Goal: Information Seeking & Learning: Learn about a topic

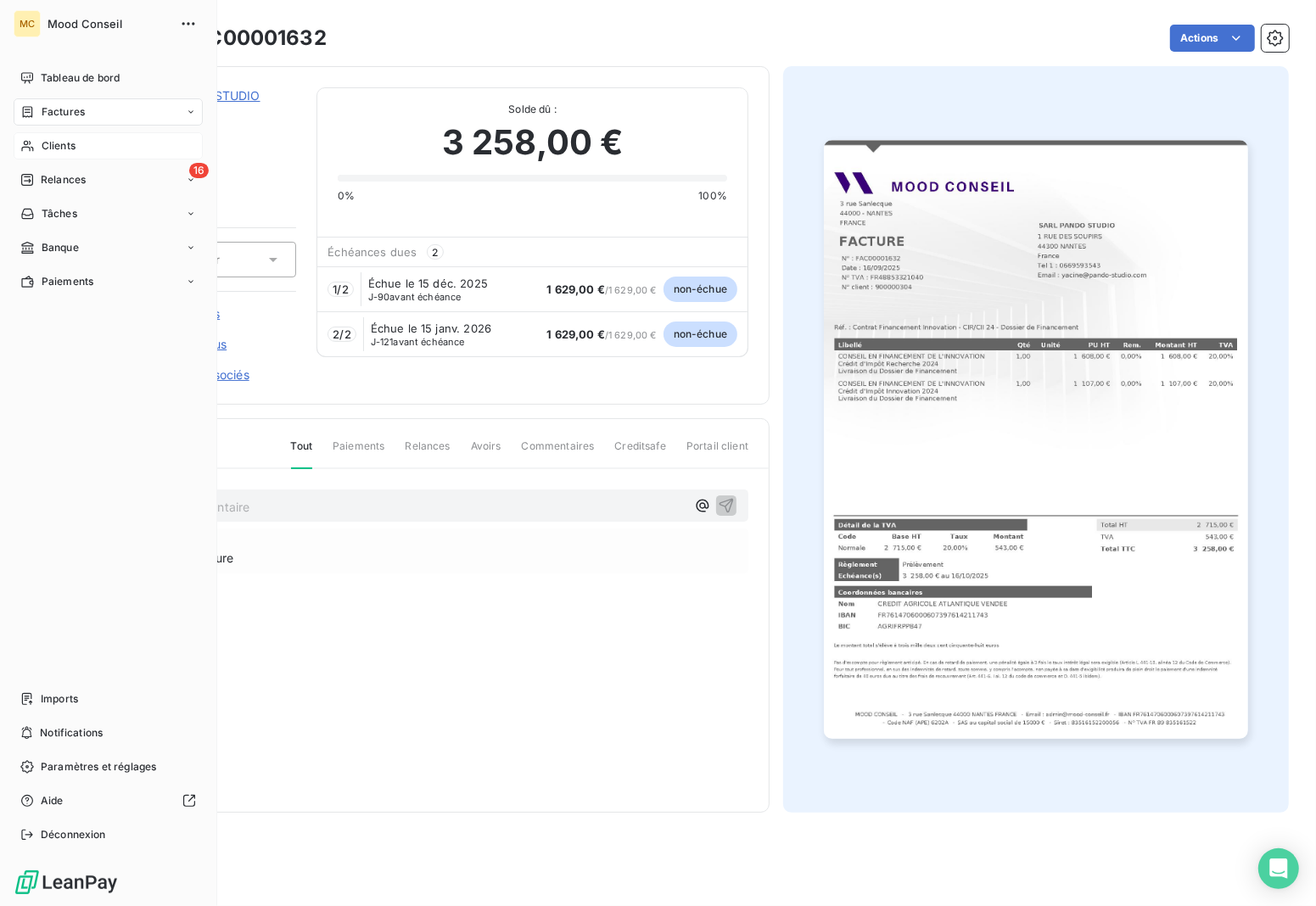
click at [90, 150] on div "Clients" at bounding box center [108, 147] width 189 height 28
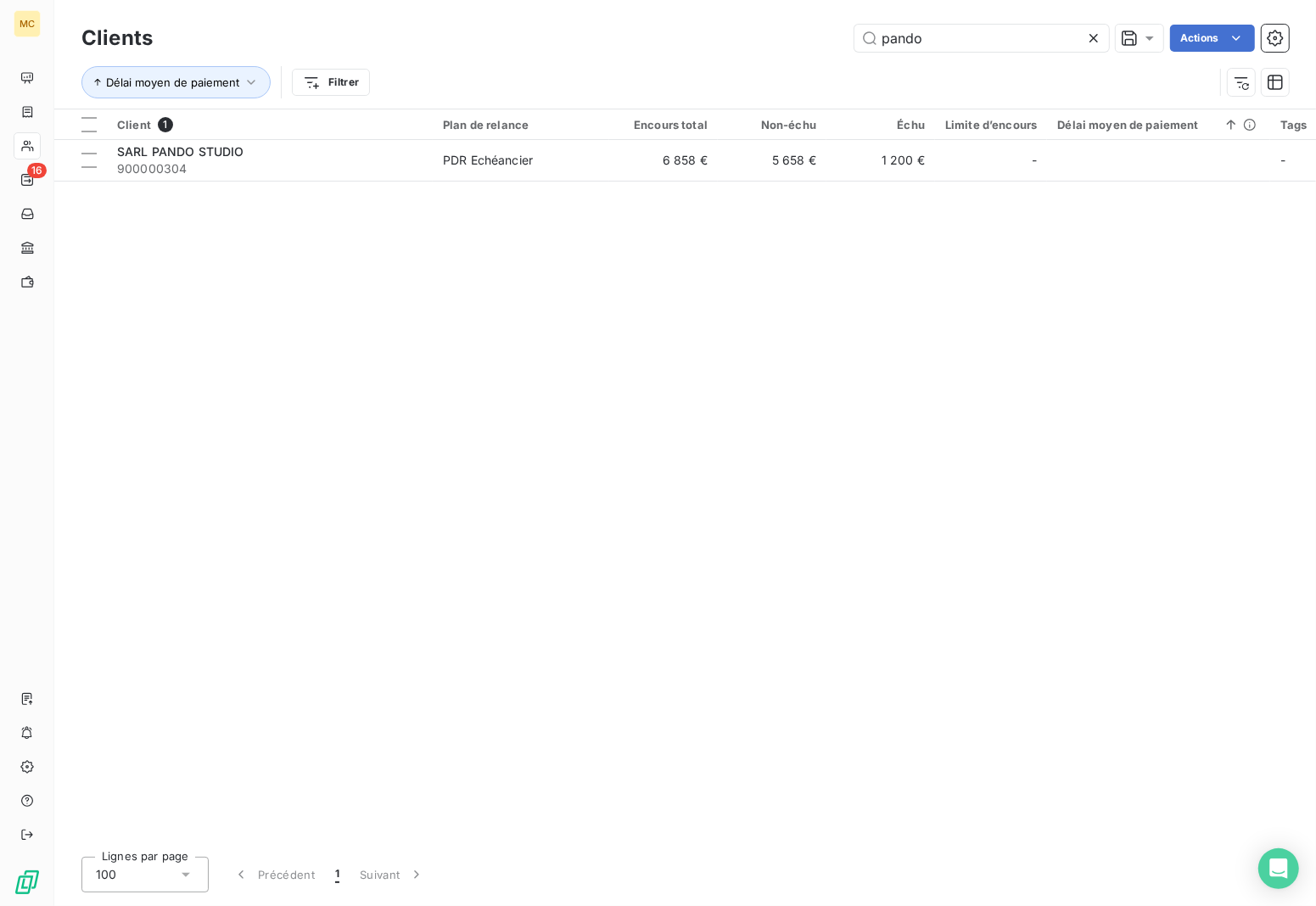
drag, startPoint x: 994, startPoint y: 45, endPoint x: 572, endPoint y: 45, distance: 422.0
click at [575, 45] on div "pando Actions" at bounding box center [731, 38] width 1116 height 28
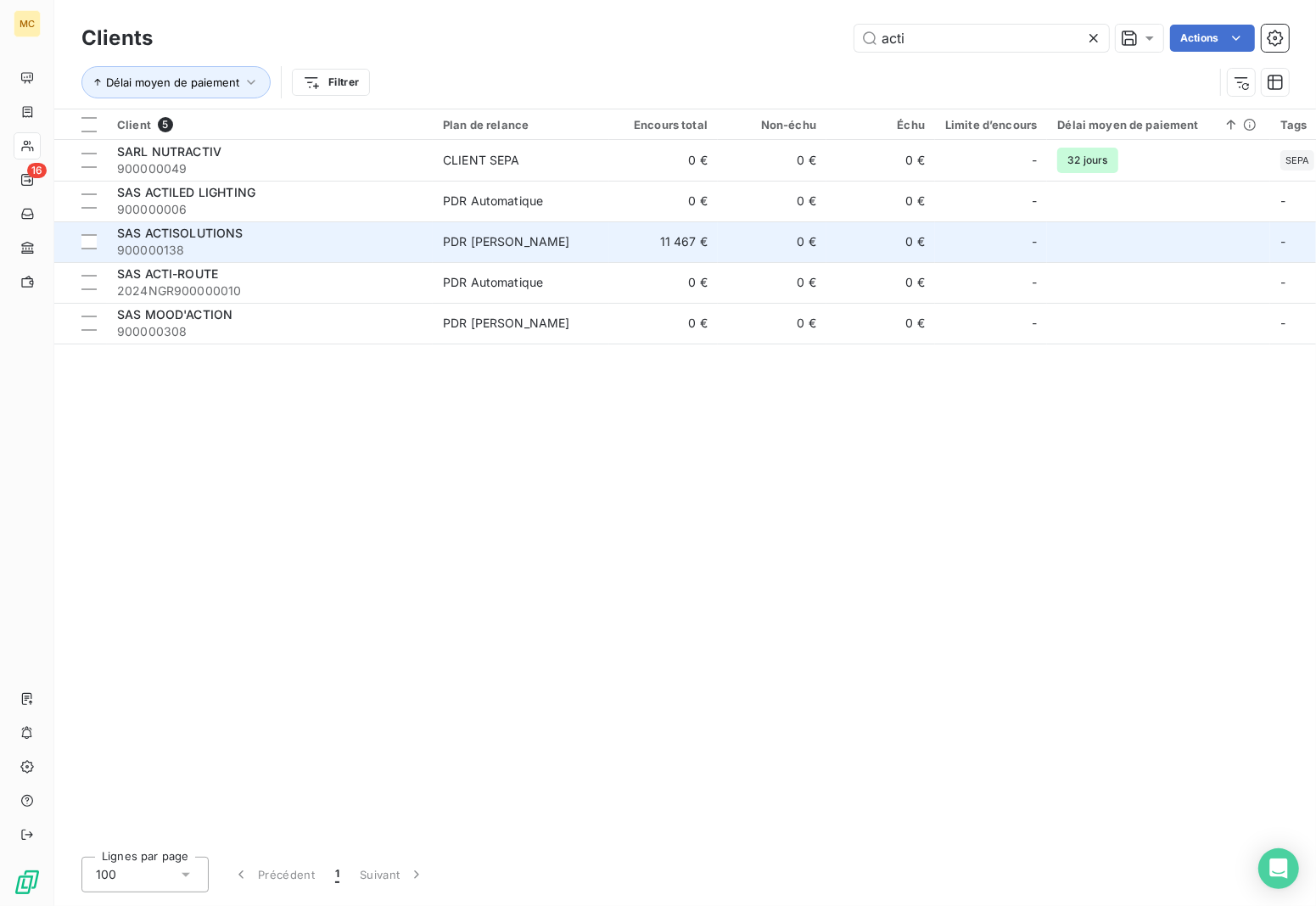
type input "acti"
click at [722, 239] on td "0 €" at bounding box center [772, 241] width 108 height 40
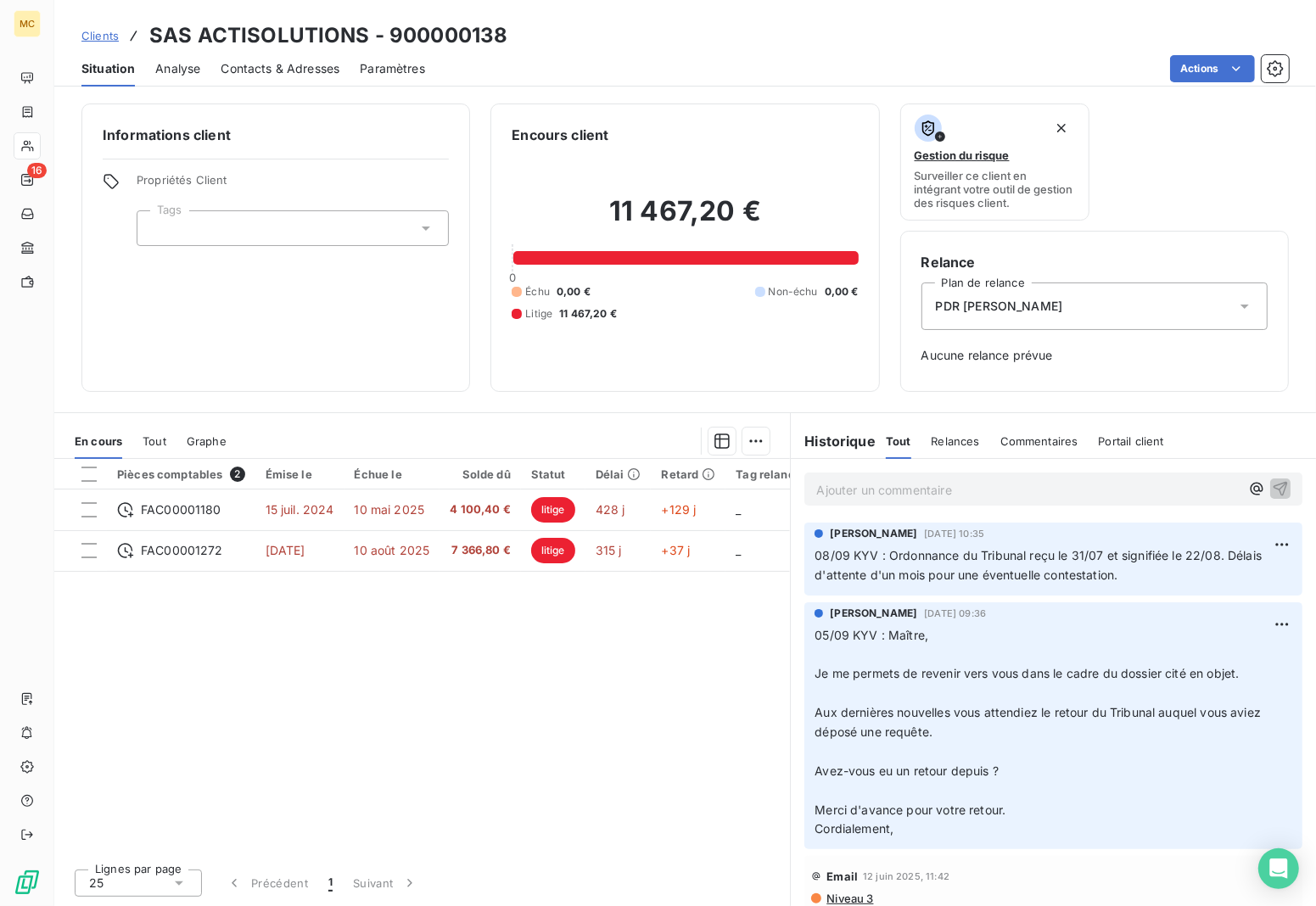
click at [1012, 501] on p "Ajouter un commentaire ﻿" at bounding box center [1028, 490] width 424 height 22
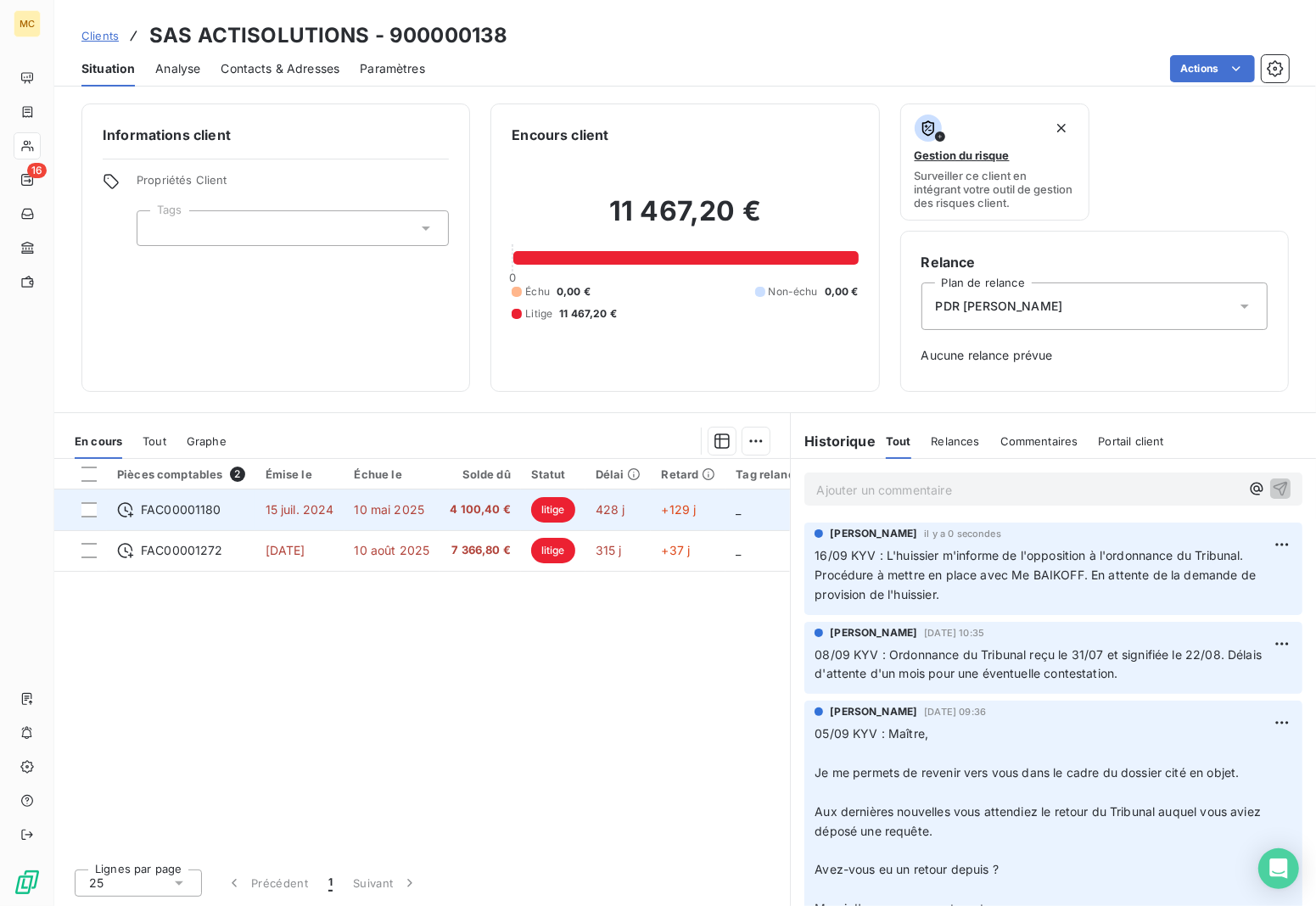
click at [597, 508] on span "428 j" at bounding box center [611, 510] width 30 height 15
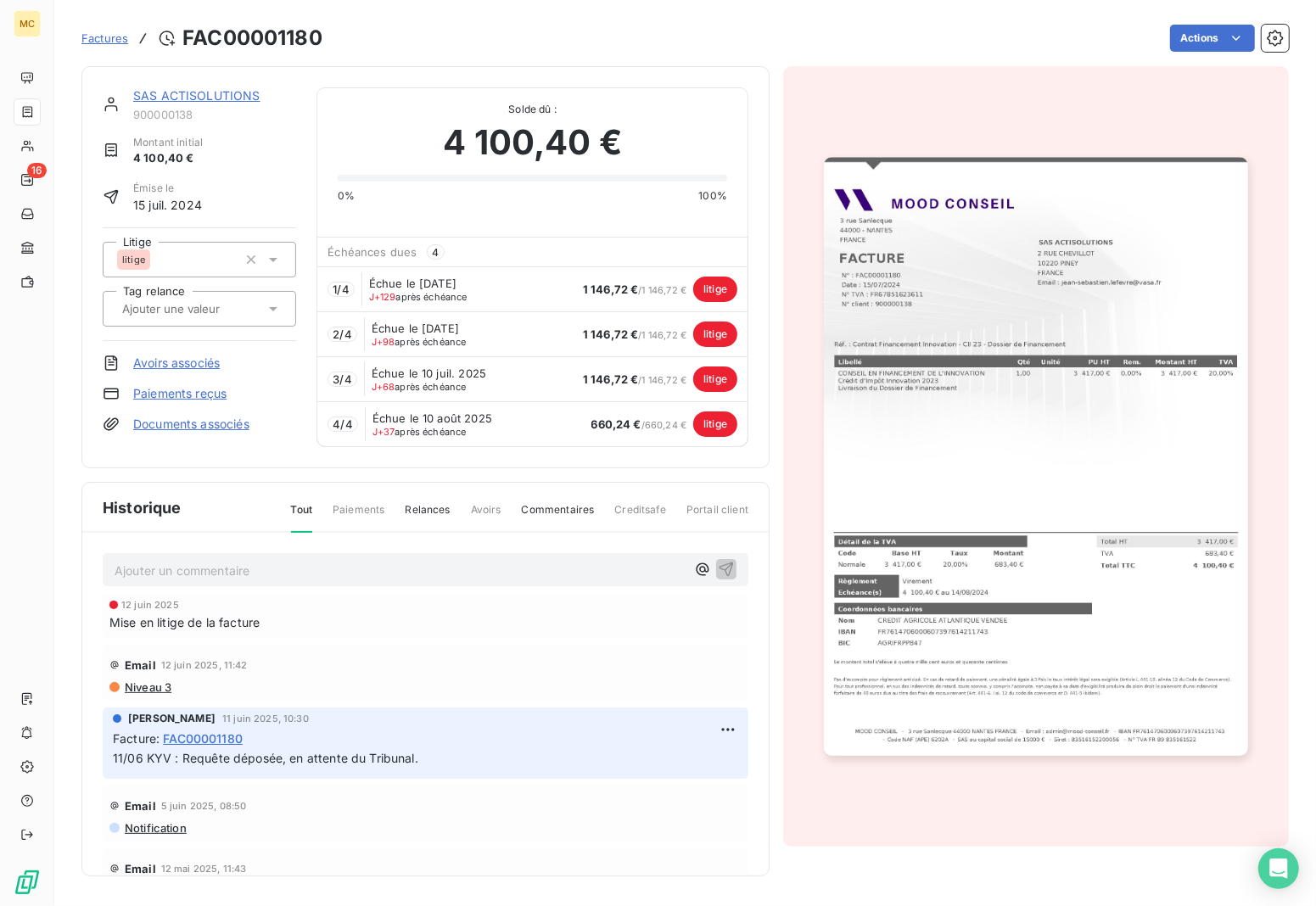
click at [106, 34] on span "Factures" at bounding box center [104, 38] width 46 height 14
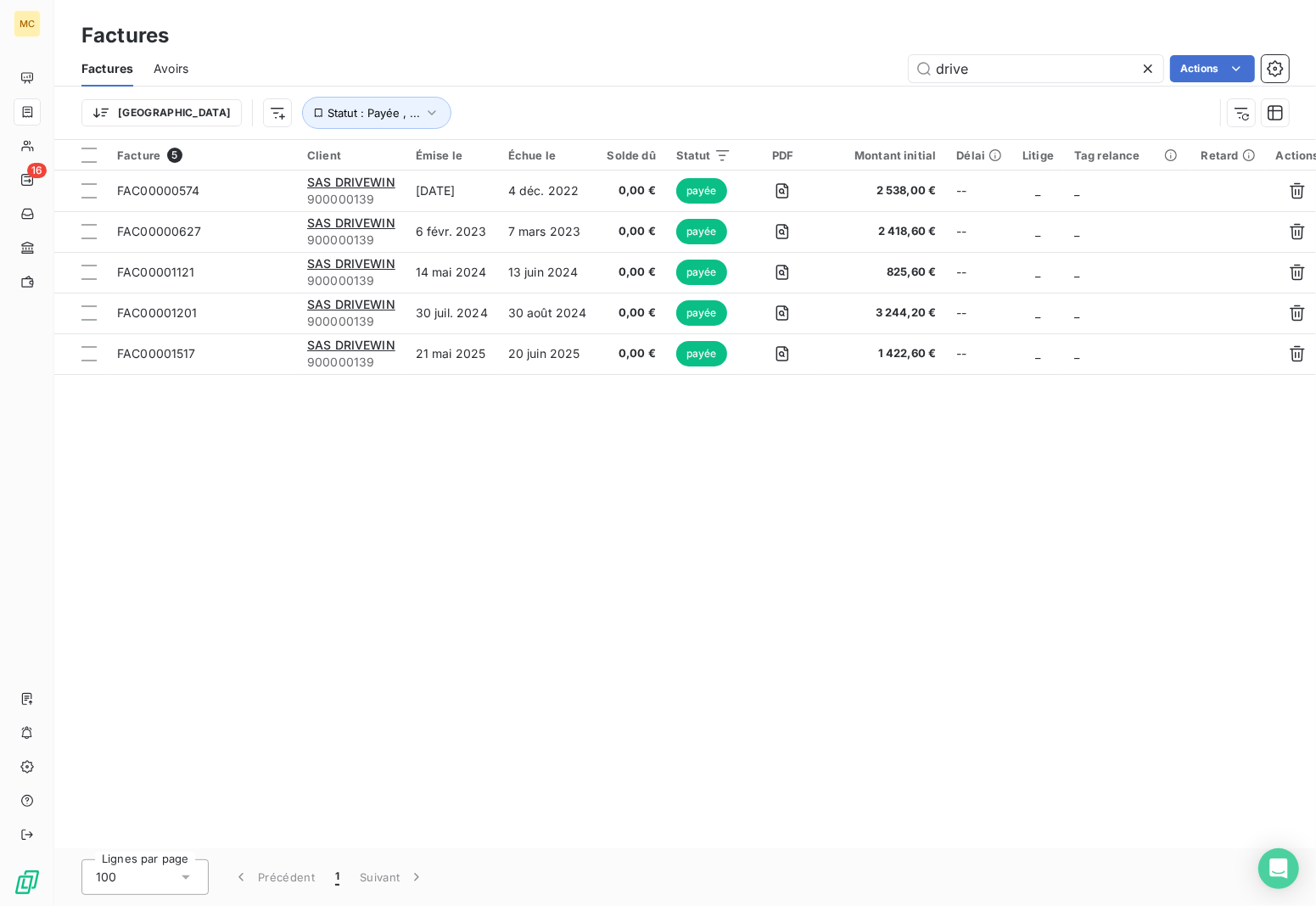
drag, startPoint x: 990, startPoint y: 65, endPoint x: 643, endPoint y: 66, distance: 347.0
click at [642, 65] on div "drive Actions" at bounding box center [748, 69] width 1080 height 28
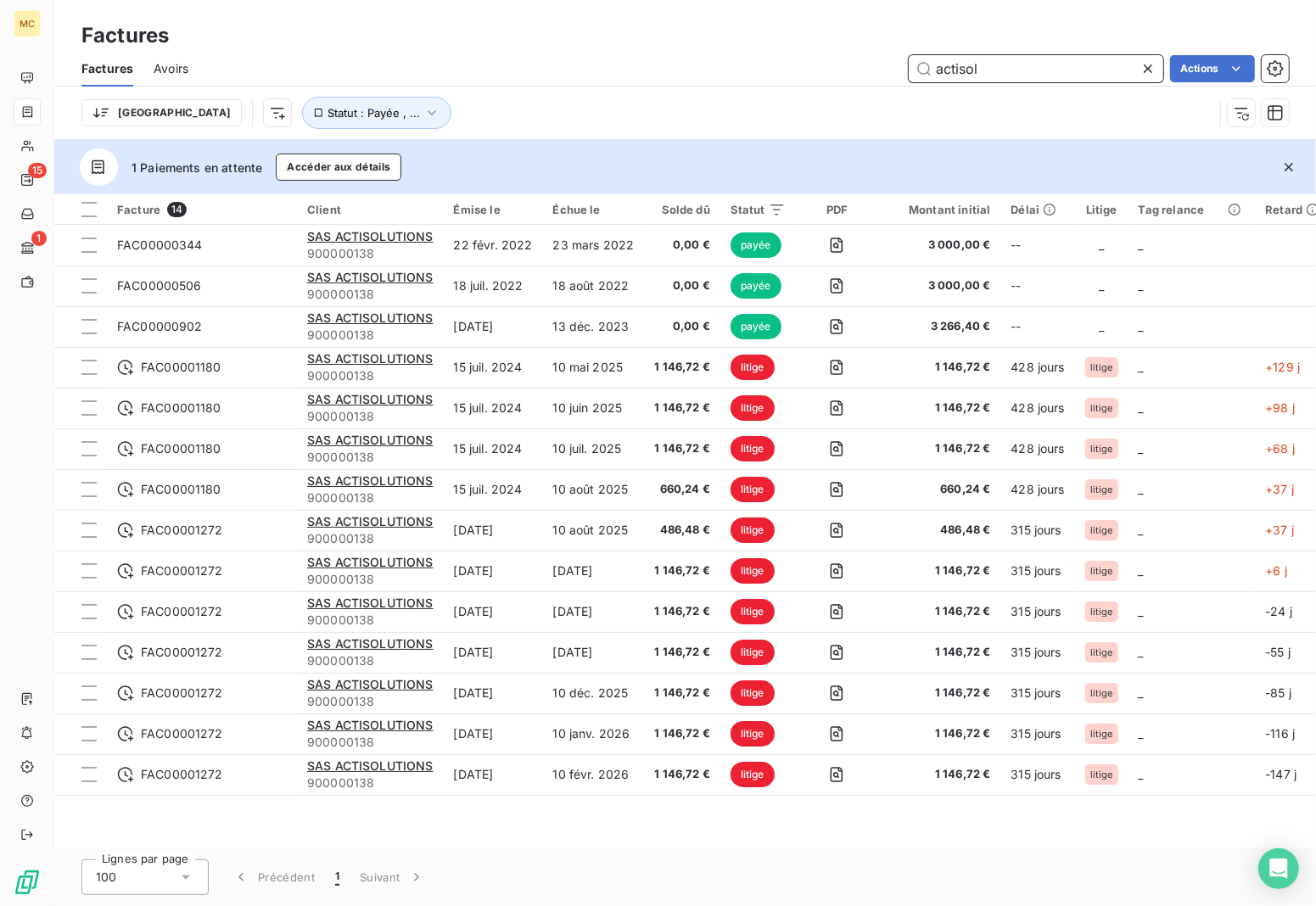
click at [1003, 65] on input "actisol" at bounding box center [1036, 69] width 255 height 28
drag, startPoint x: 1003, startPoint y: 65, endPoint x: 863, endPoint y: 53, distance: 140.5
click at [863, 55] on div "actisol Actions" at bounding box center [748, 69] width 1080 height 28
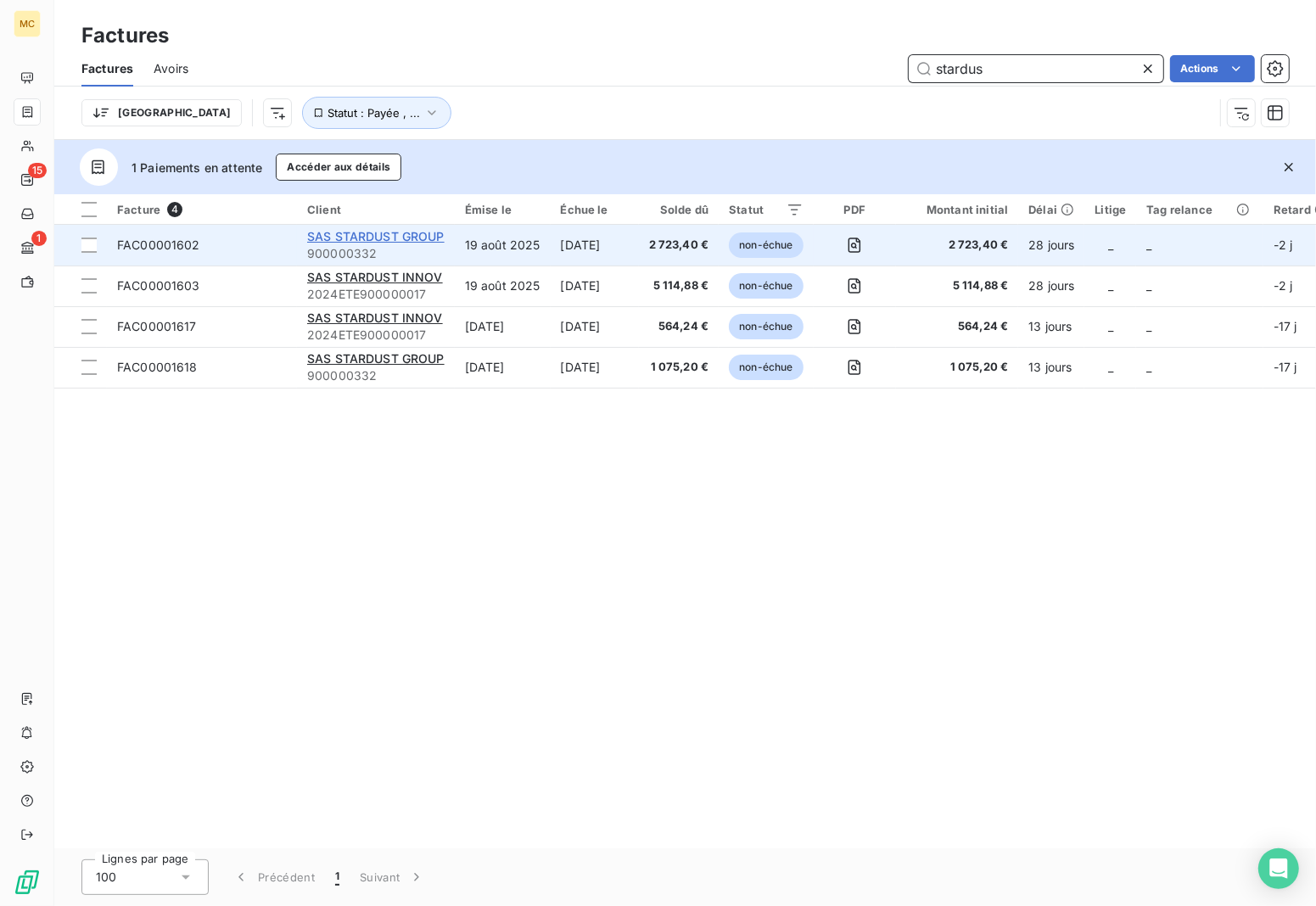
type input "stardus"
click at [420, 238] on span "SAS STARDUST GROUP" at bounding box center [376, 236] width 138 height 15
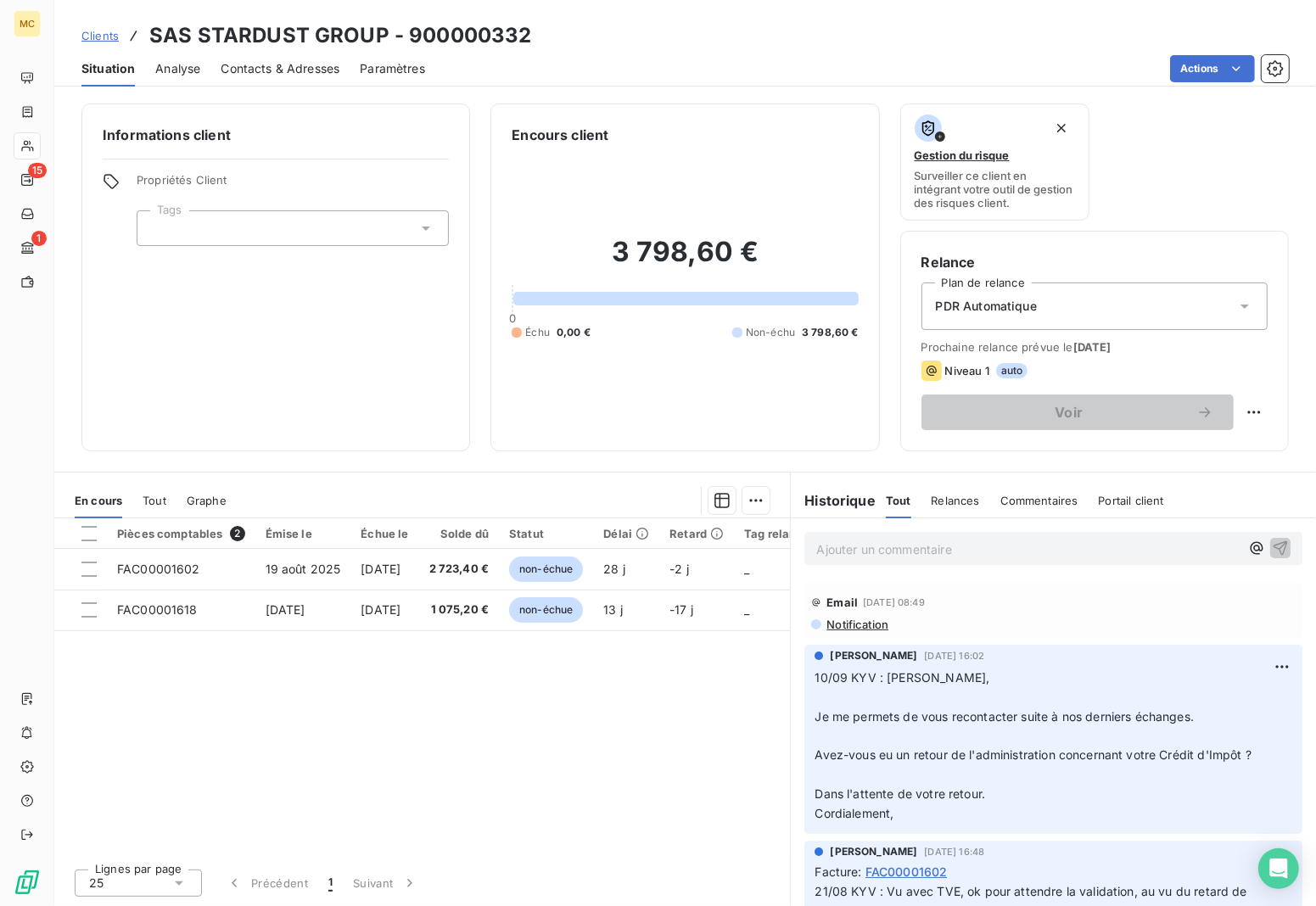
click at [319, 226] on div at bounding box center [293, 228] width 313 height 35
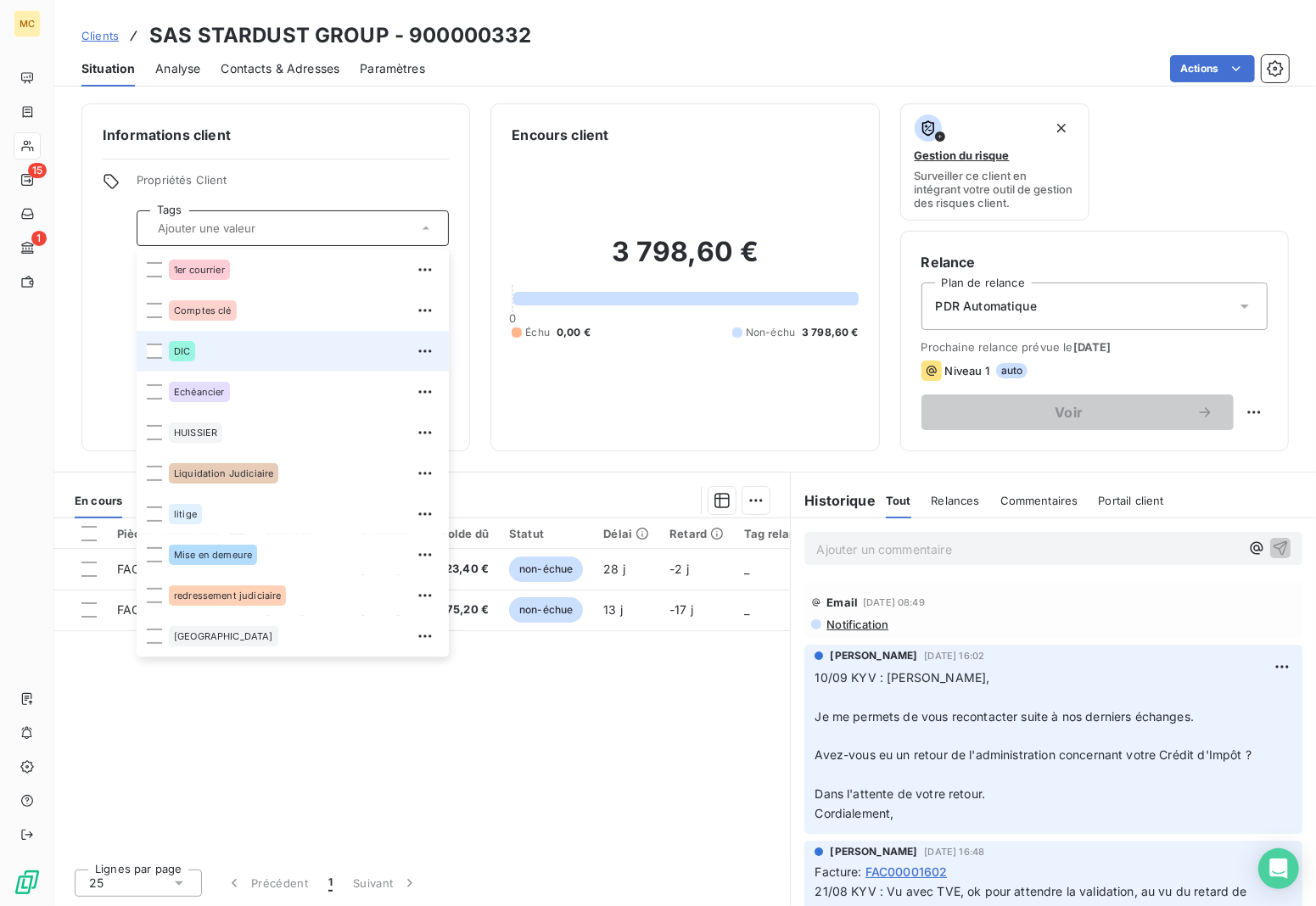
click at [204, 349] on div "DIC" at bounding box center [304, 351] width 269 height 28
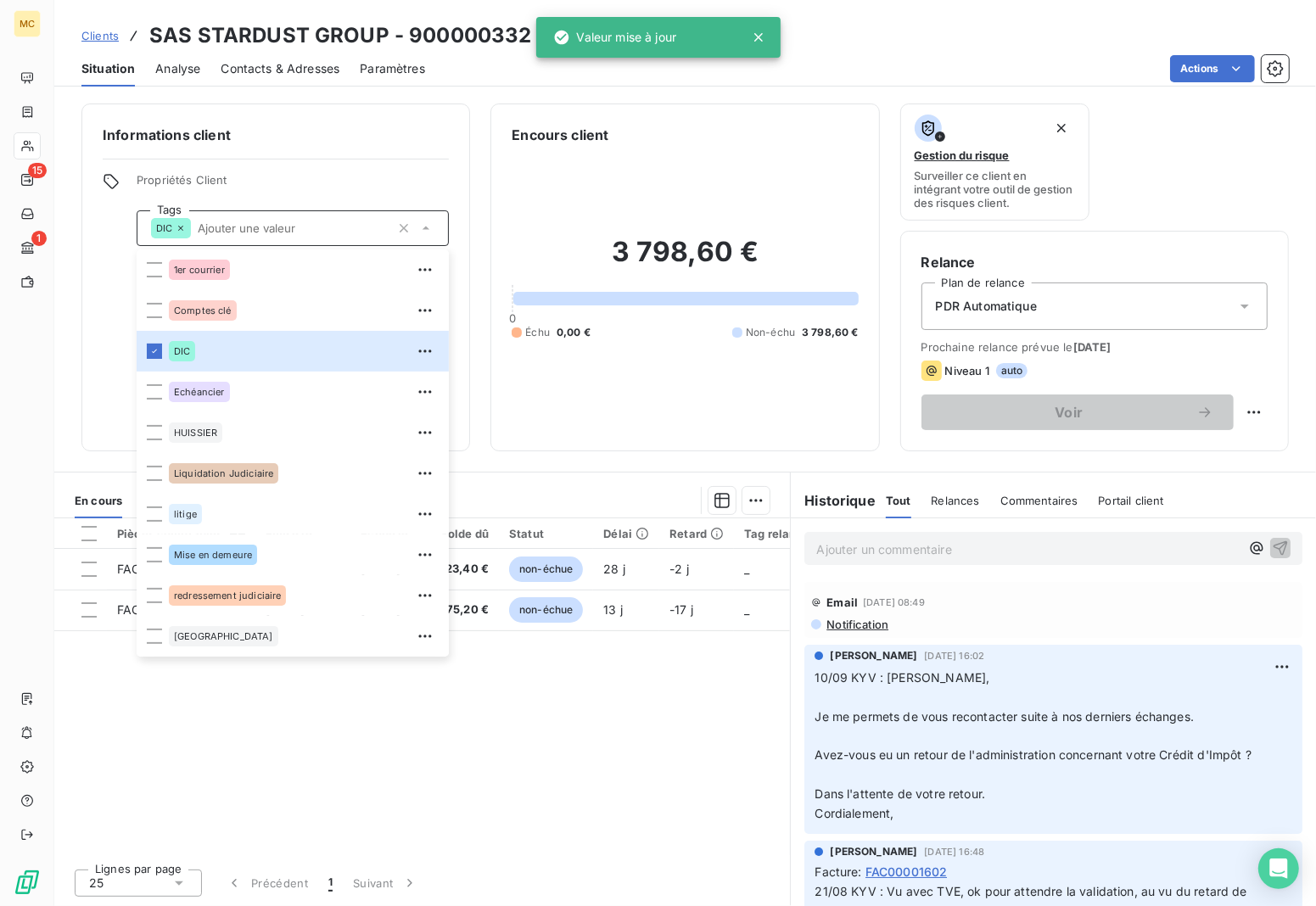
click at [403, 108] on div "Informations client Propriétés Client Tags DIC 1er courrier Comptes clé DIC Ech…" at bounding box center [275, 277] width 389 height 348
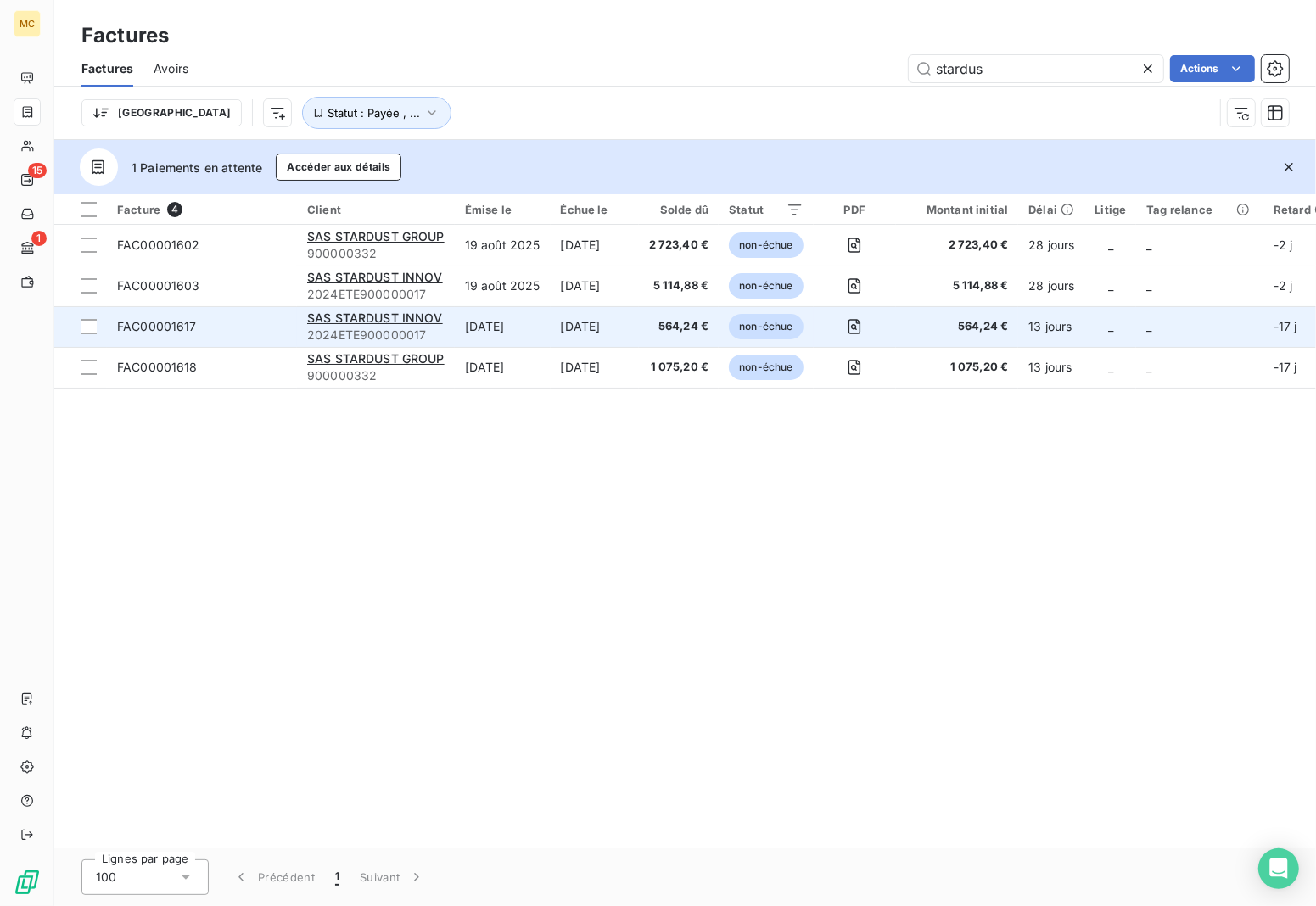
click at [422, 327] on span "2024ETE900000017" at bounding box center [376, 334] width 138 height 17
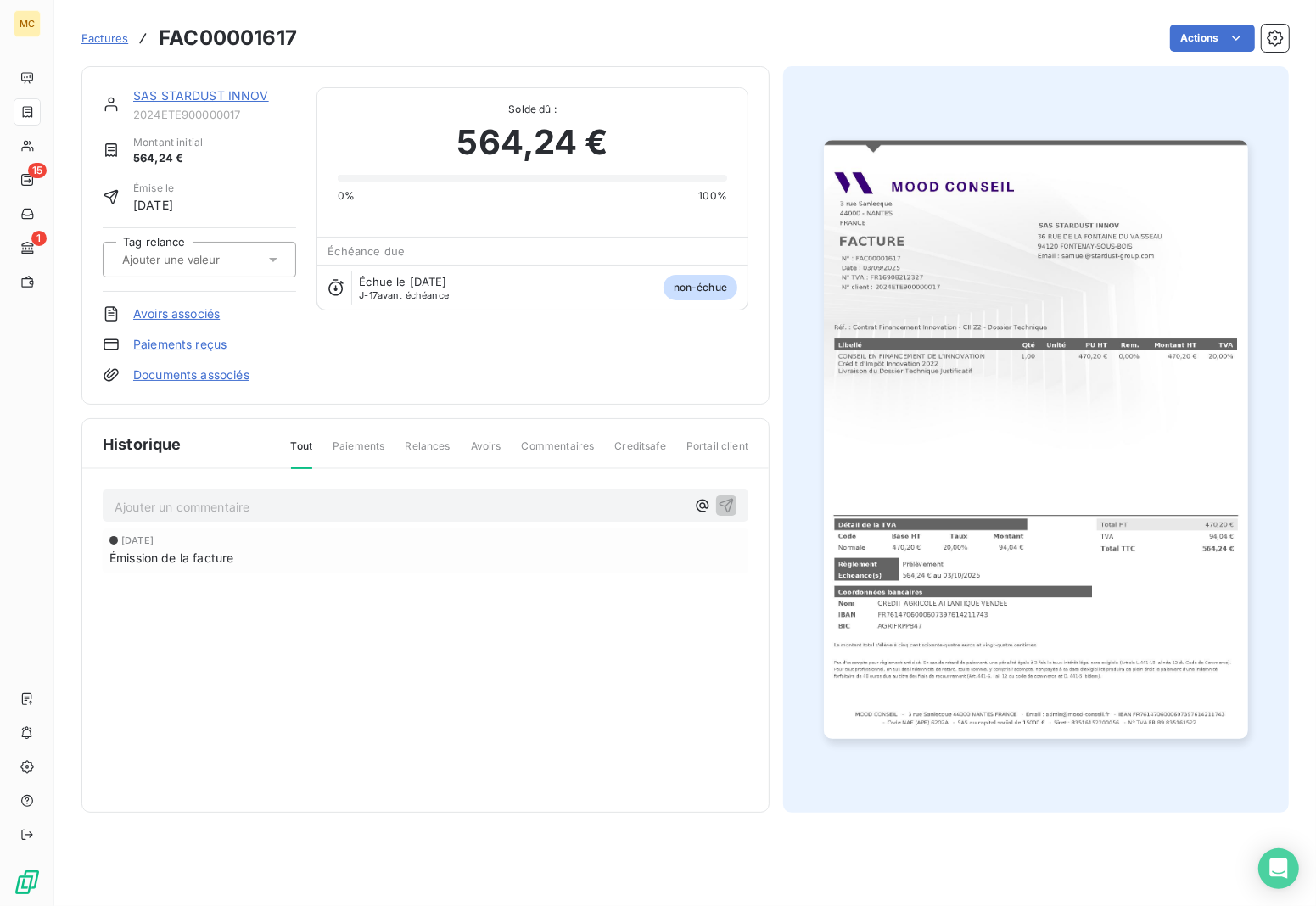
click at [268, 257] on icon at bounding box center [272, 259] width 17 height 17
click at [220, 249] on div at bounding box center [191, 260] width 148 height 22
click at [278, 259] on icon at bounding box center [272, 259] width 17 height 17
click at [275, 221] on div "SAS STARDUST INNOV 2024ETE900000017 Montant initial 564,24 € Émise le 3 sept. 2…" at bounding box center [199, 235] width 194 height 296
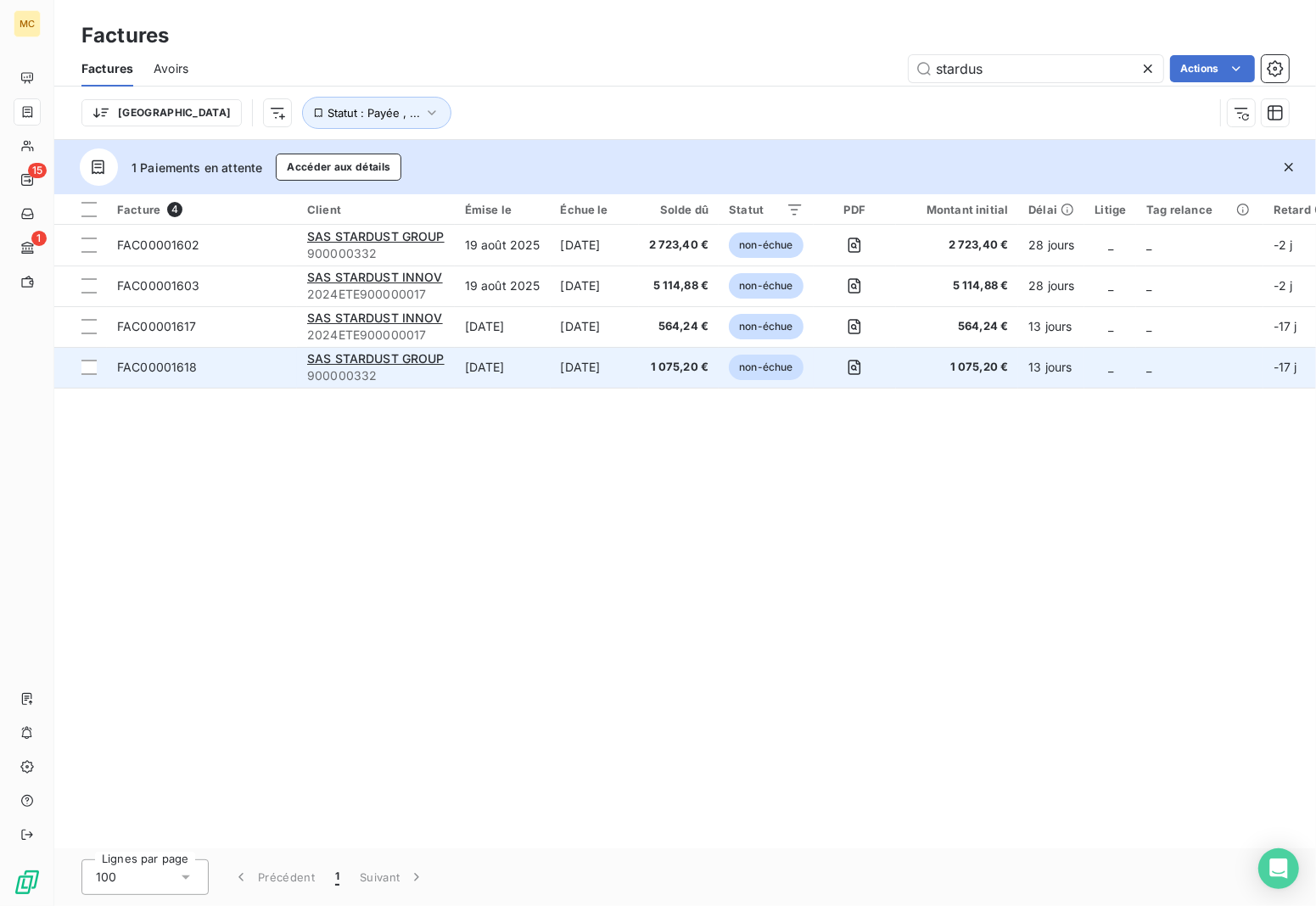
click at [700, 387] on td "1 075,20 €" at bounding box center [680, 367] width 81 height 40
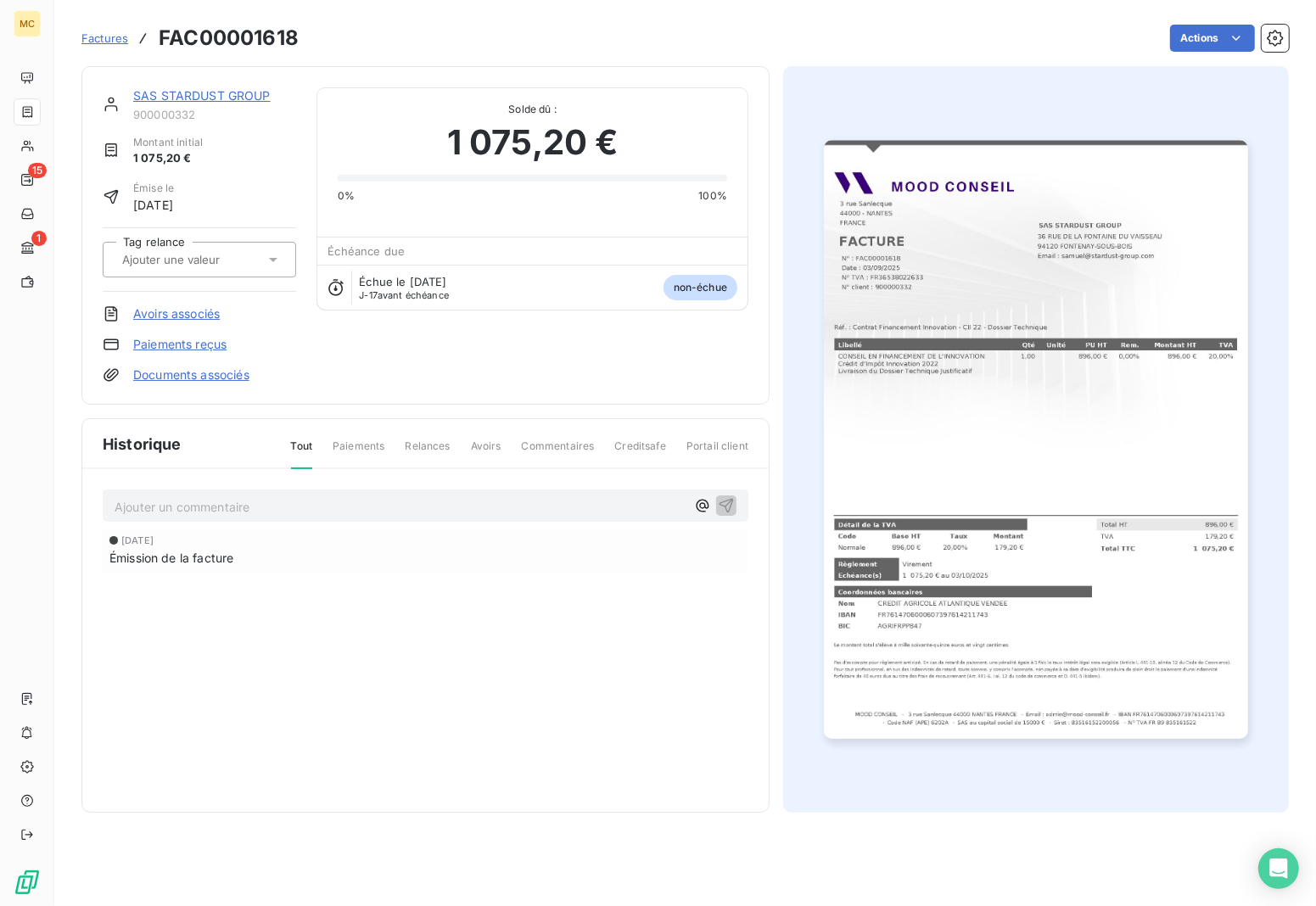
click at [218, 89] on link "SAS STARDUST GROUP" at bounding box center [202, 95] width 138 height 15
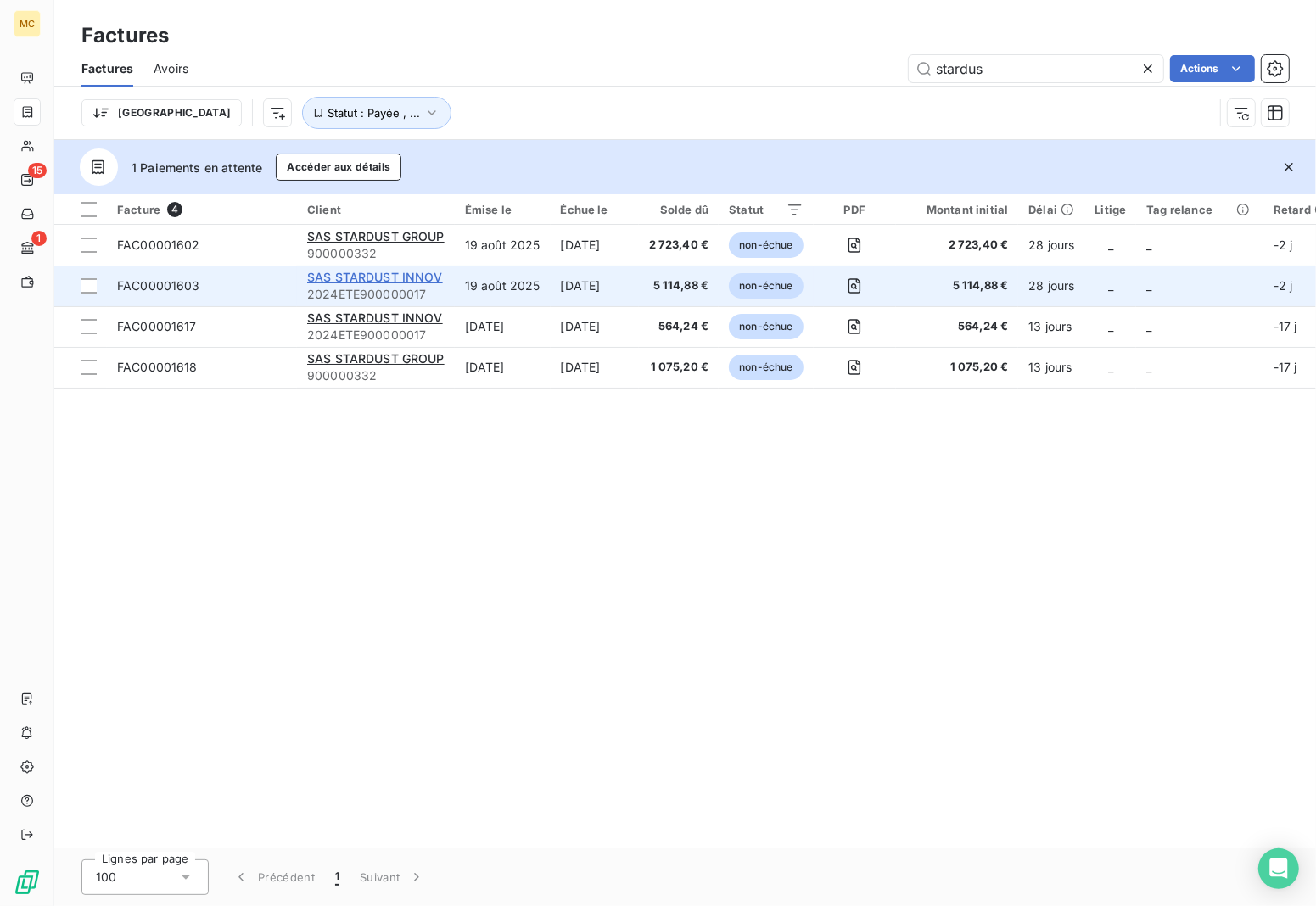
click at [424, 275] on span "SAS STARDUST INNOV" at bounding box center [375, 276] width 136 height 15
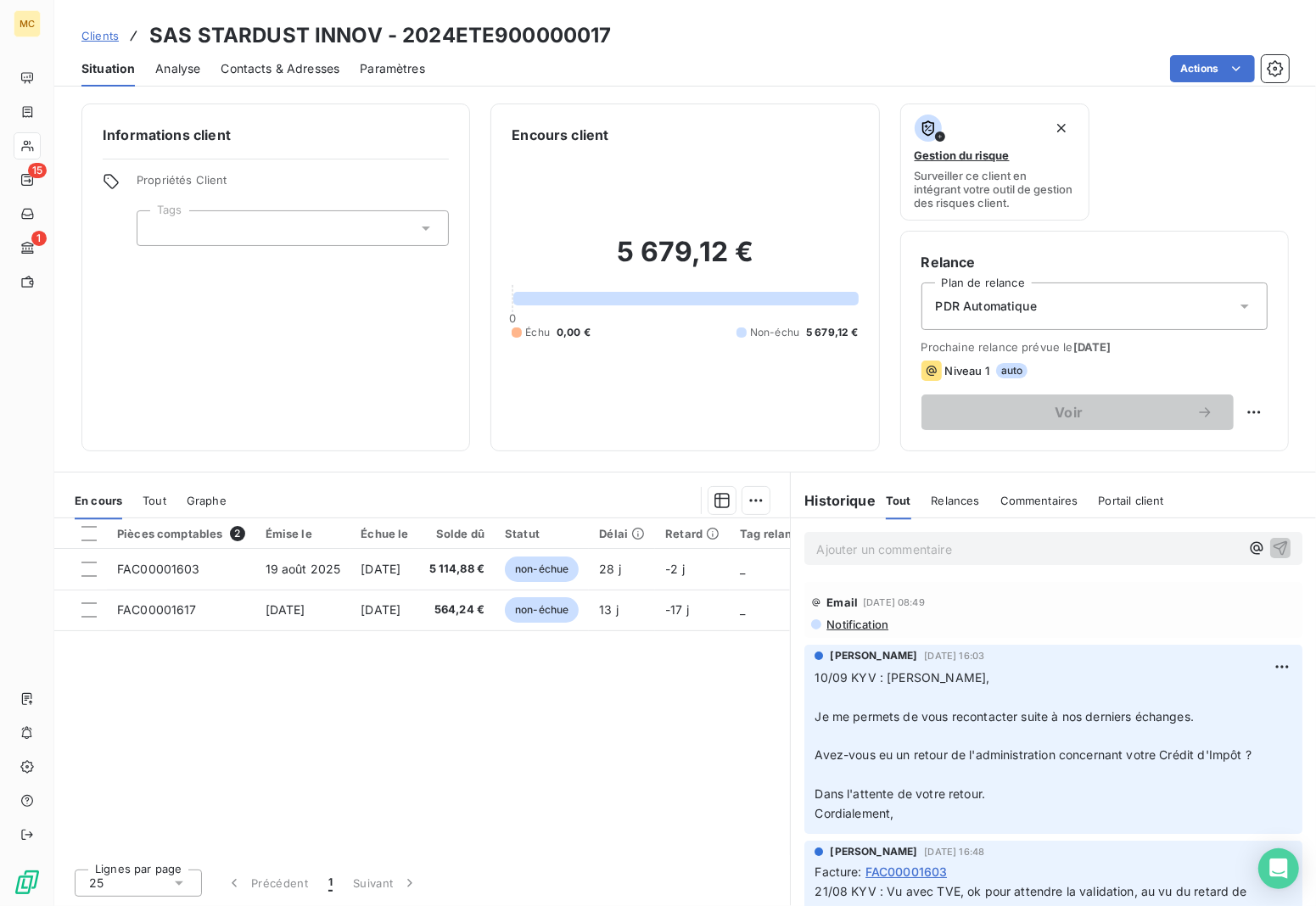
click at [368, 238] on div at bounding box center [293, 228] width 313 height 35
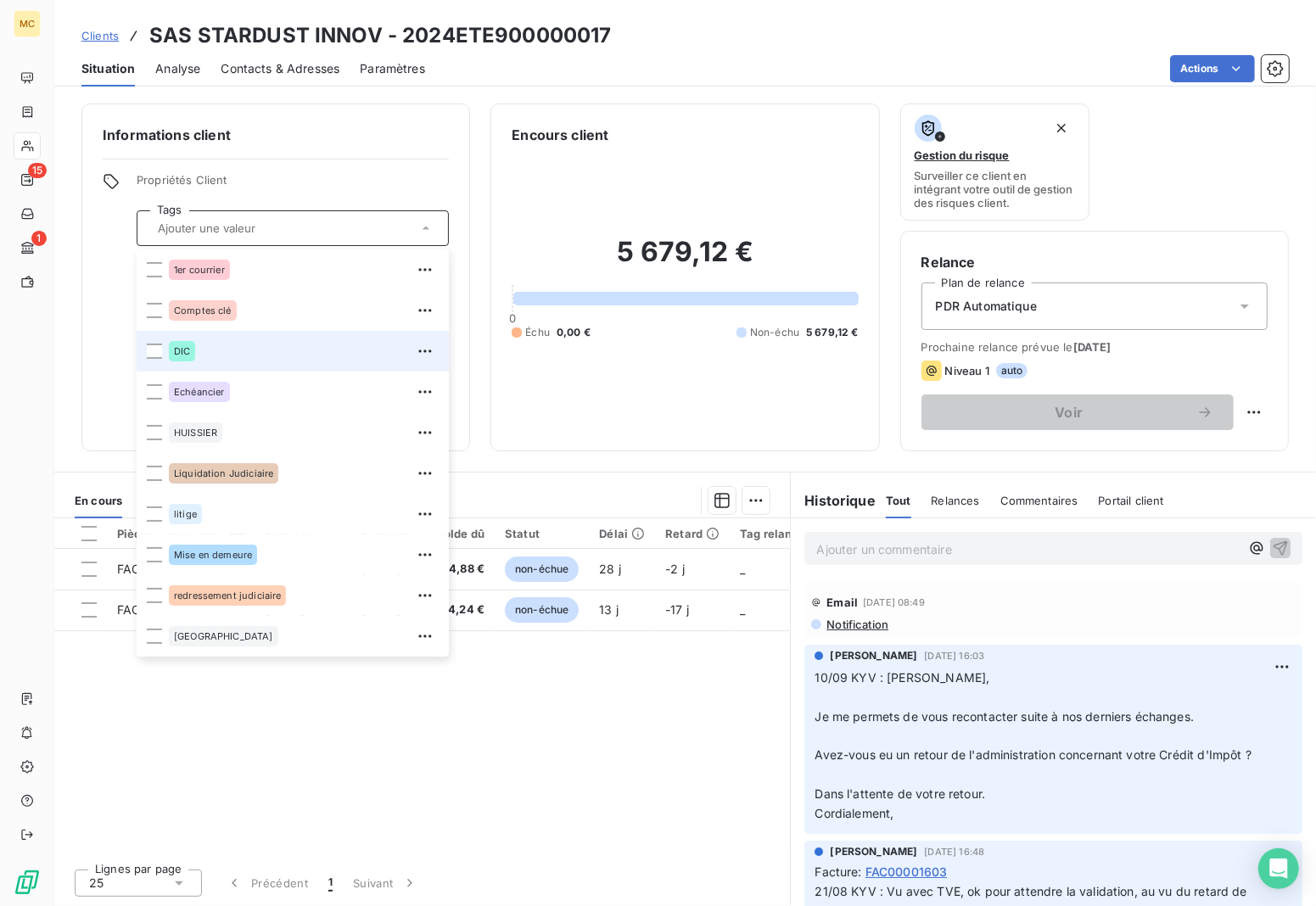
click at [251, 354] on div "DIC" at bounding box center [304, 351] width 269 height 28
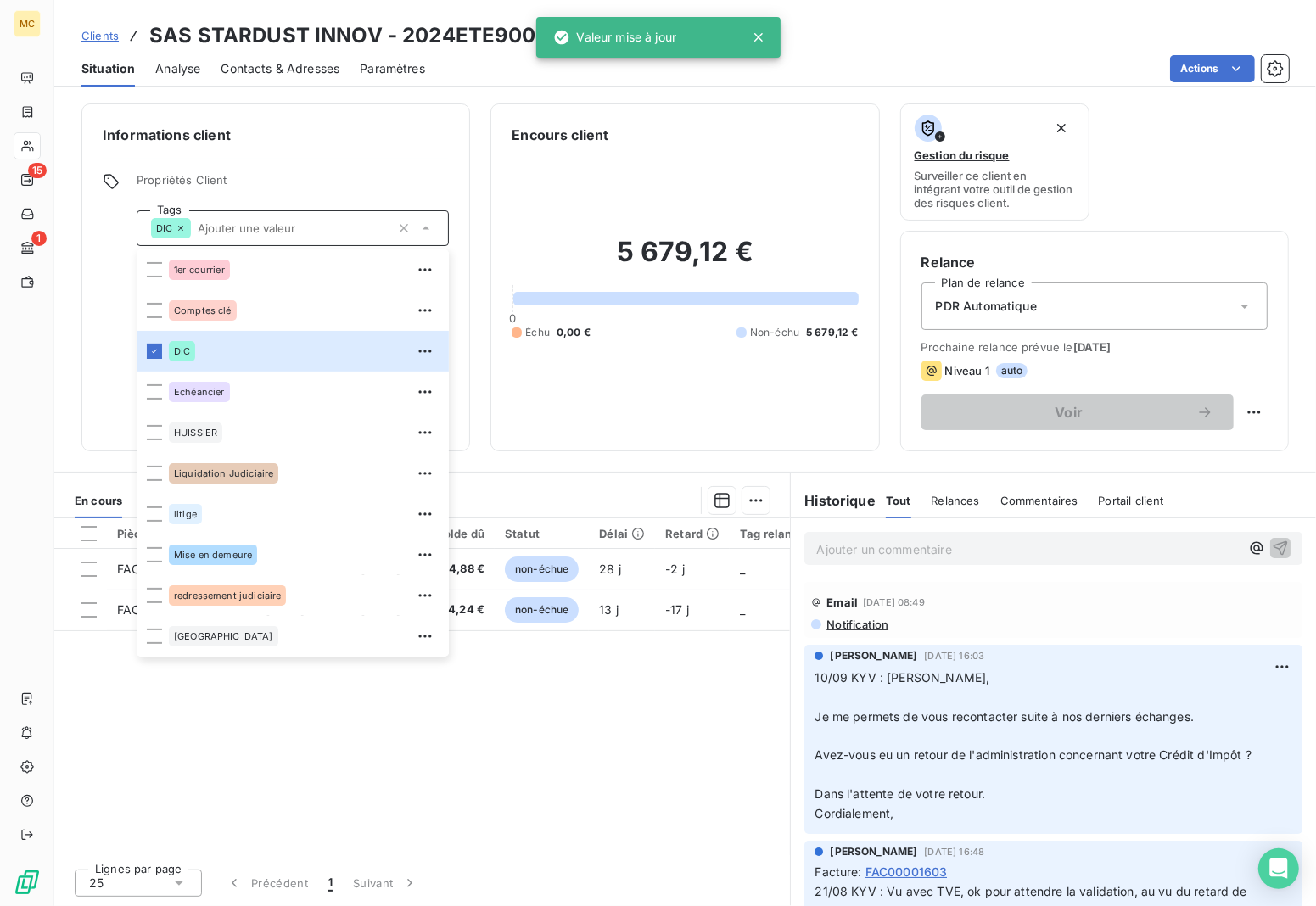
click at [319, 125] on h6 "Informations client" at bounding box center [275, 135] width 346 height 21
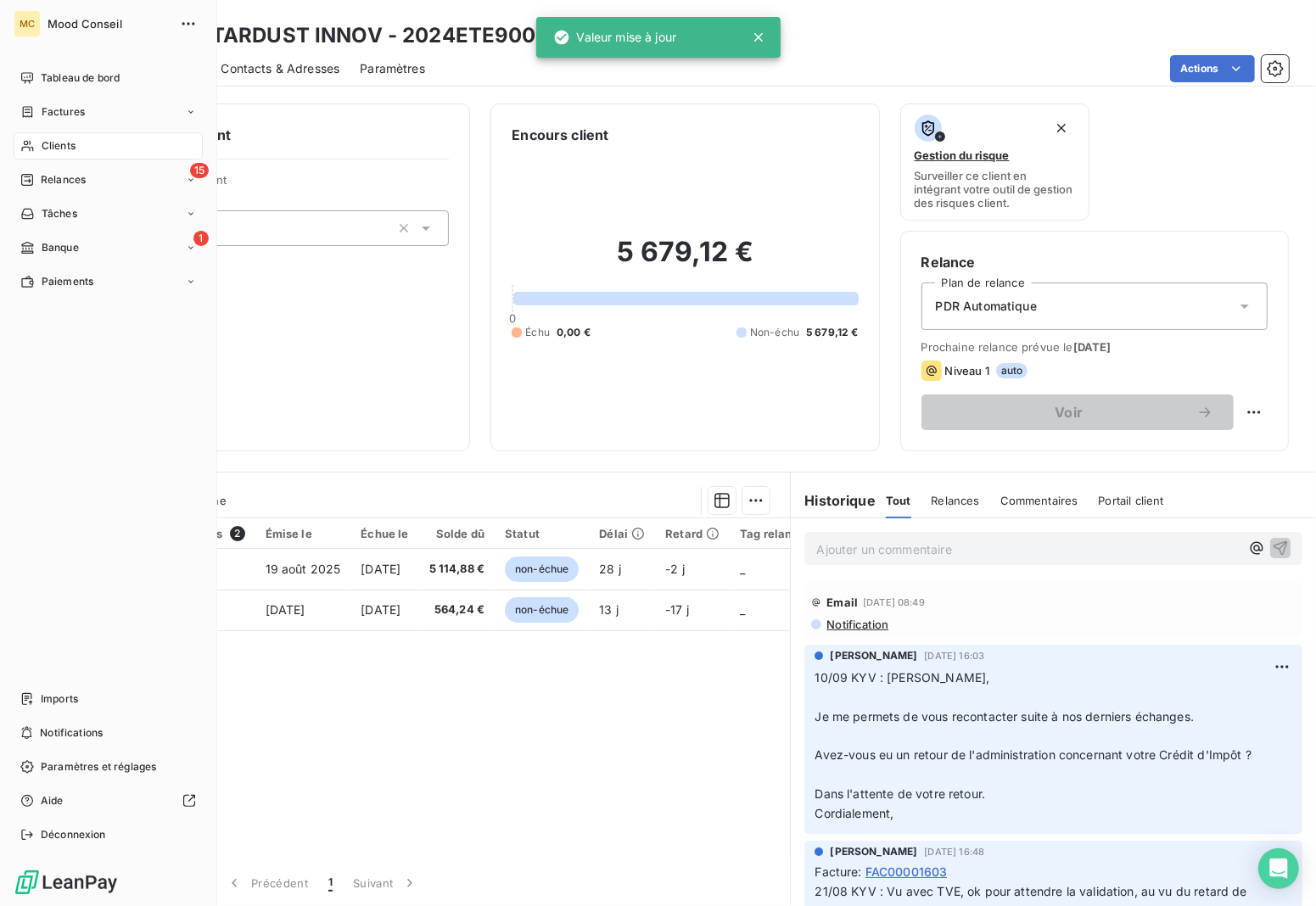
click at [42, 146] on span "Clients" at bounding box center [58, 147] width 34 height 16
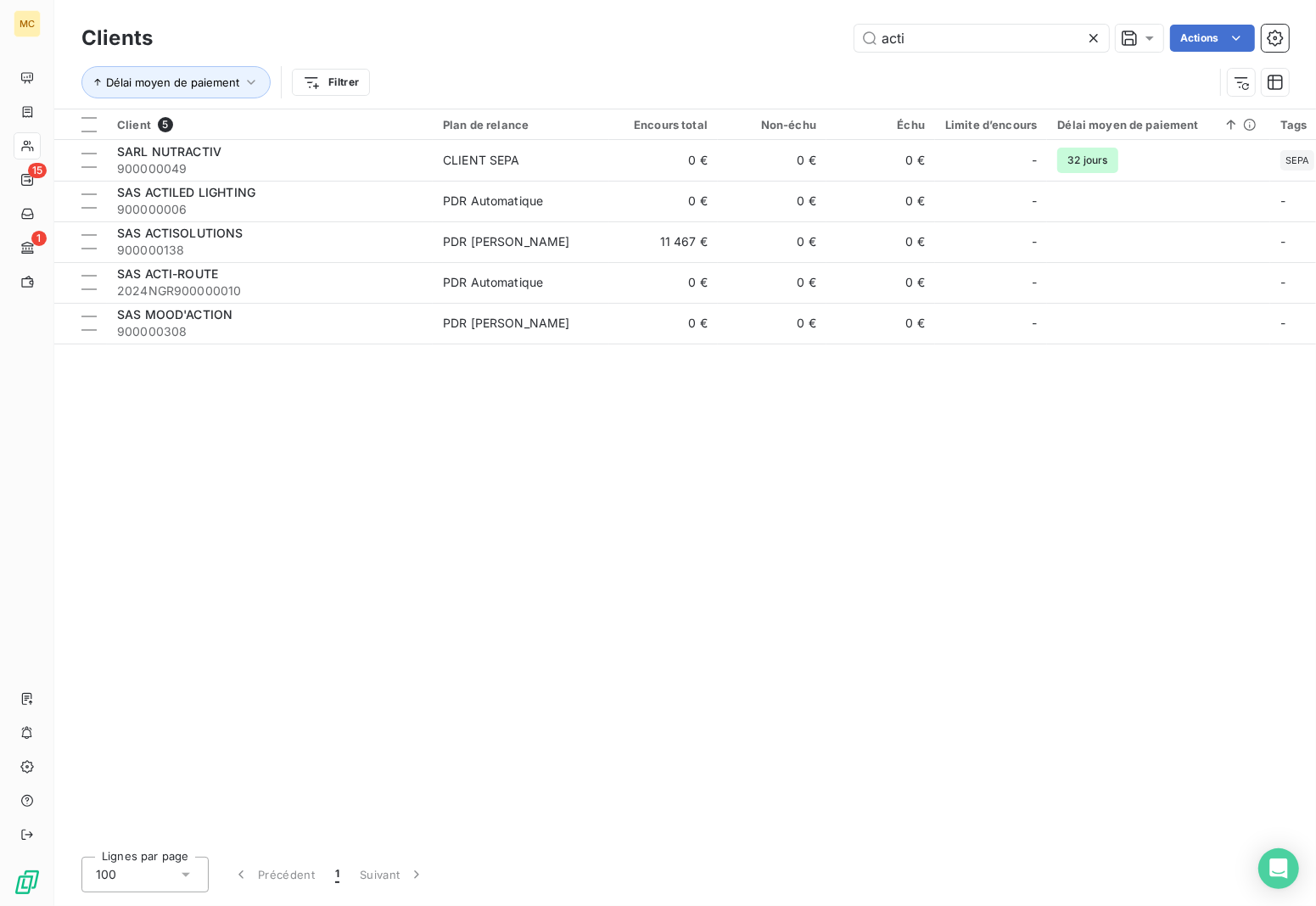
drag, startPoint x: 983, startPoint y: 42, endPoint x: 689, endPoint y: 43, distance: 294.0
click at [691, 42] on div "acti Actions" at bounding box center [731, 38] width 1116 height 28
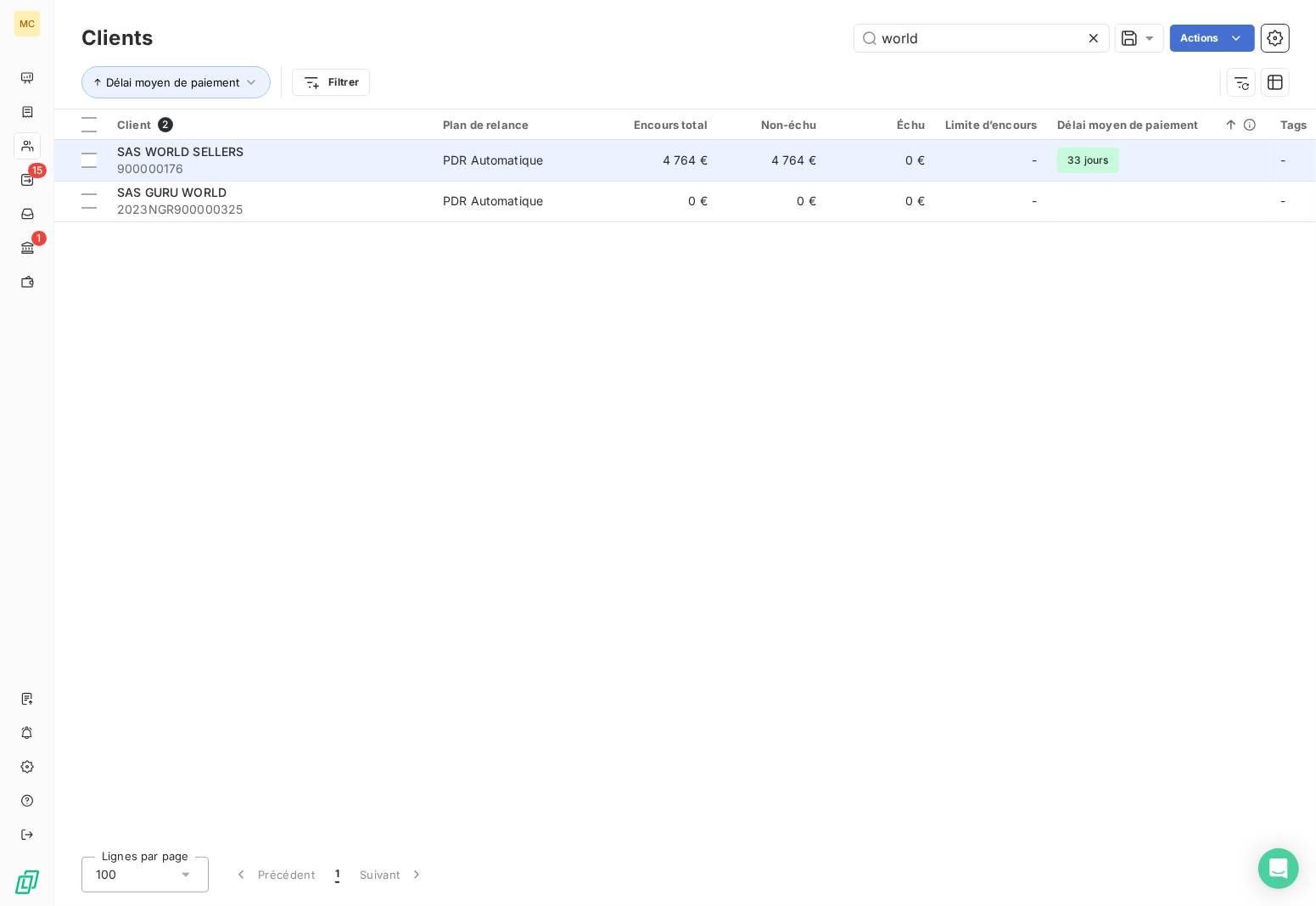
type input "world"
click at [640, 161] on td "4 764 €" at bounding box center [664, 159] width 108 height 40
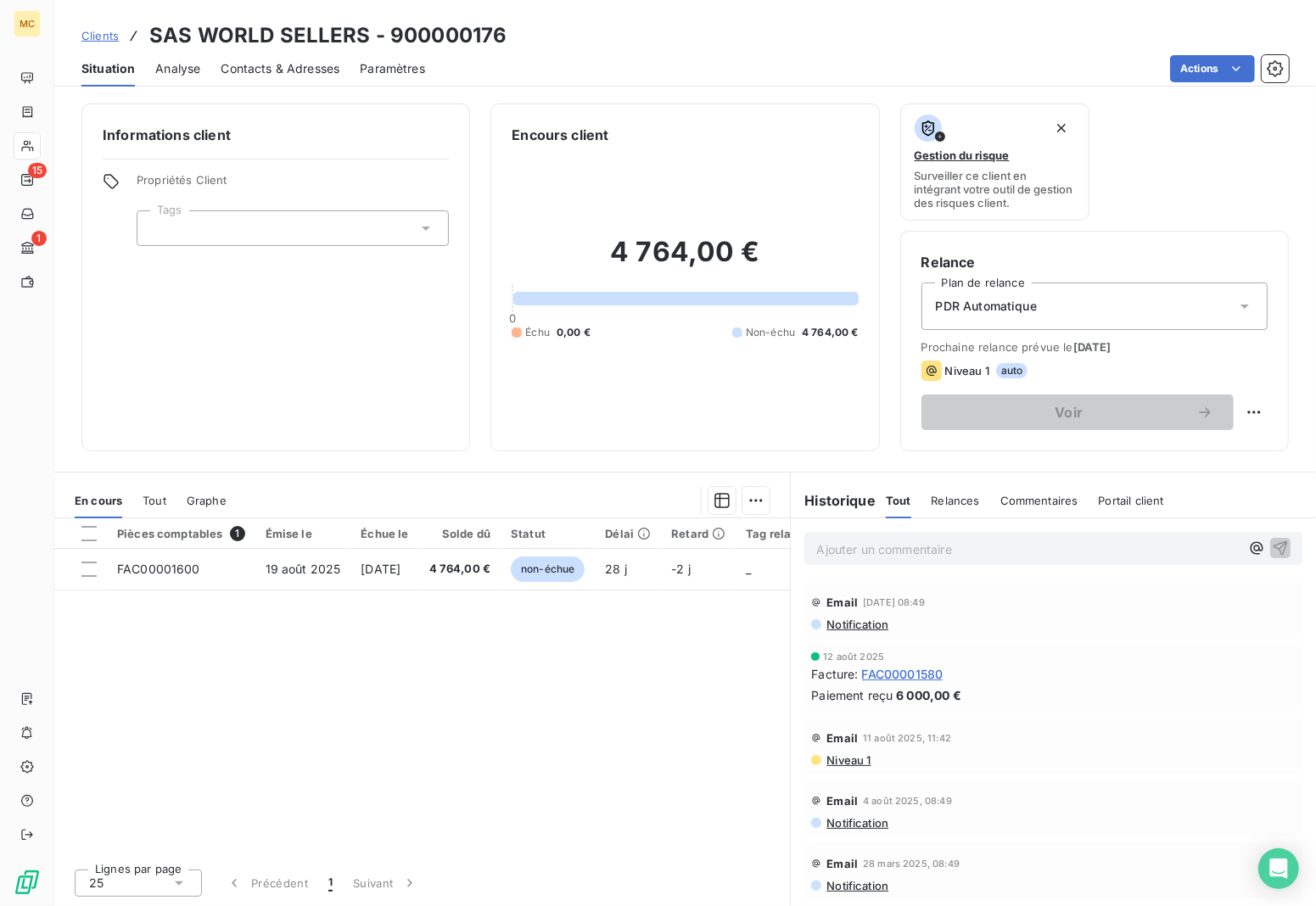
click at [452, 596] on div "Pièces comptables 1 Émise le Échue le Solde dû Statut Délai Retard Tag relance …" at bounding box center [422, 687] width 736 height 337
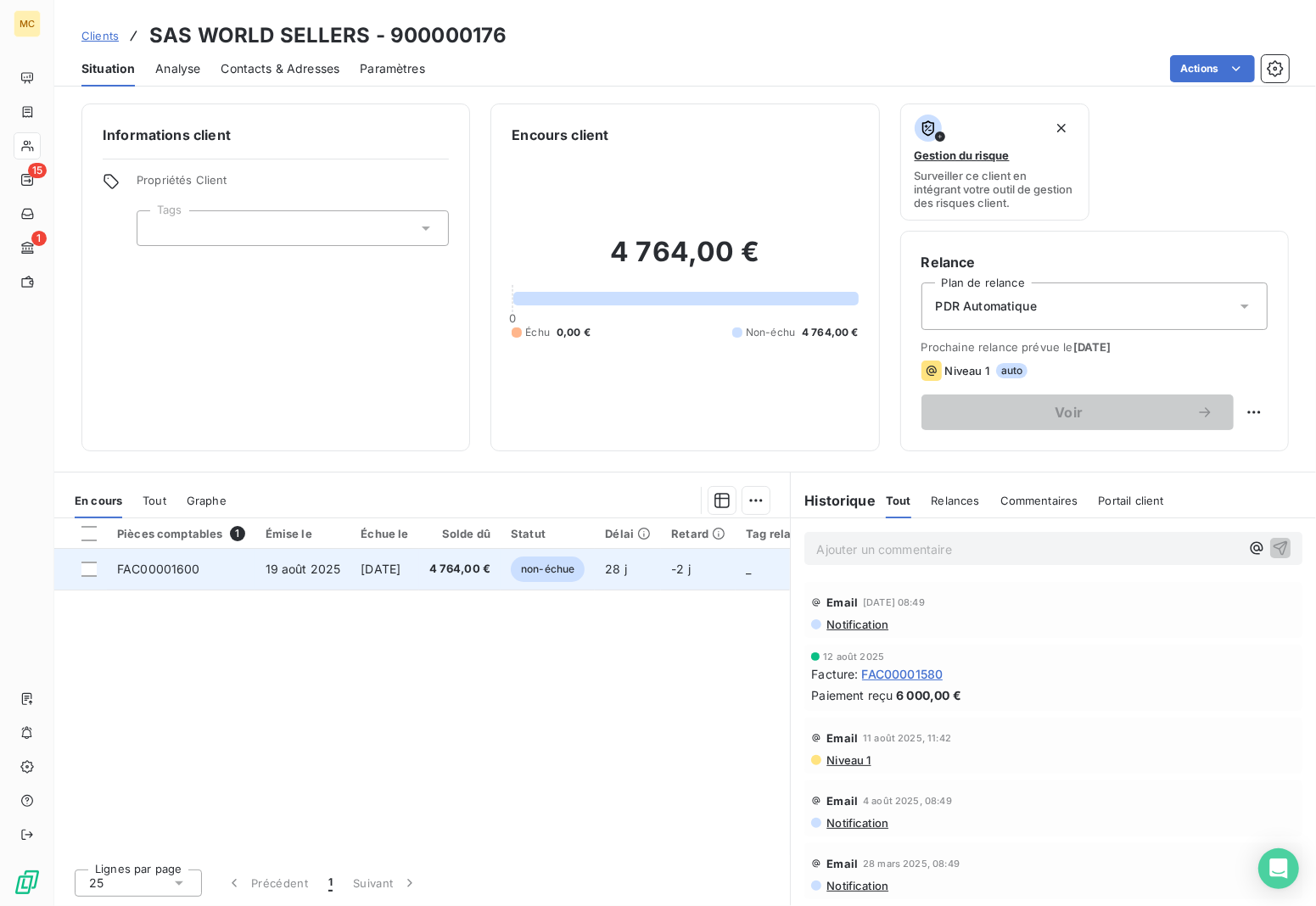
click at [400, 567] on span "[DATE]" at bounding box center [381, 569] width 40 height 15
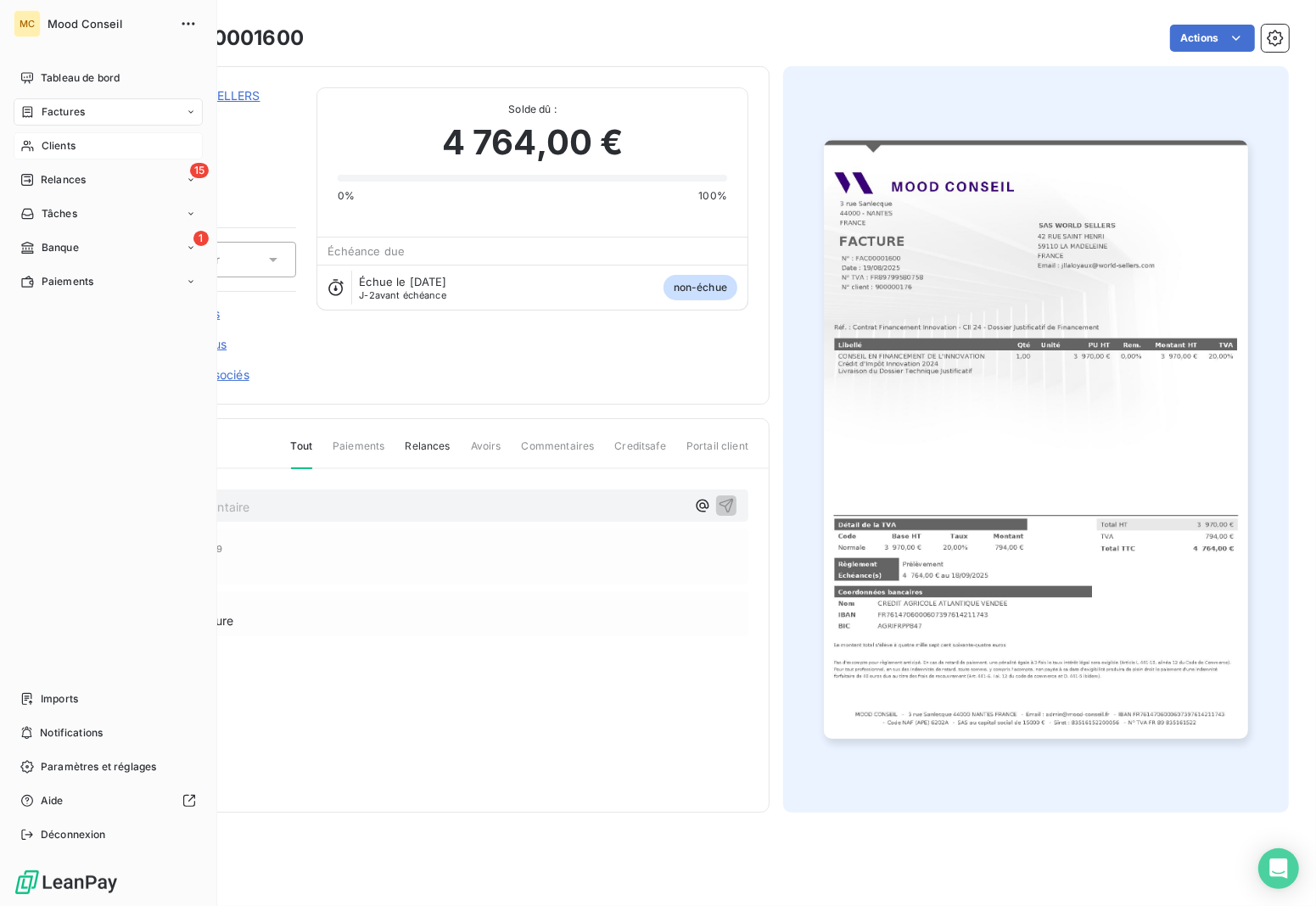
click at [40, 151] on div "Clients" at bounding box center [108, 147] width 189 height 28
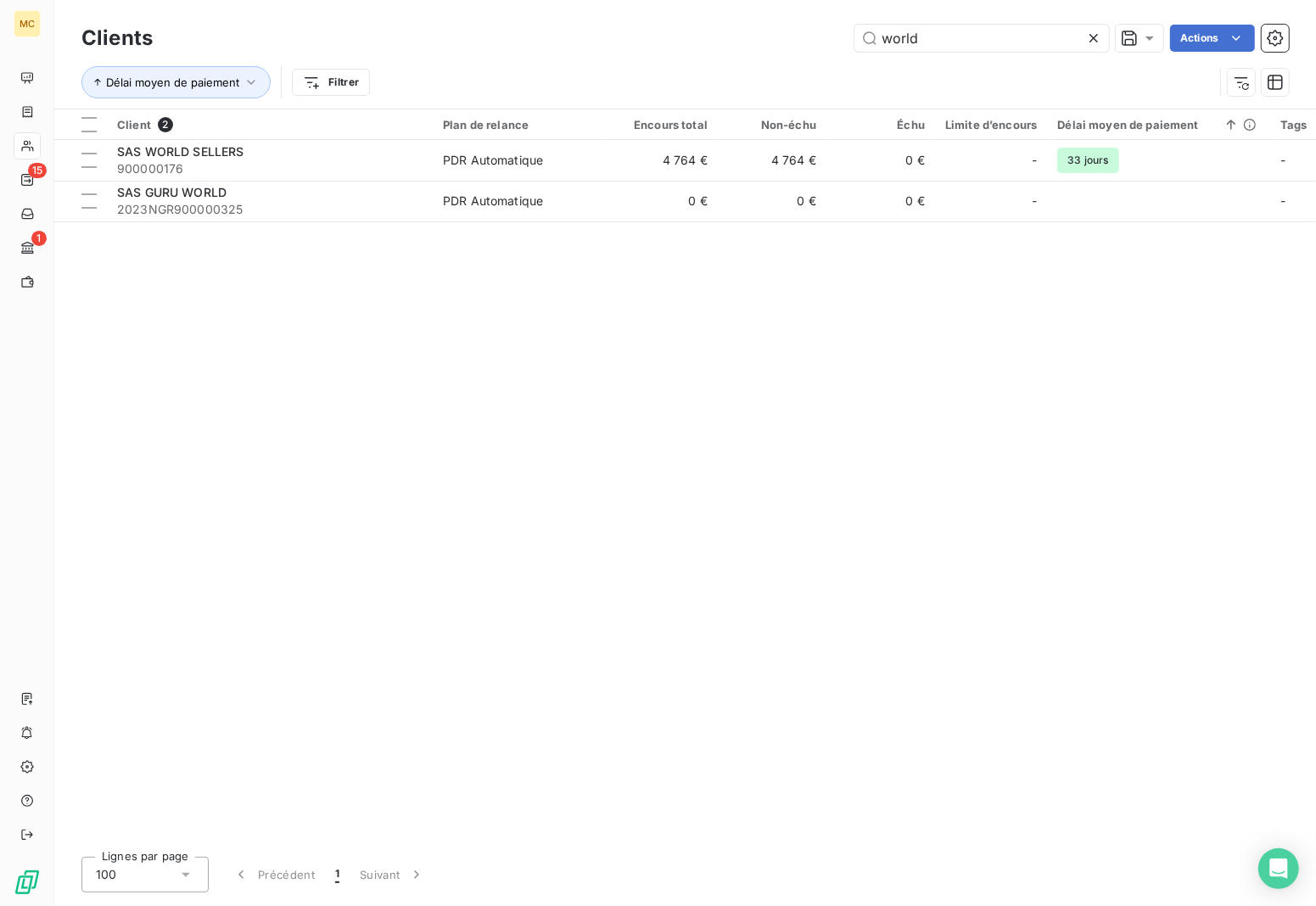
drag, startPoint x: 948, startPoint y: 34, endPoint x: 701, endPoint y: 31, distance: 247.0
click at [701, 31] on div "world Actions" at bounding box center [731, 38] width 1116 height 28
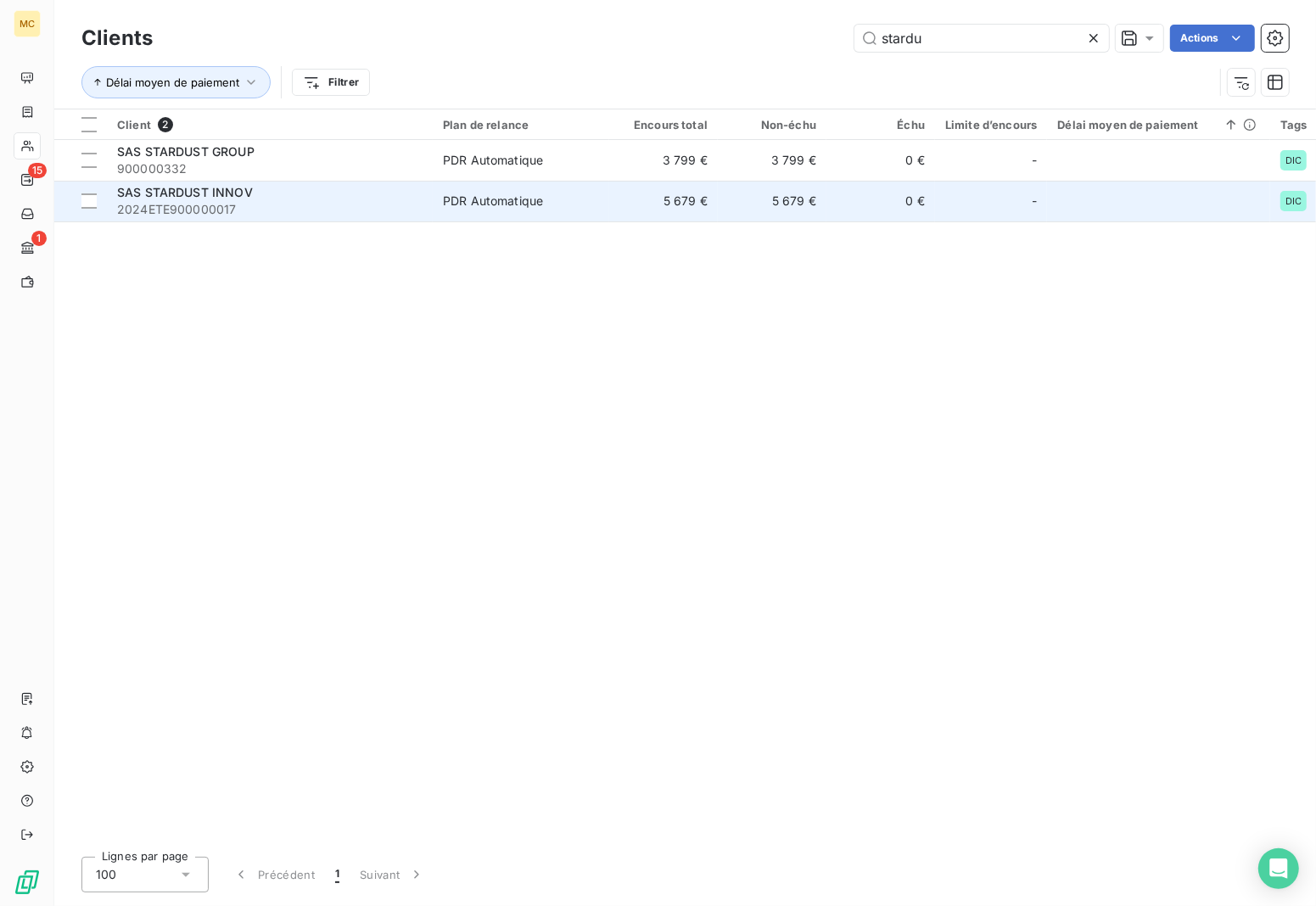
type input "stardu"
click at [527, 181] on td "PDR Automatique" at bounding box center [520, 201] width 176 height 40
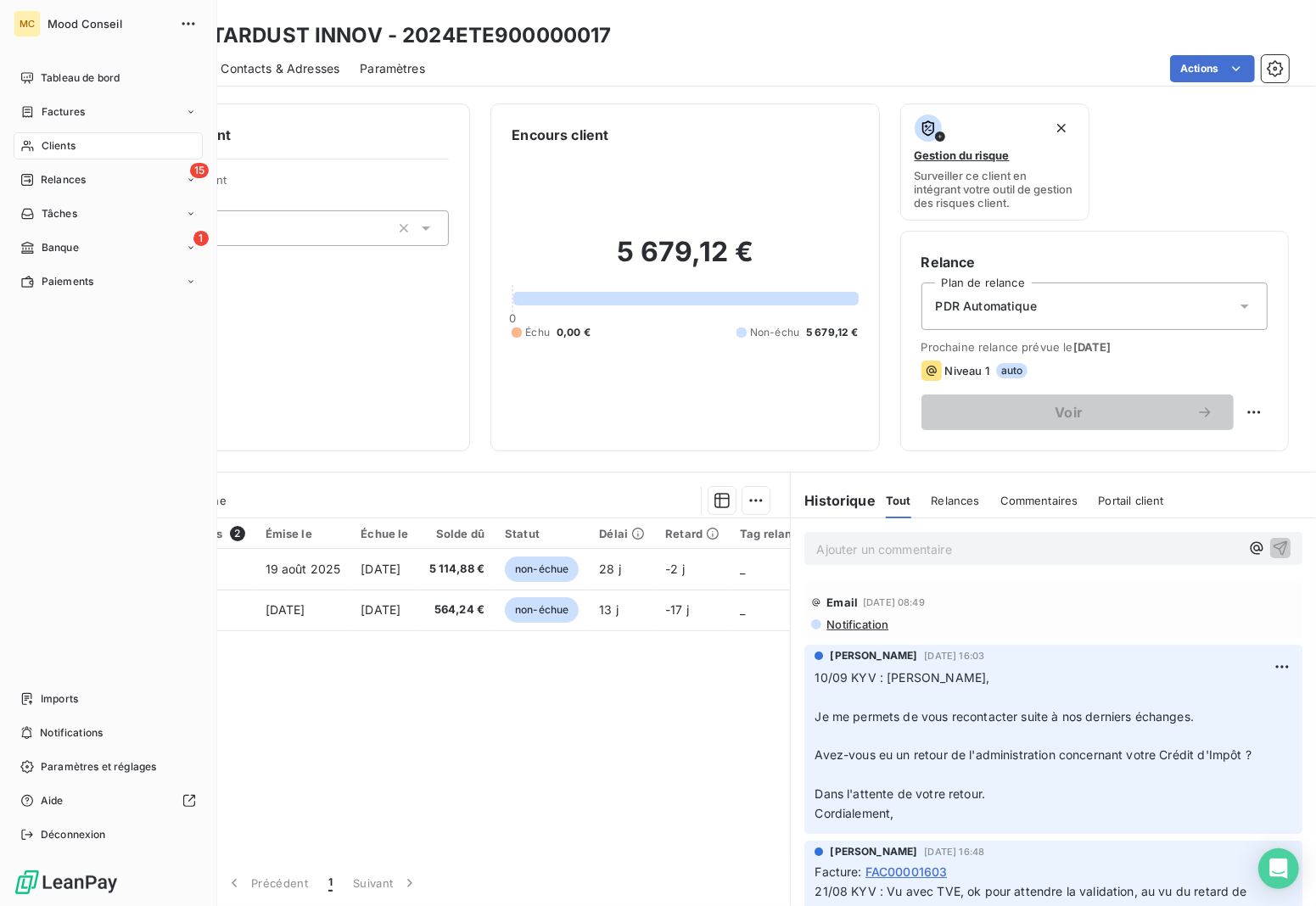
click at [30, 149] on icon at bounding box center [28, 146] width 12 height 11
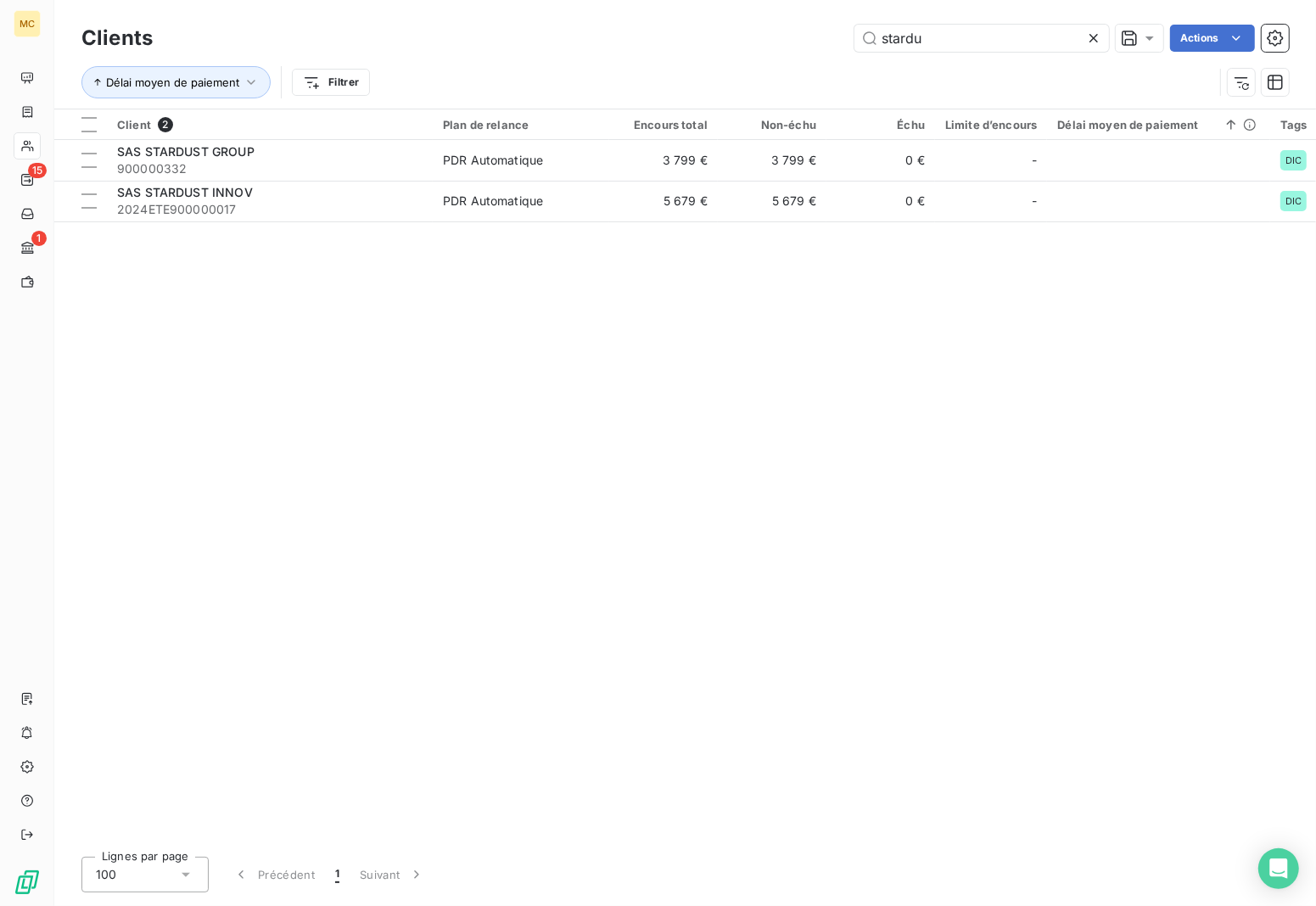
drag, startPoint x: 959, startPoint y: 31, endPoint x: 762, endPoint y: 31, distance: 197.0
click at [766, 31] on div "stardu Actions" at bounding box center [731, 38] width 1116 height 28
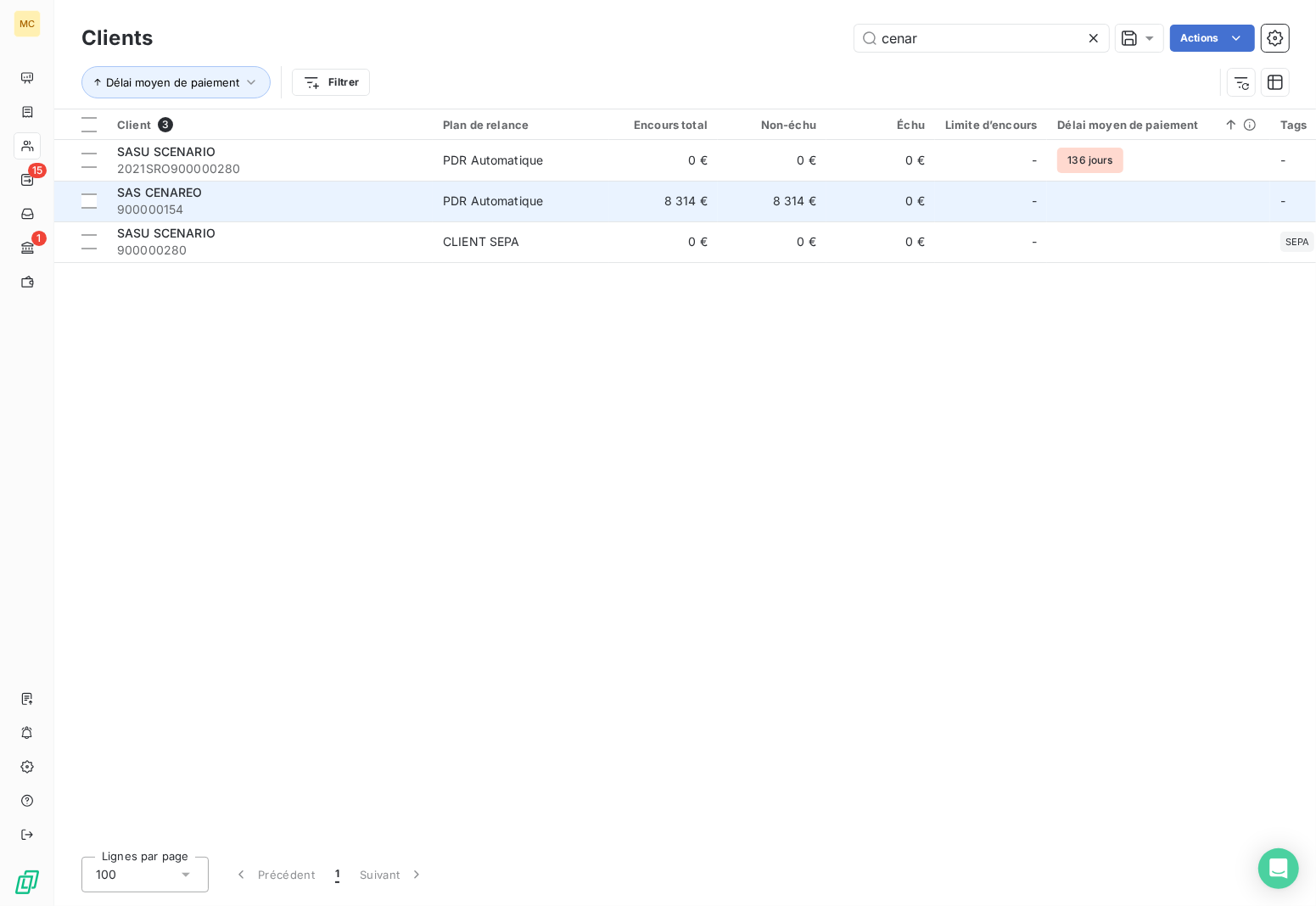
type input "cenar"
click at [776, 201] on td "8 314 €" at bounding box center [772, 201] width 108 height 40
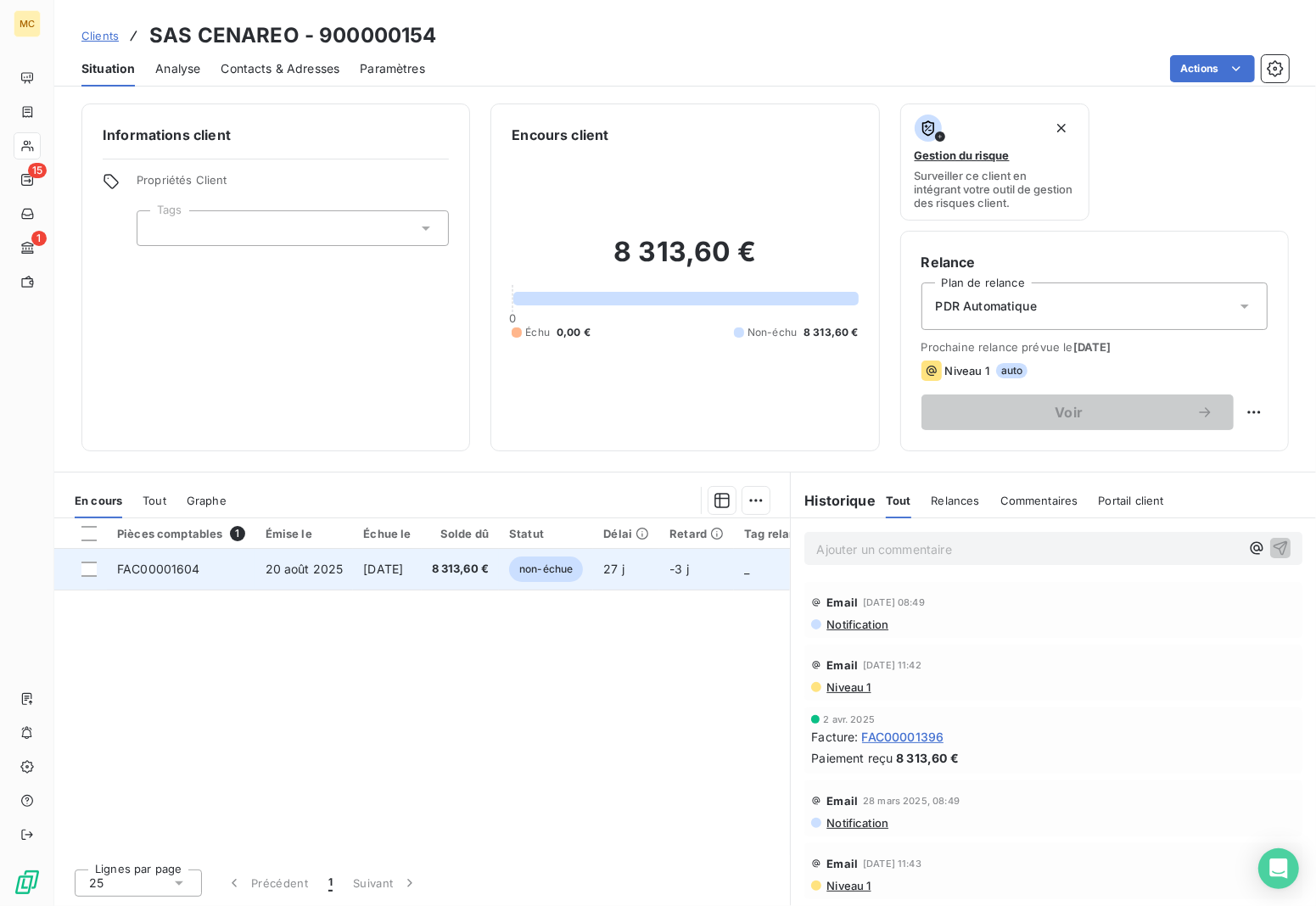
click at [490, 569] on span "8 313,60 €" at bounding box center [460, 569] width 58 height 17
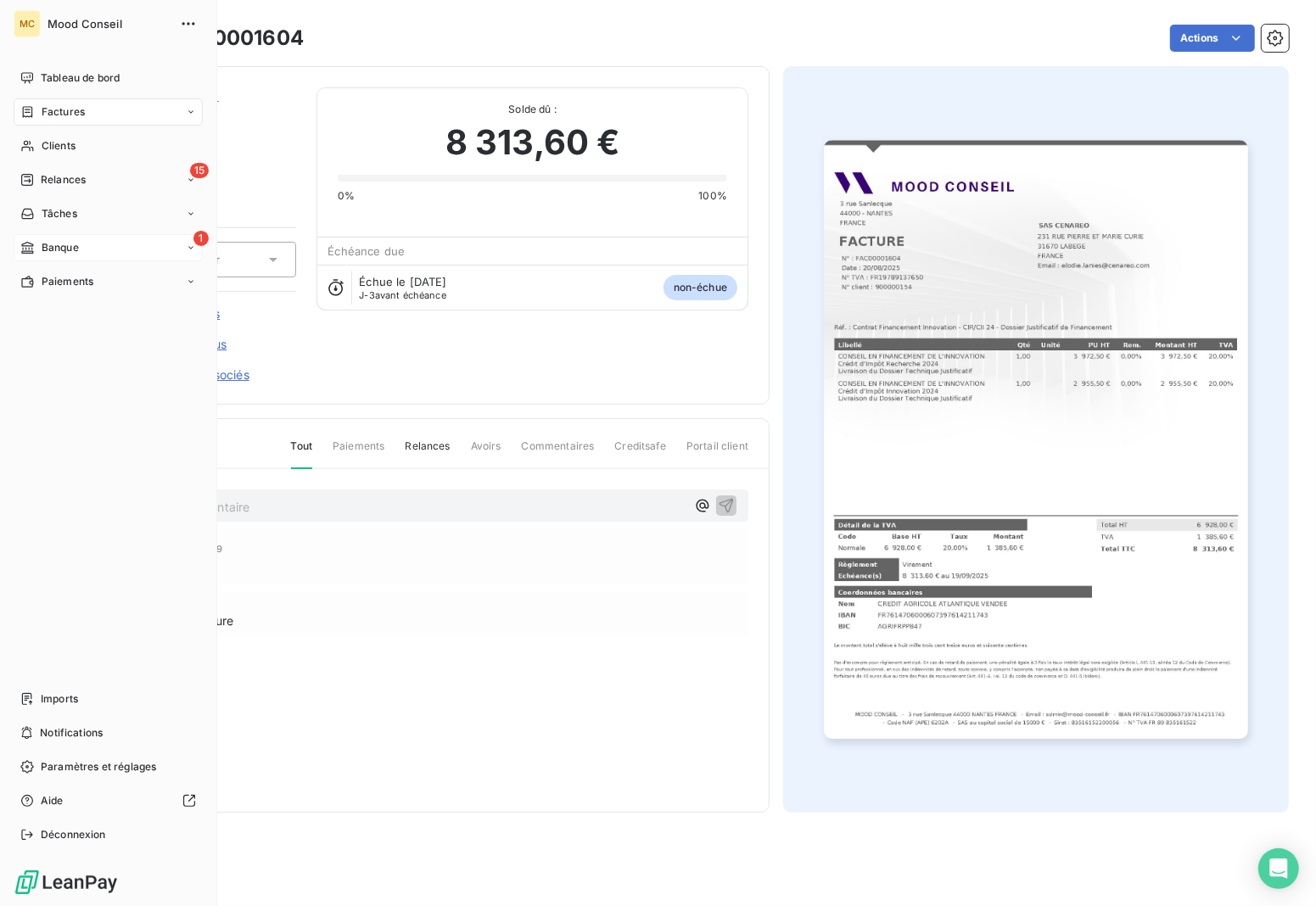
click at [45, 251] on span "Banque" at bounding box center [60, 248] width 37 height 16
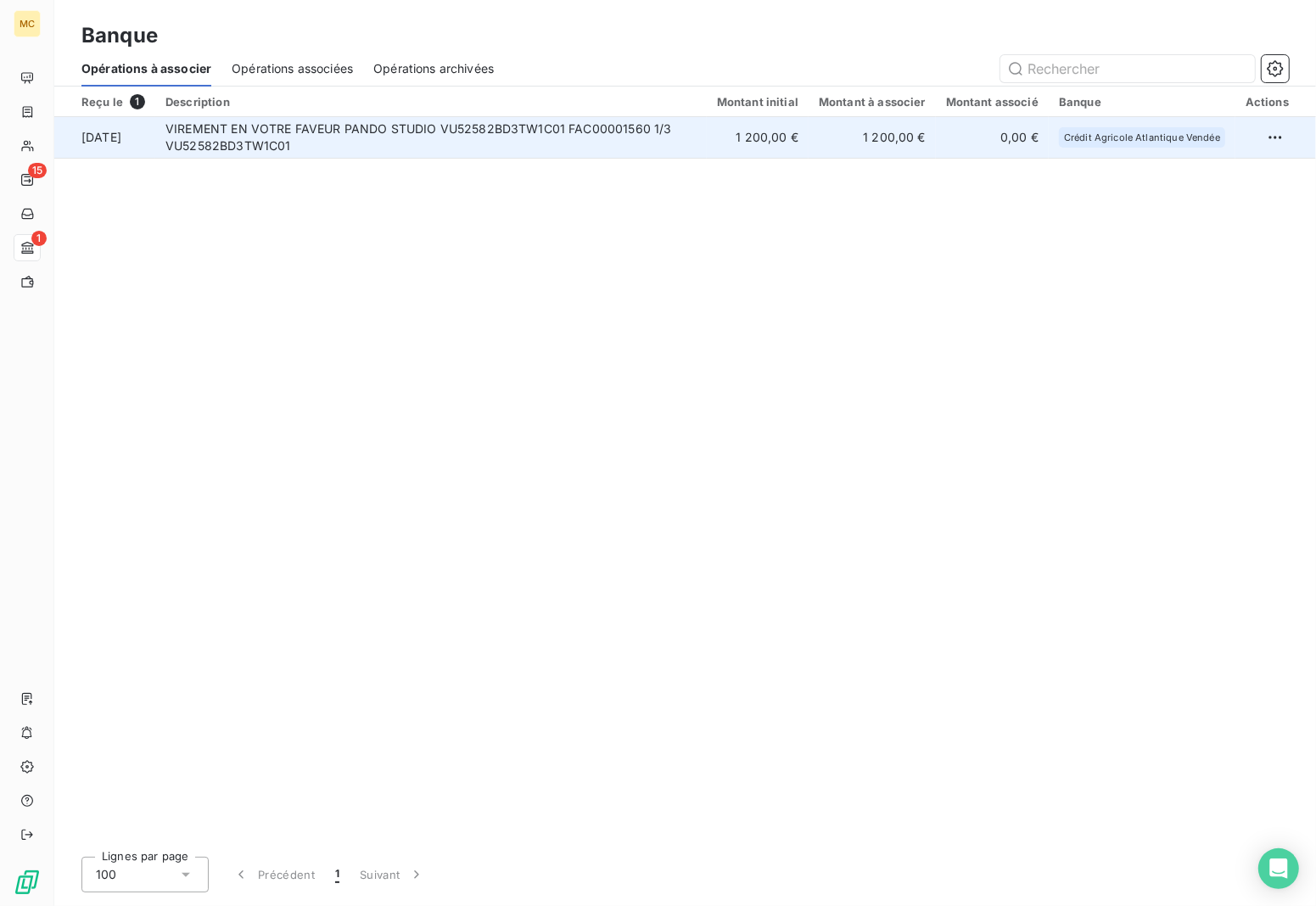
click at [537, 143] on td "VIREMENT EN VOTRE FAVEUR PANDO STUDIO VU52582BD3TW1C01 FAC00001560 1/3 VU52582B…" at bounding box center [431, 137] width 552 height 40
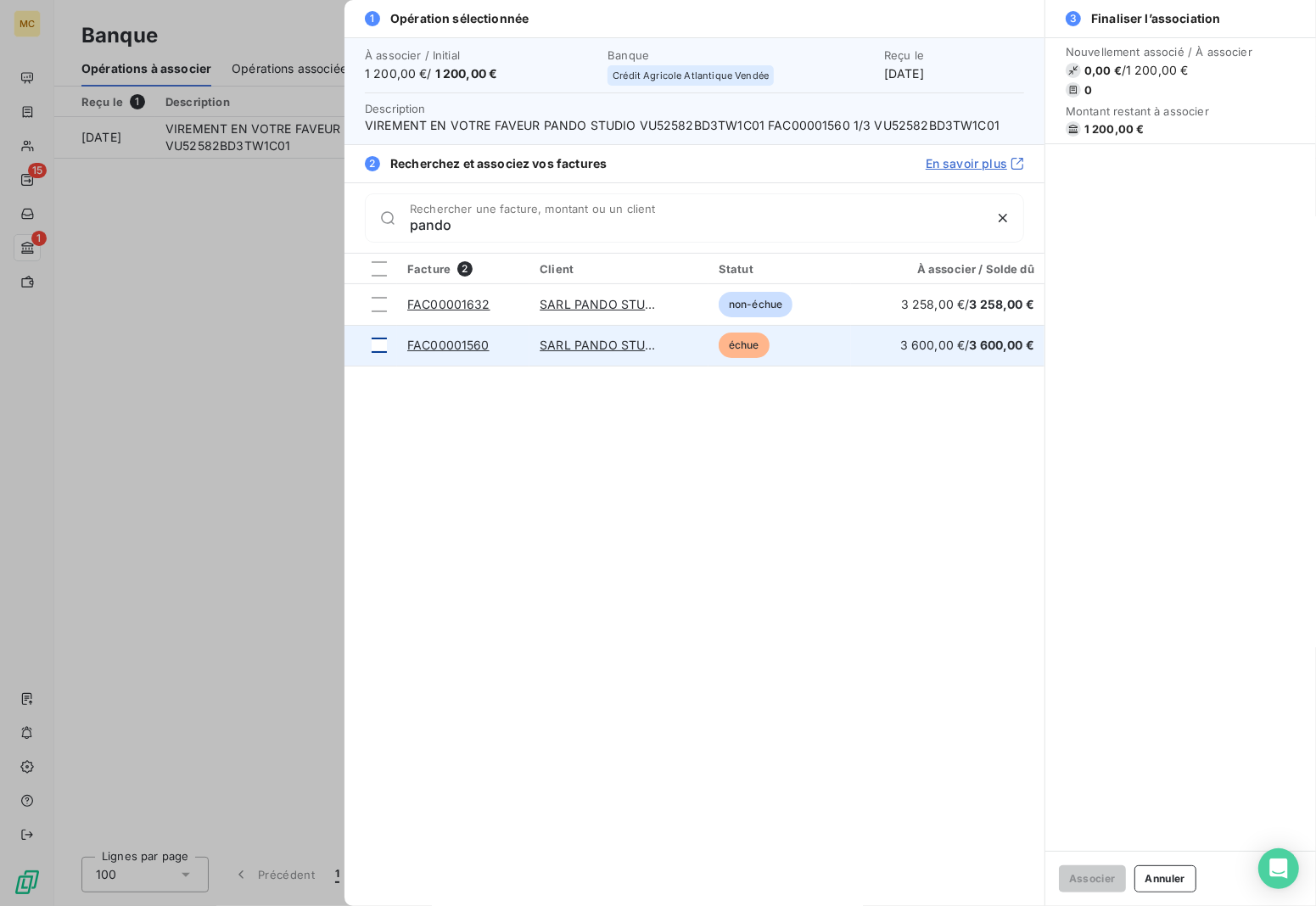
type input "pando"
click at [382, 345] on div at bounding box center [380, 345] width 16 height 16
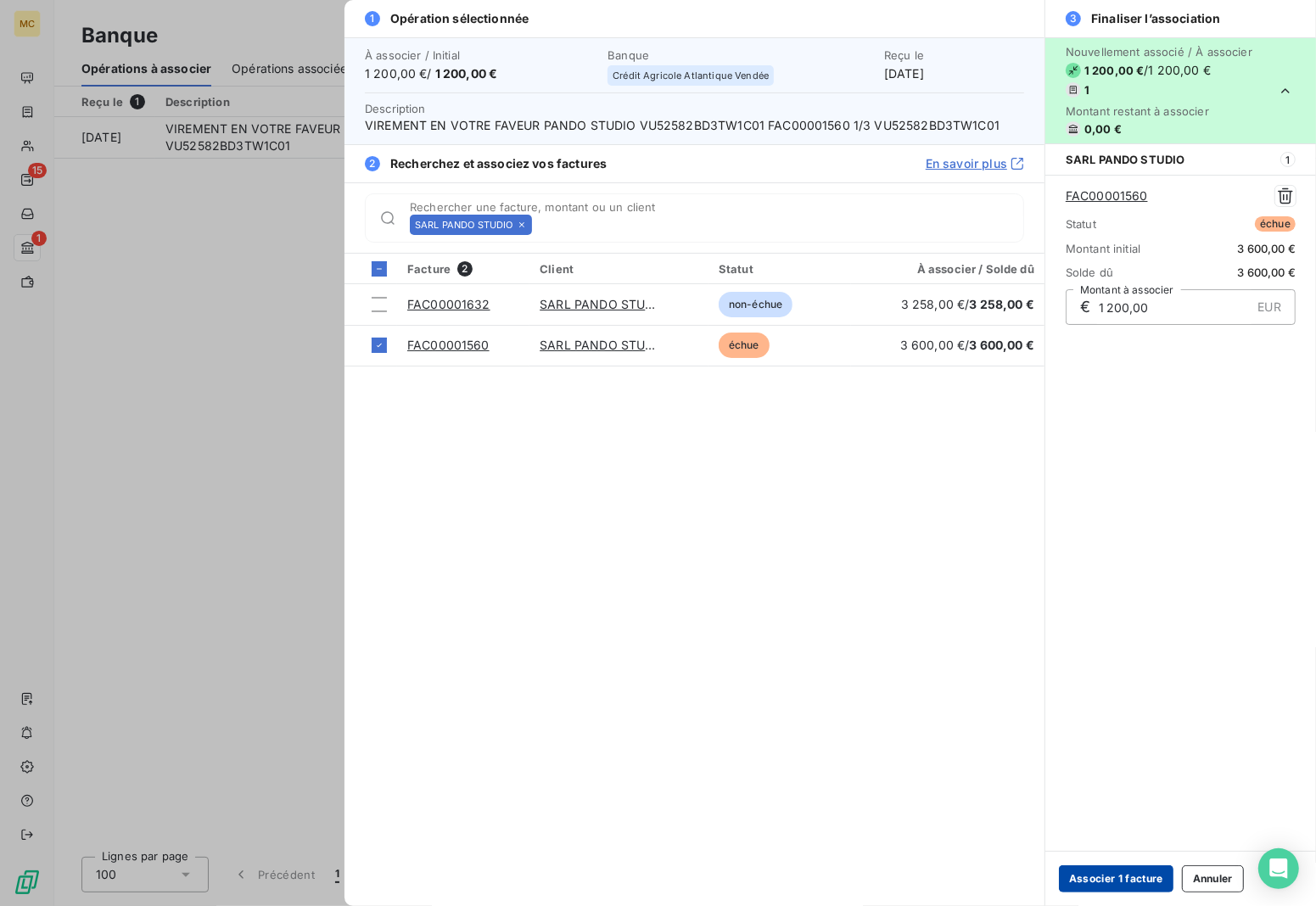
click at [1104, 876] on button "Associer 1 facture" at bounding box center [1116, 879] width 114 height 28
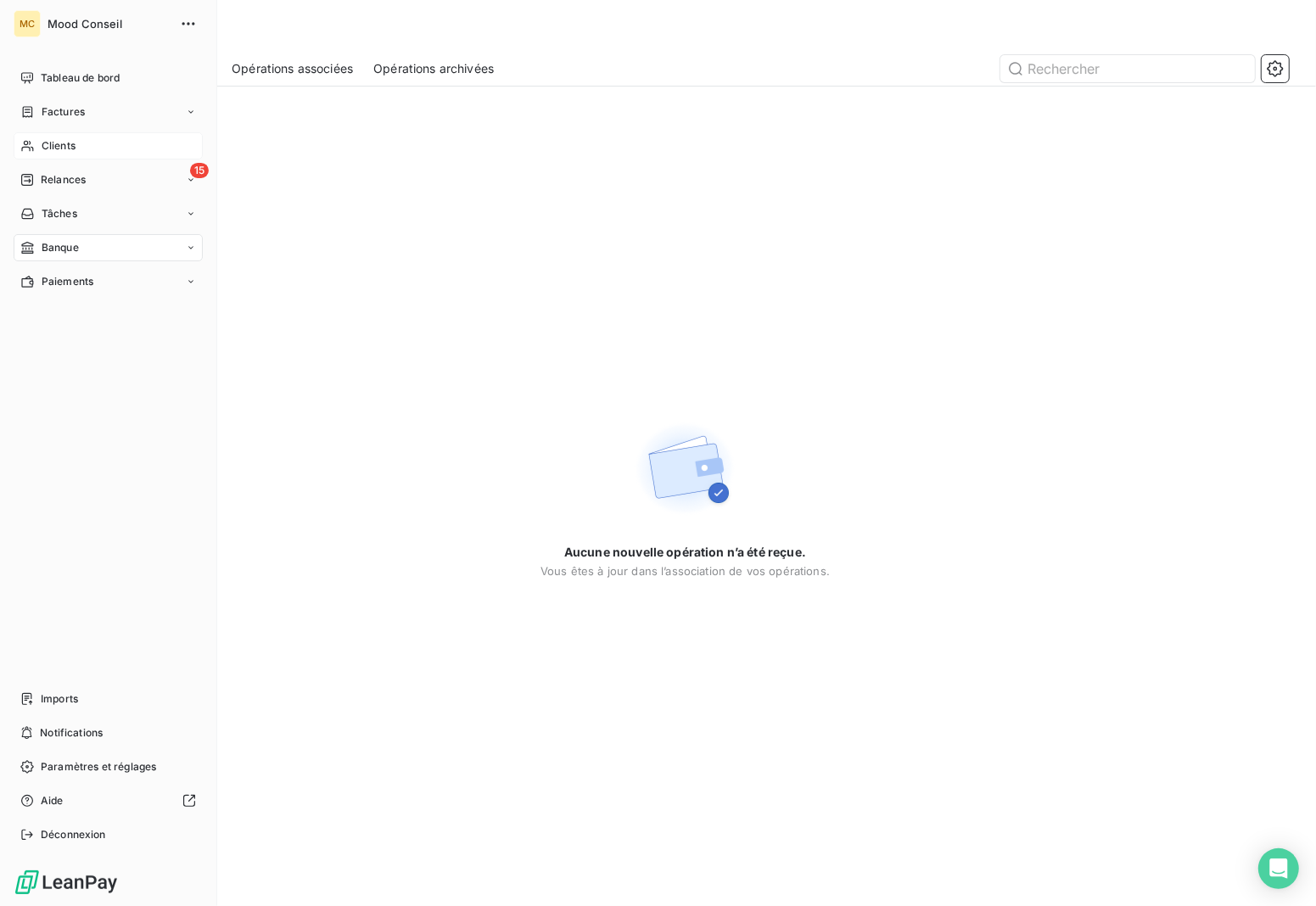
click at [61, 154] on div "Clients" at bounding box center [108, 147] width 189 height 28
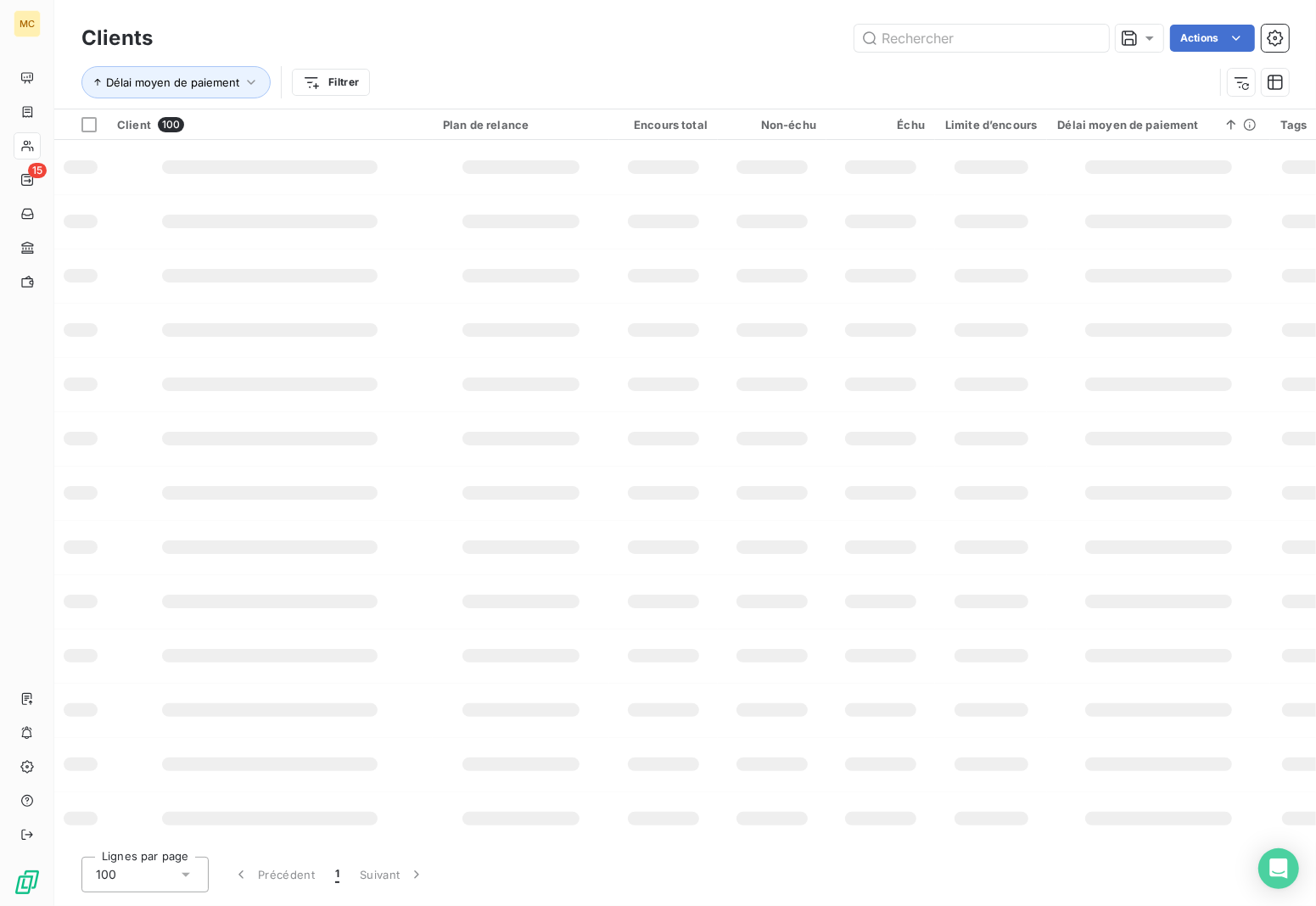
click at [1066, 65] on div "Délai moyen de paiement Filtrer" at bounding box center [686, 82] width 1208 height 52
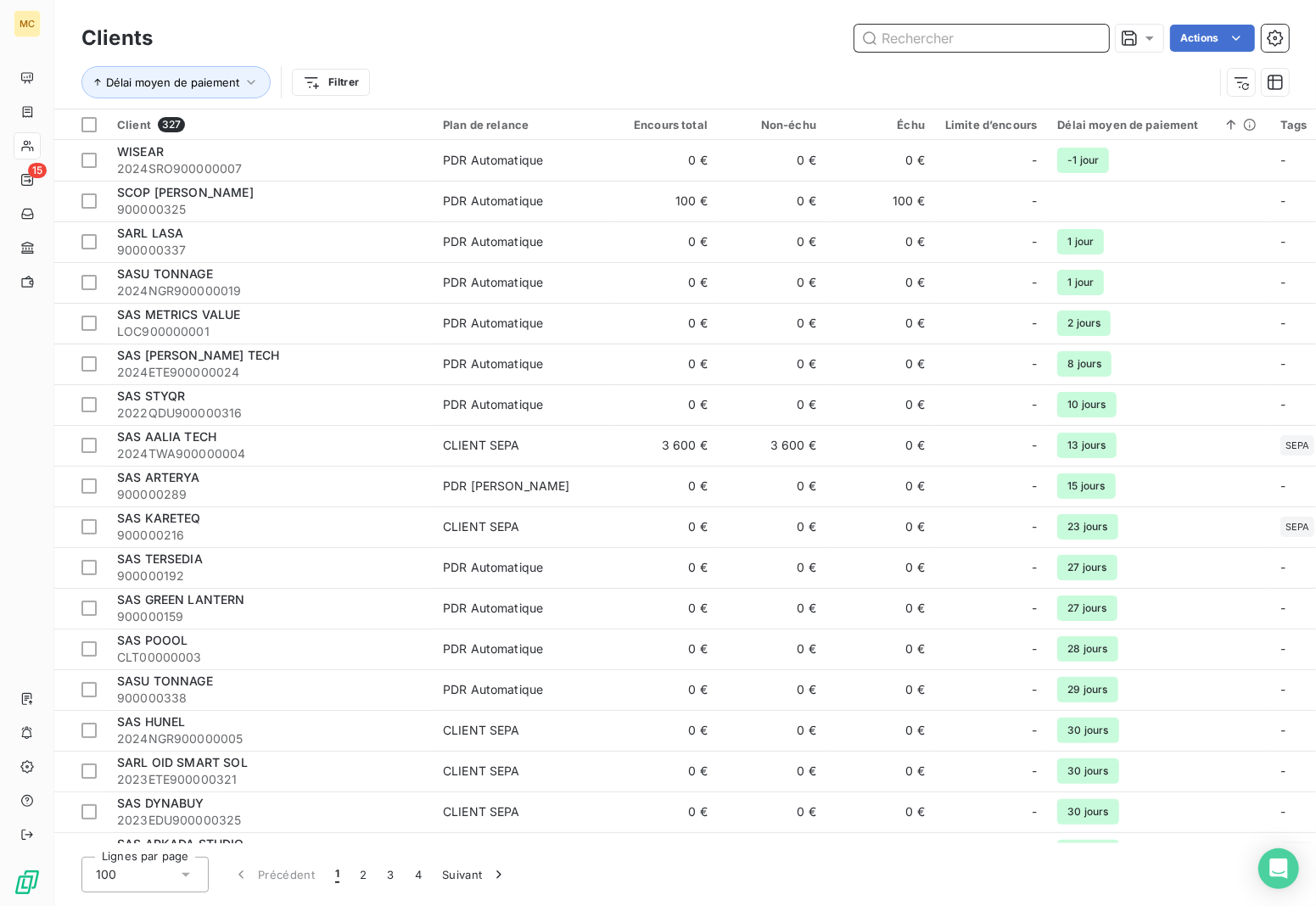
click at [1020, 32] on input "text" at bounding box center [982, 38] width 255 height 28
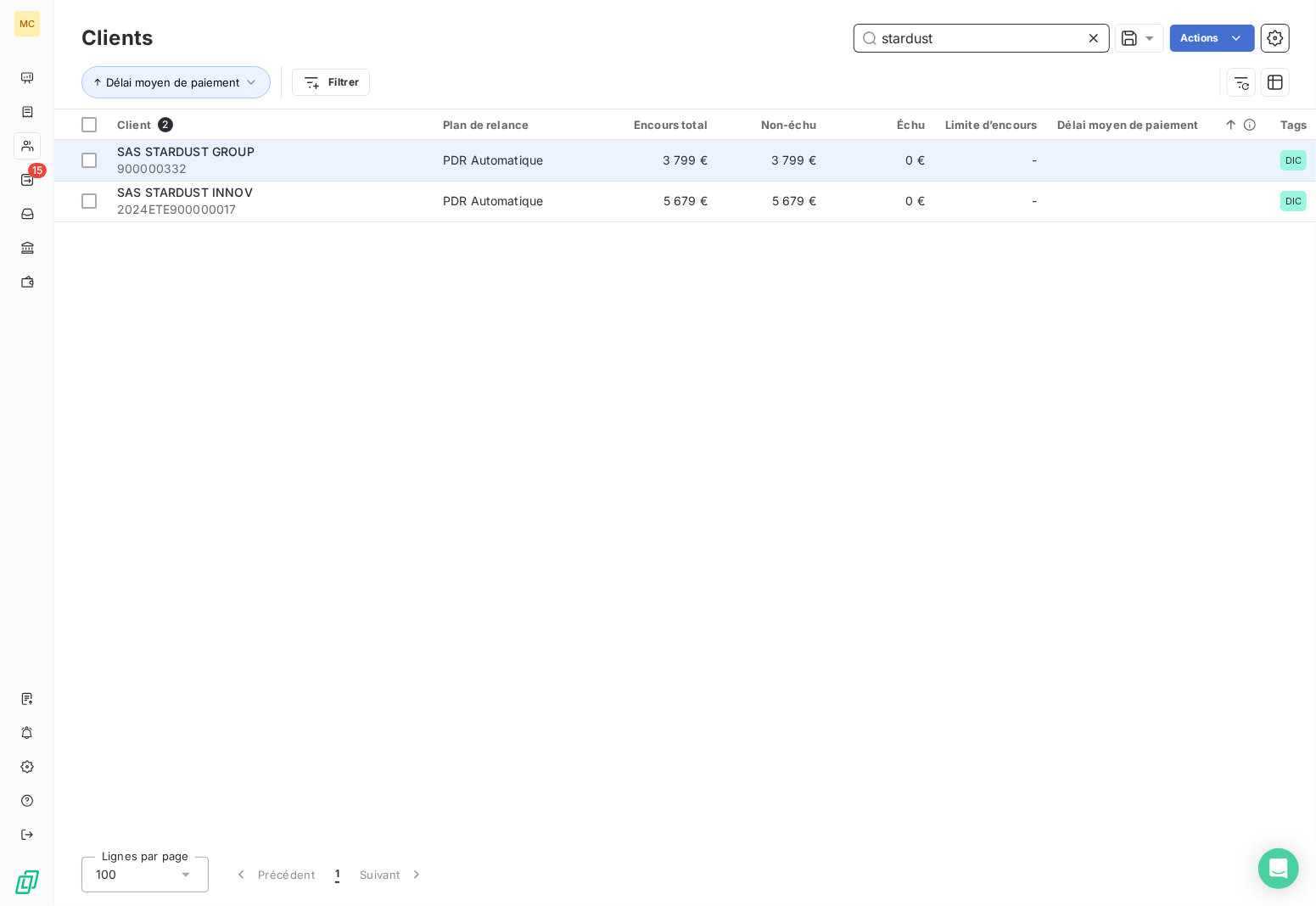
type input "stardust"
click at [327, 168] on span "900000332" at bounding box center [269, 168] width 306 height 17
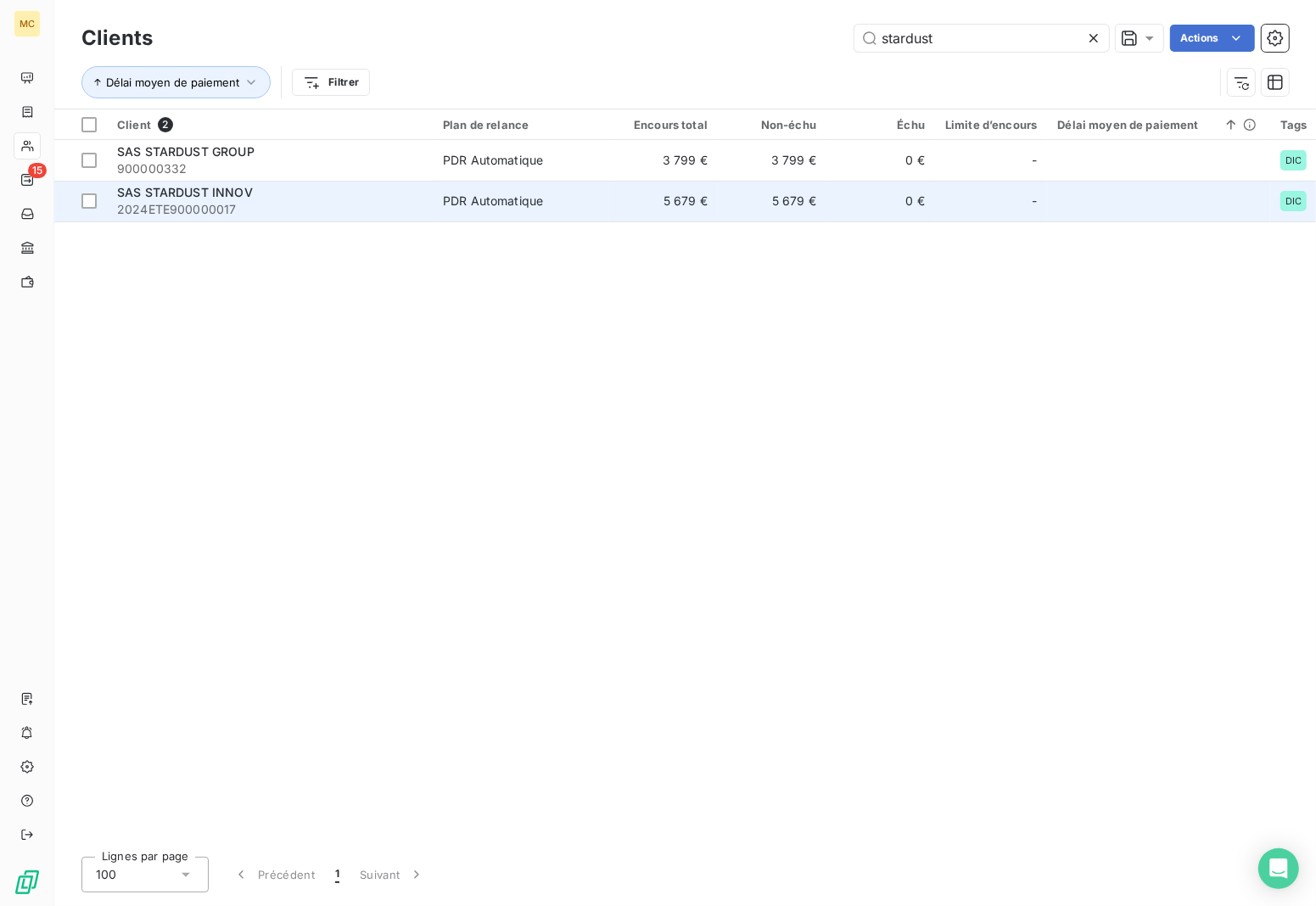
click at [257, 210] on span "2024ETE900000017" at bounding box center [269, 209] width 306 height 17
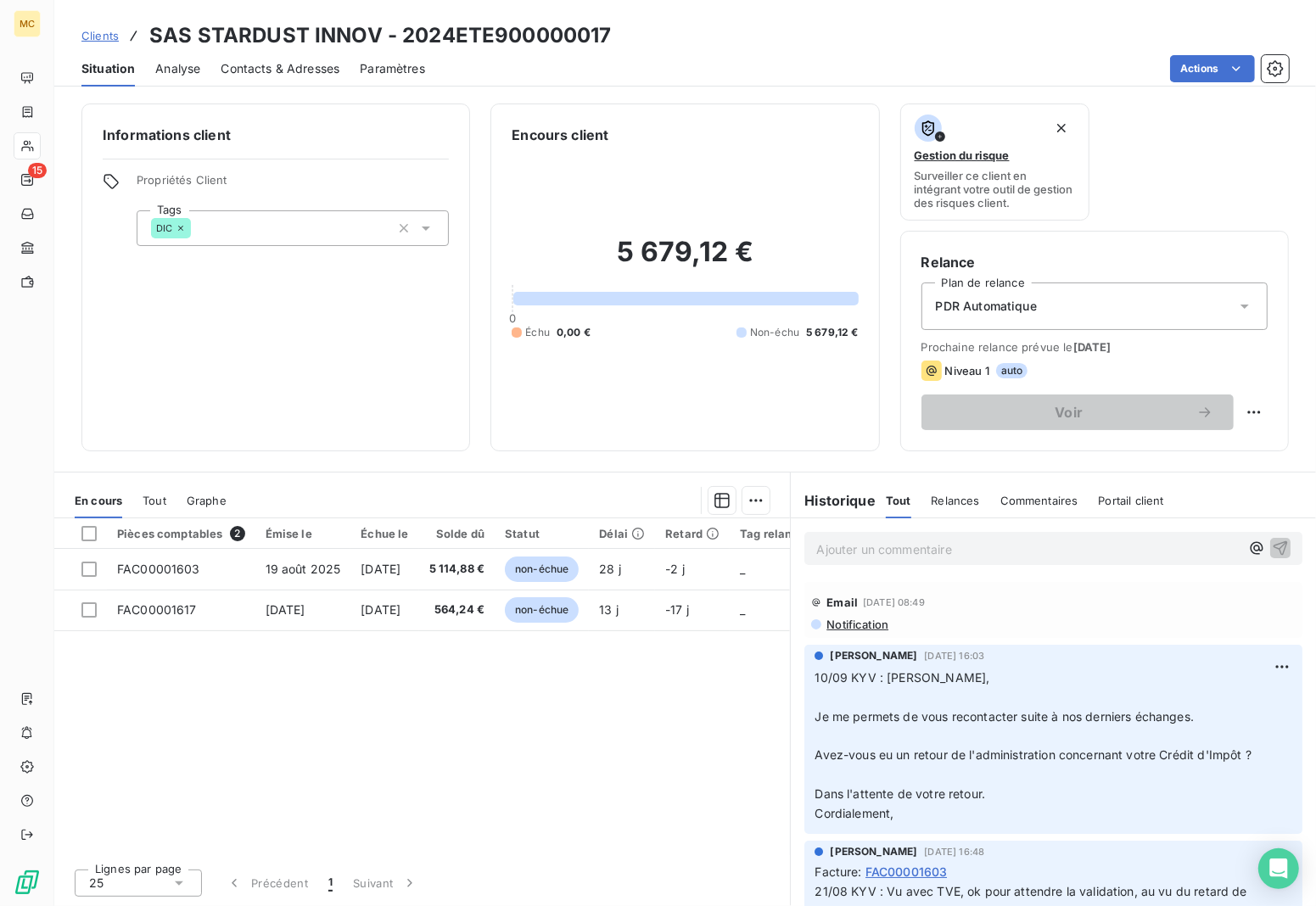
drag, startPoint x: 673, startPoint y: 147, endPoint x: 677, endPoint y: 127, distance: 20.4
click at [673, 146] on div "5 679,12 € 0 Échu 0,00 € Non-échu 5 679,12 €" at bounding box center [685, 288] width 346 height 285
click at [337, 362] on div "Informations client Propriétés Client Tags DIC" at bounding box center [275, 277] width 389 height 348
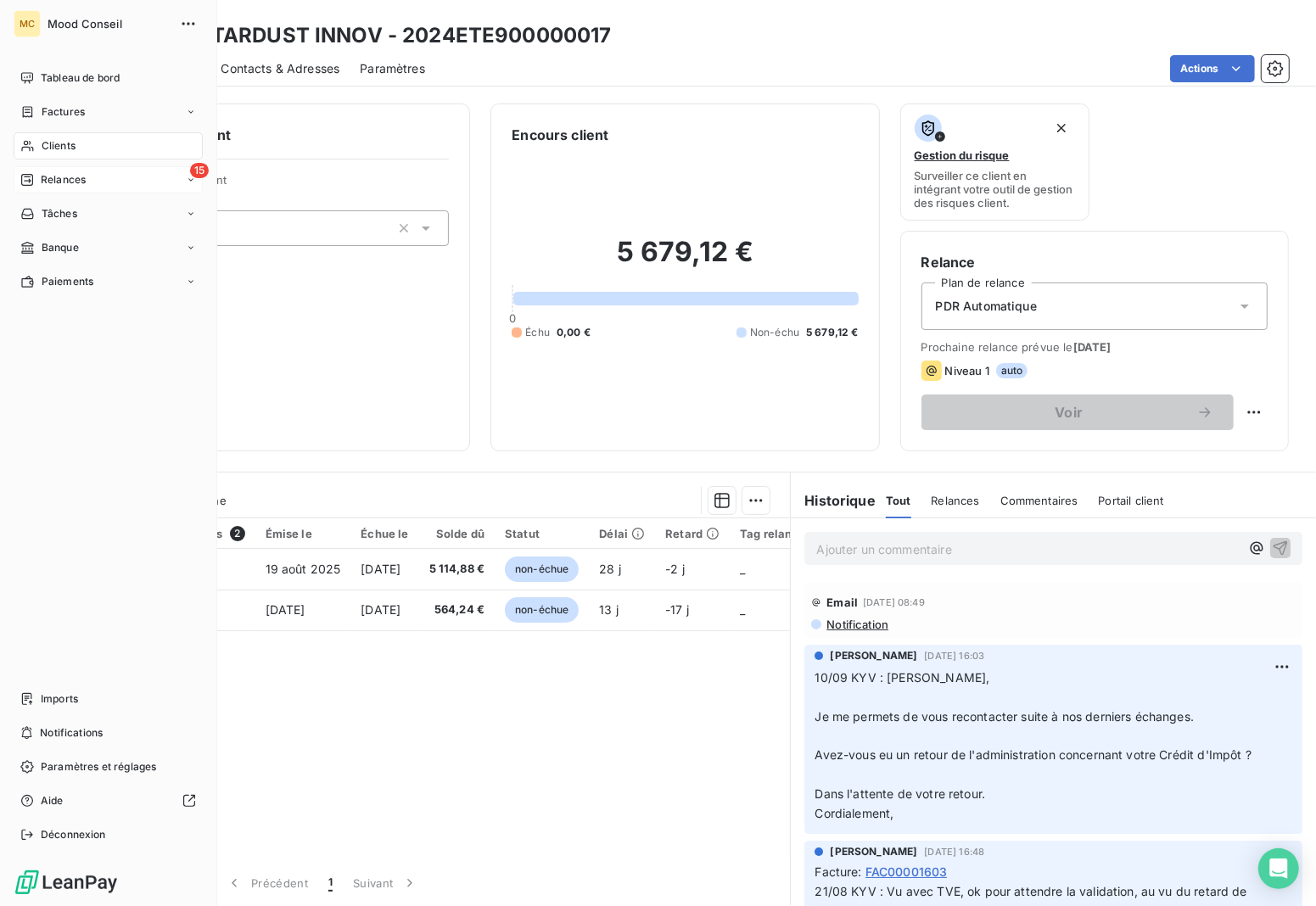
click at [69, 179] on span "Relances" at bounding box center [63, 180] width 45 height 16
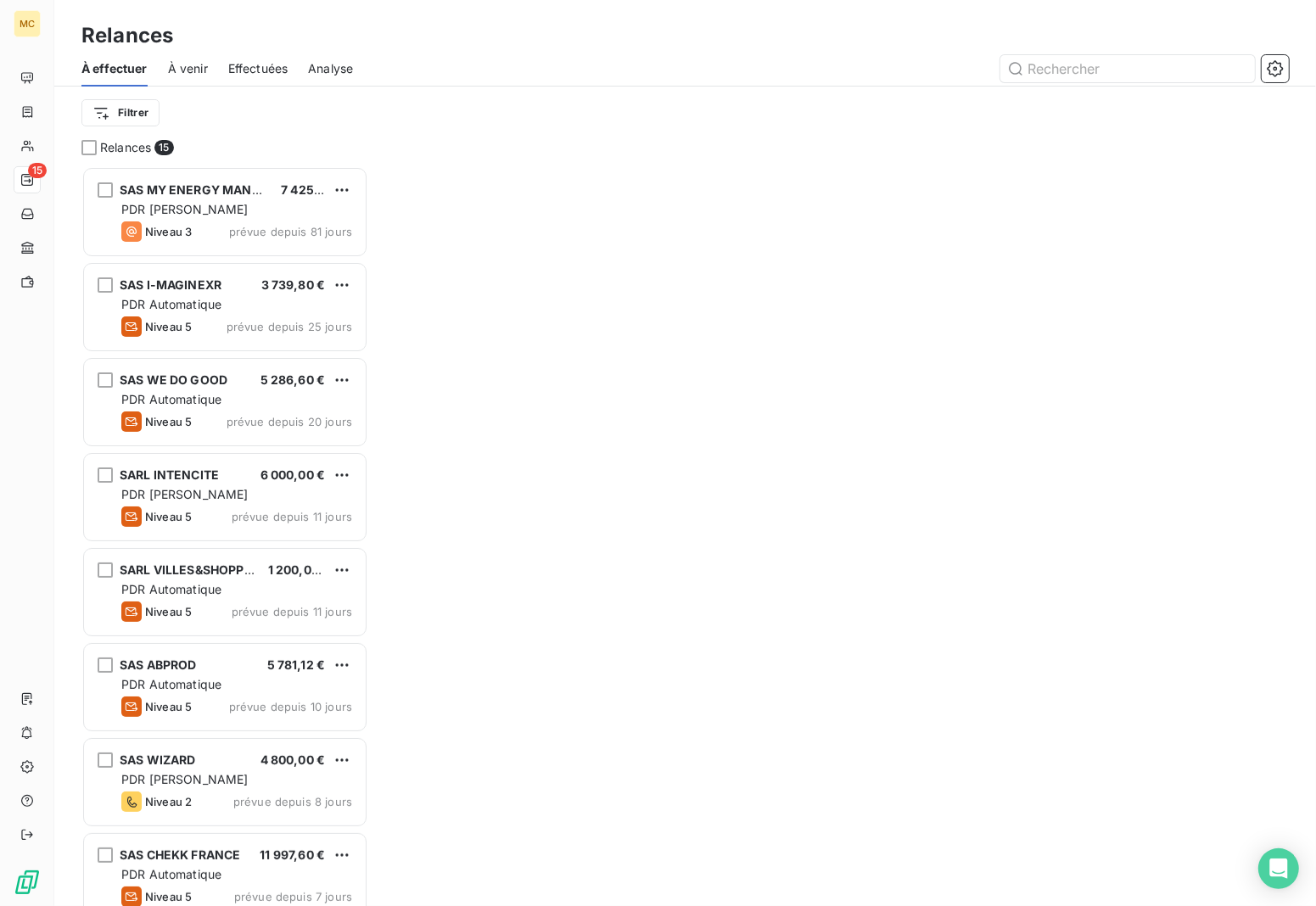
scroll to position [726, 271]
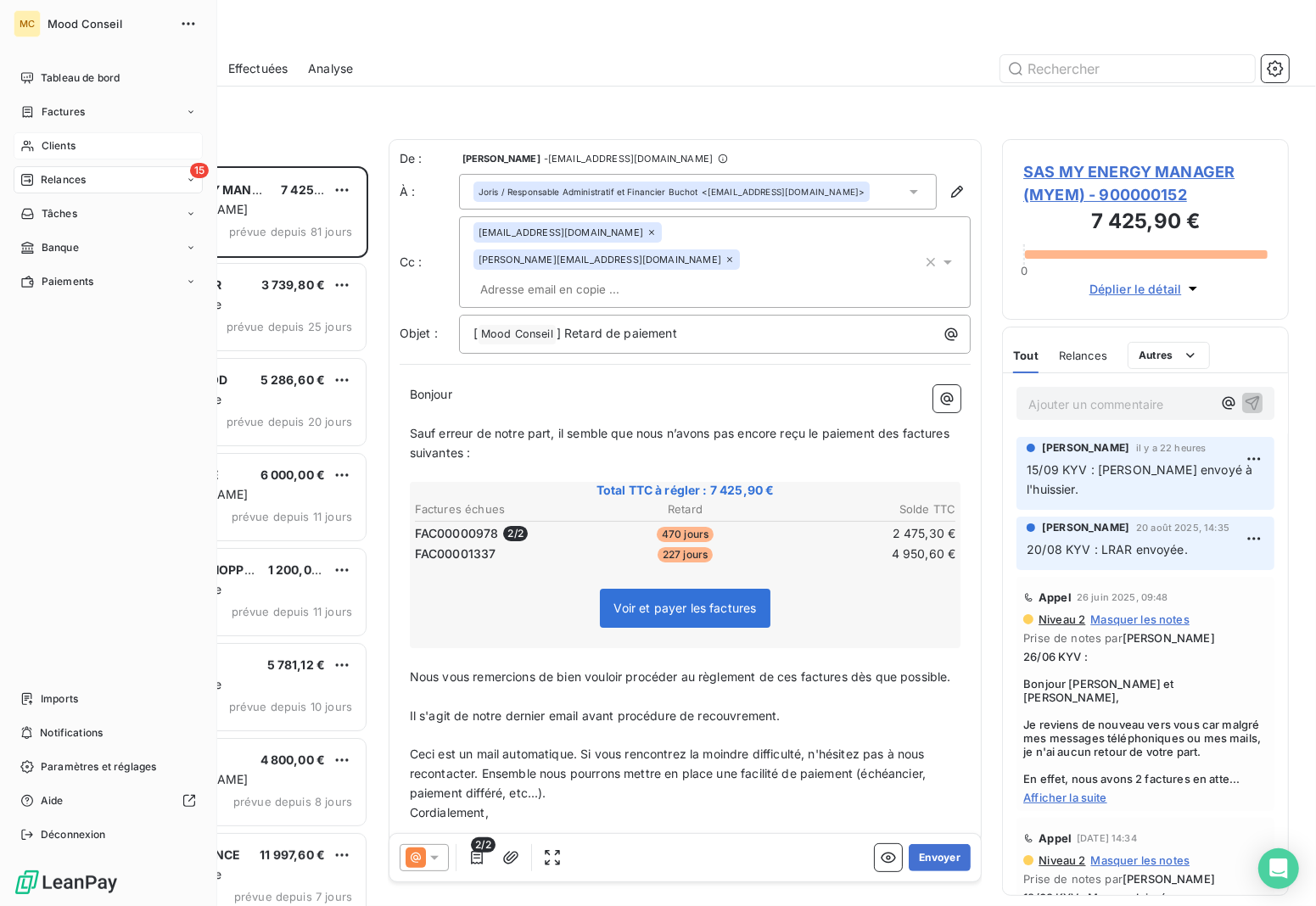
click at [36, 140] on div "Clients" at bounding box center [108, 147] width 189 height 28
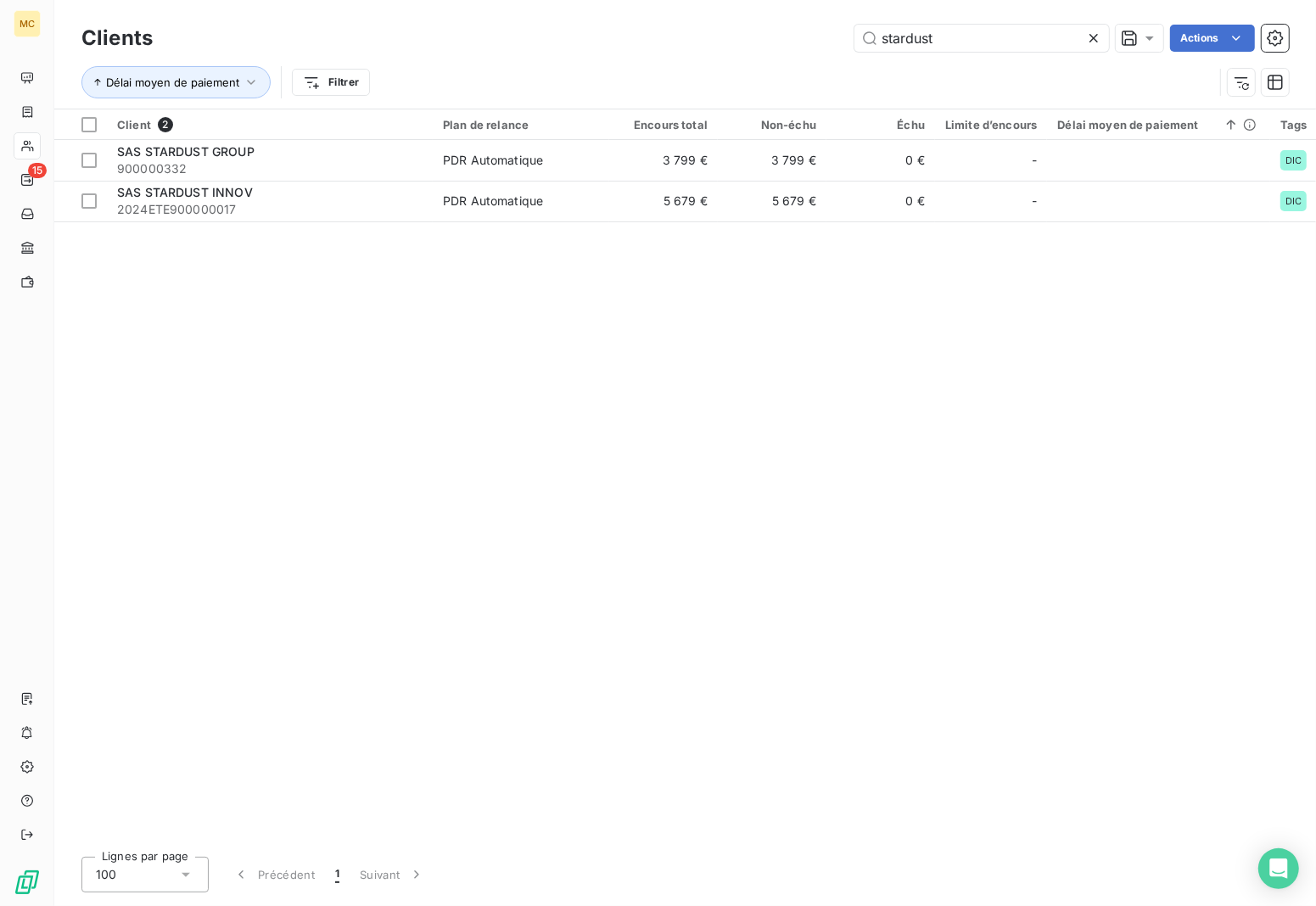
drag, startPoint x: 868, startPoint y: 34, endPoint x: 608, endPoint y: 34, distance: 260.0
click at [608, 34] on div "stardust Actions" at bounding box center [731, 38] width 1116 height 28
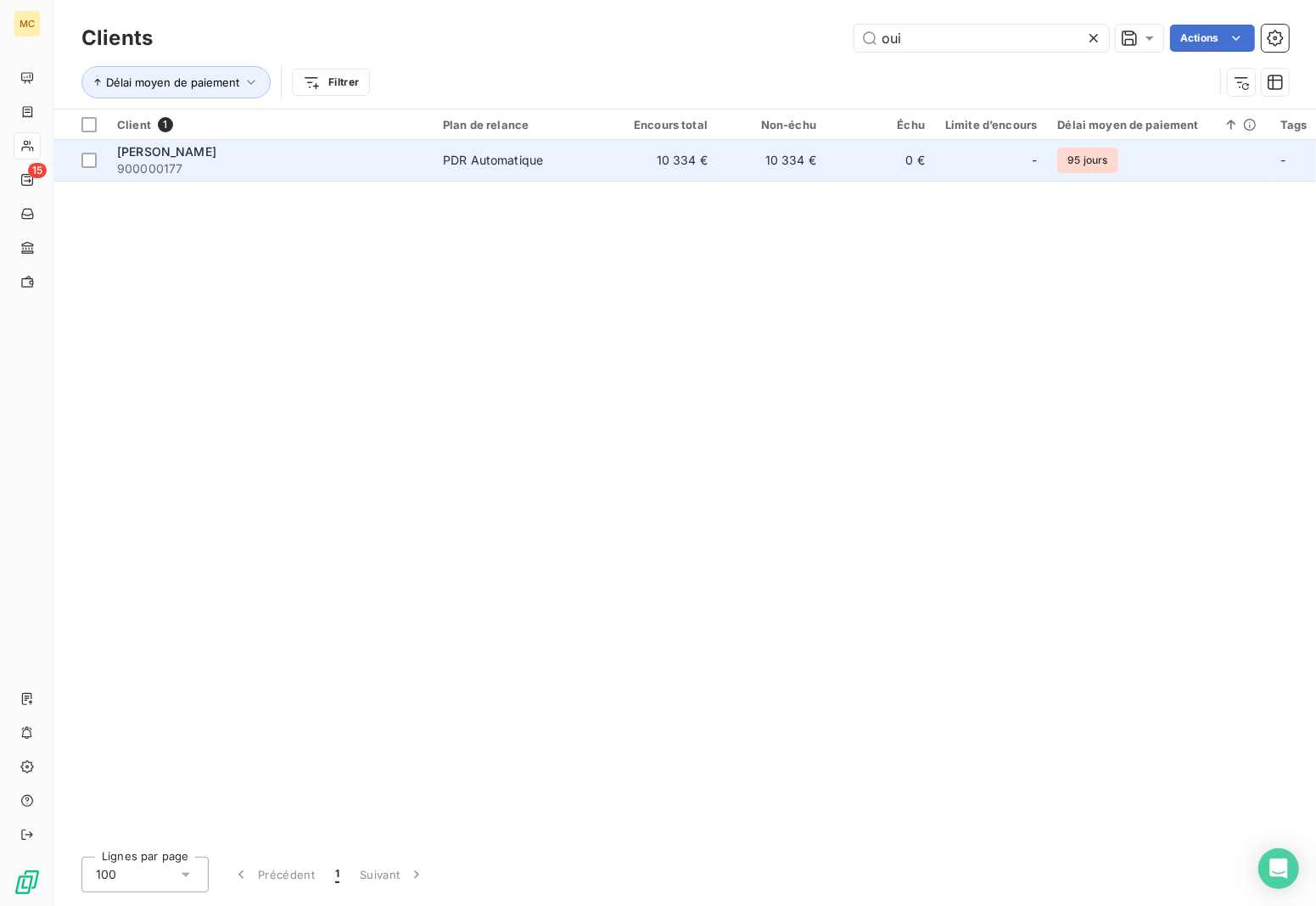
type input "oui"
click at [527, 157] on div "PDR Automatique" at bounding box center [493, 159] width 100 height 17
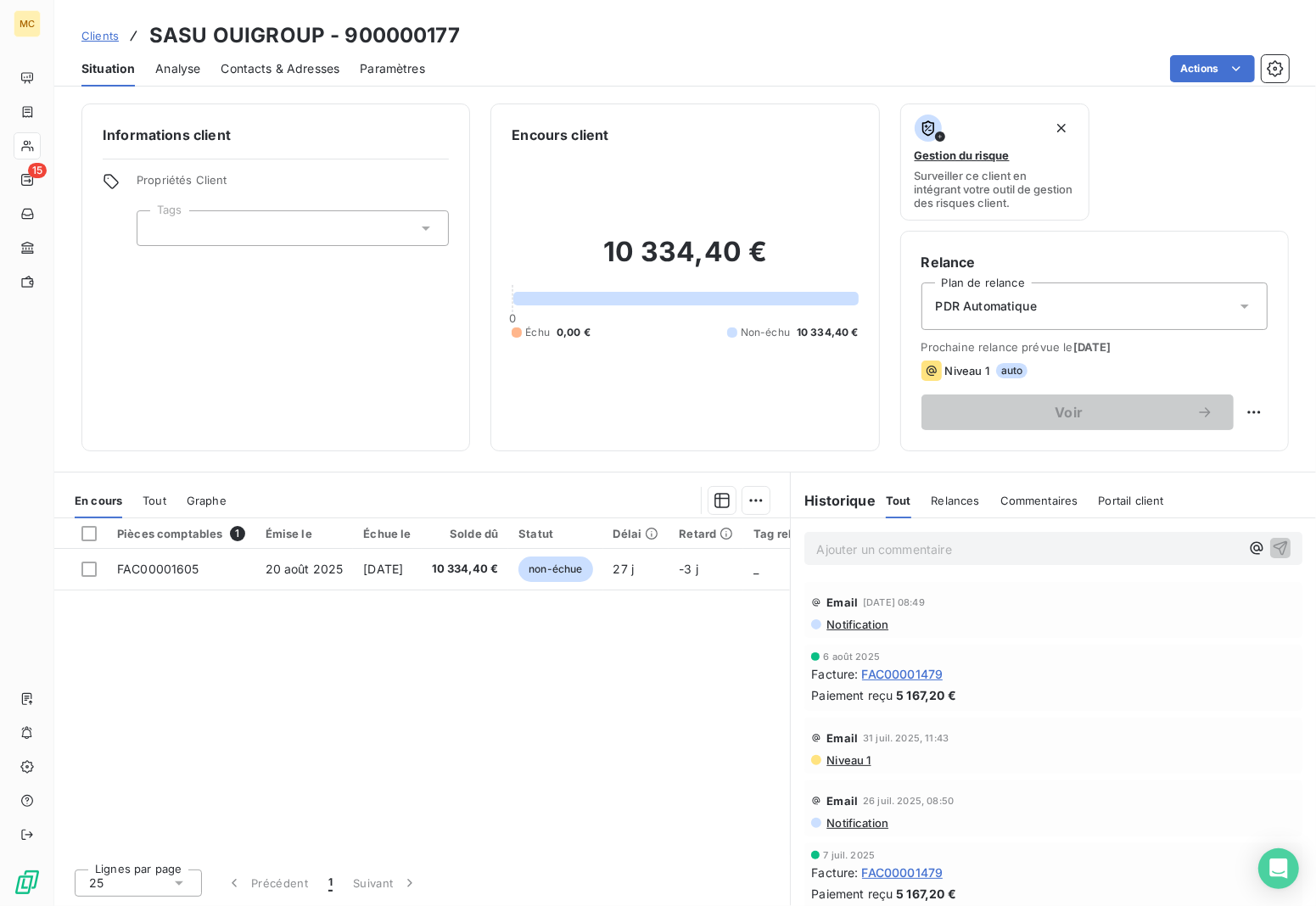
click at [366, 239] on div at bounding box center [293, 228] width 313 height 35
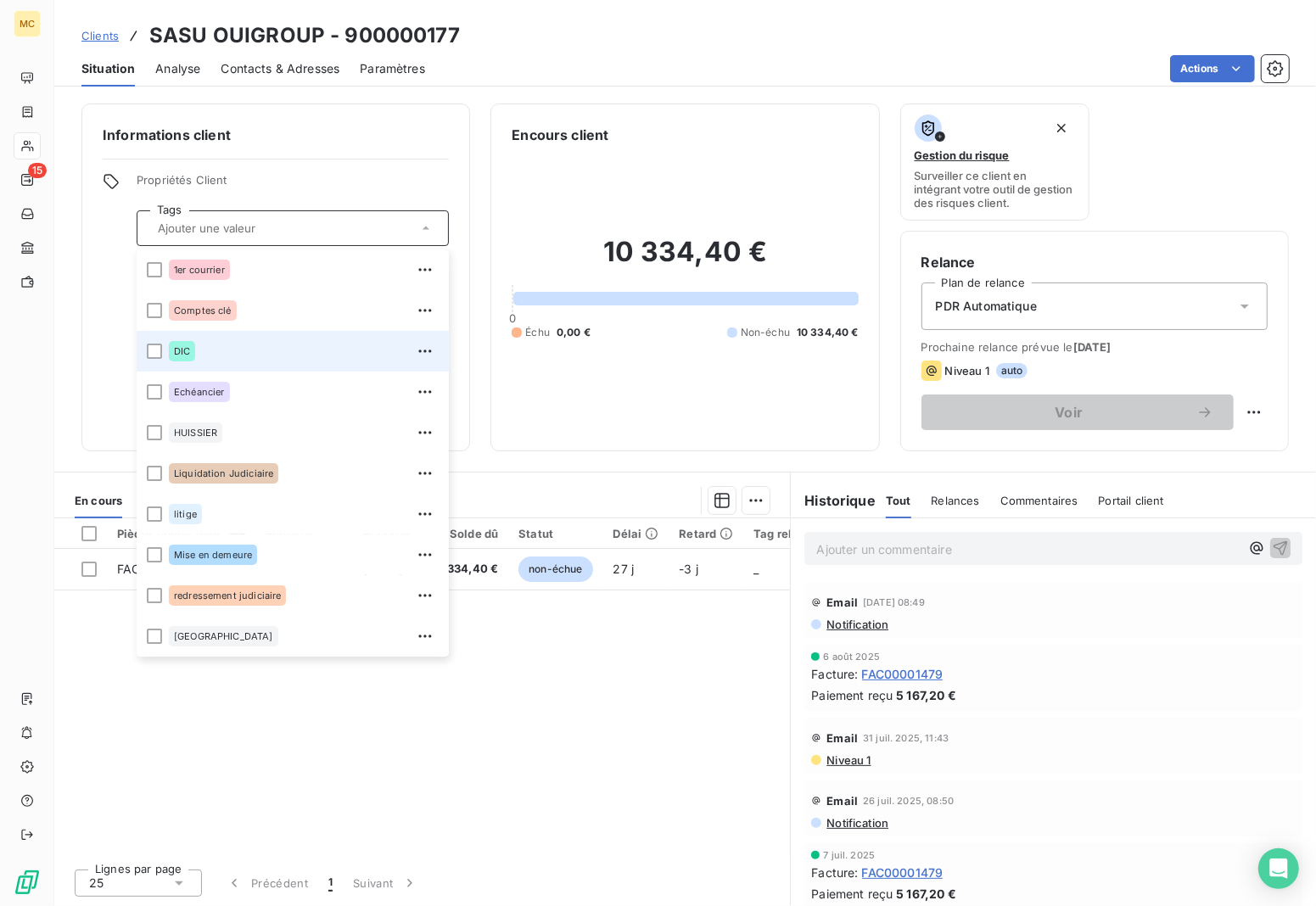
click at [162, 353] on li "DIC" at bounding box center [293, 350] width 313 height 40
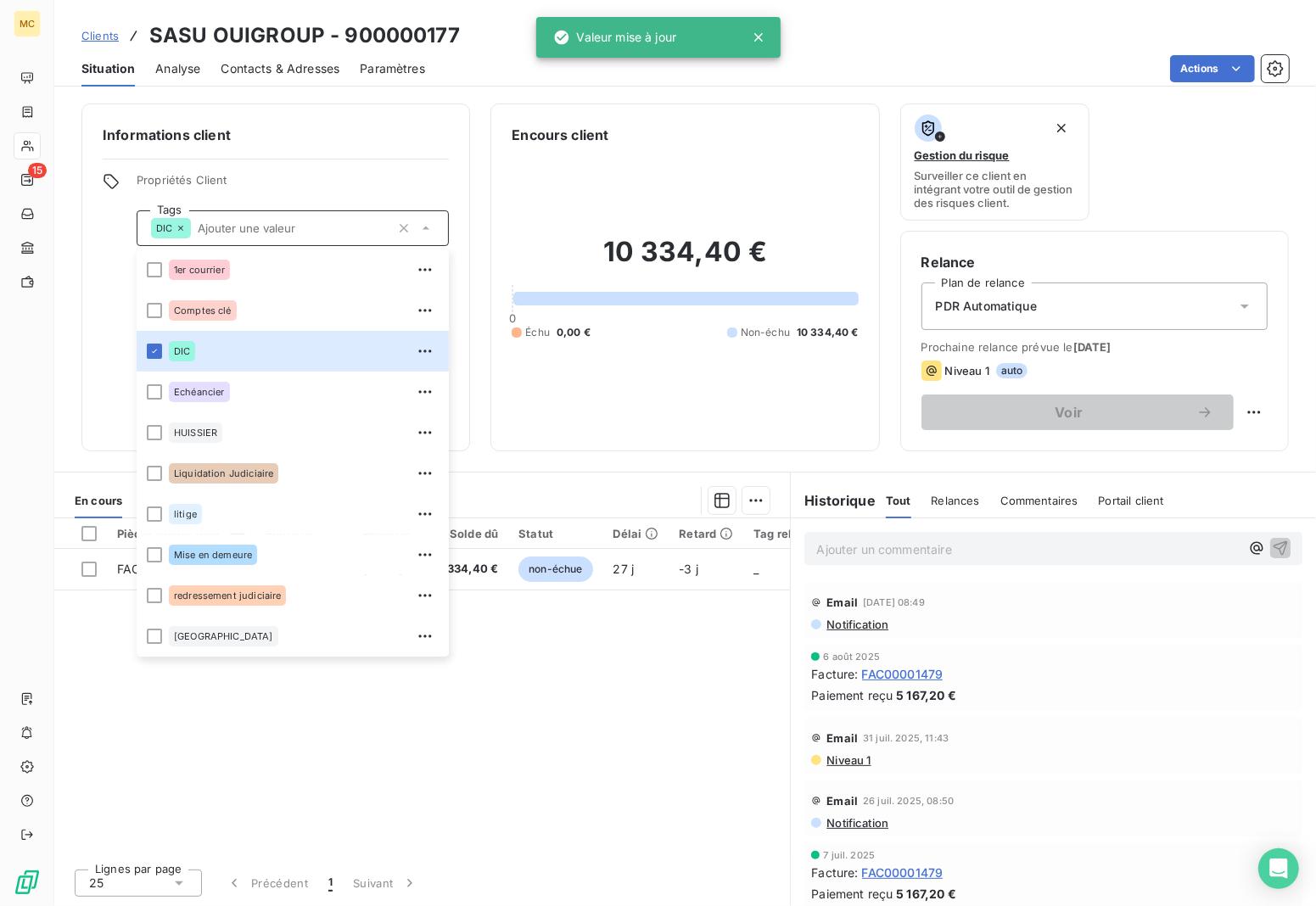
click at [490, 83] on div "Situation Analyse Contacts & Adresses Paramètres Actions" at bounding box center [685, 69] width 1262 height 35
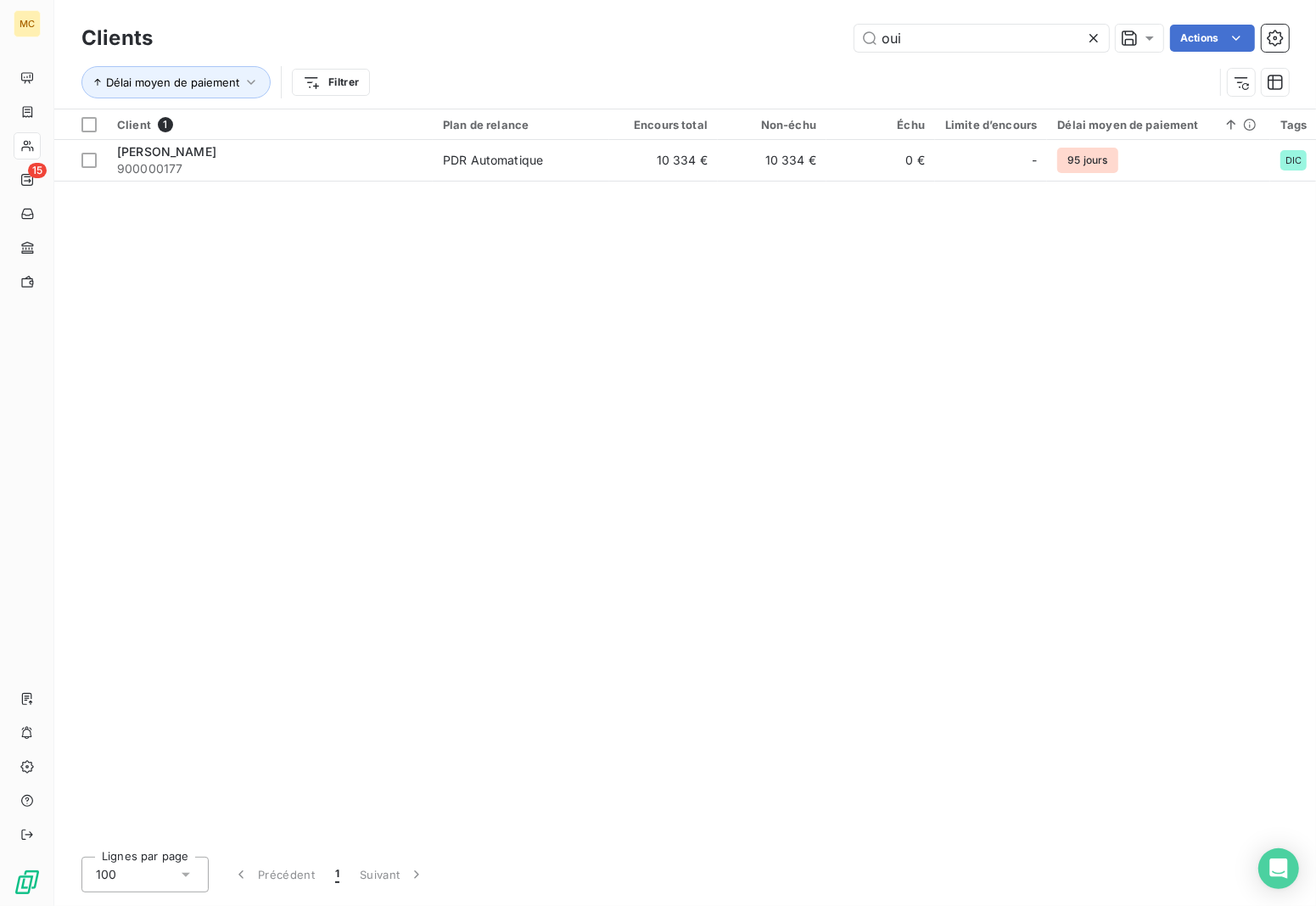
drag, startPoint x: 810, startPoint y: 39, endPoint x: 539, endPoint y: 39, distance: 271.0
click at [539, 39] on div "oui Actions" at bounding box center [731, 38] width 1116 height 28
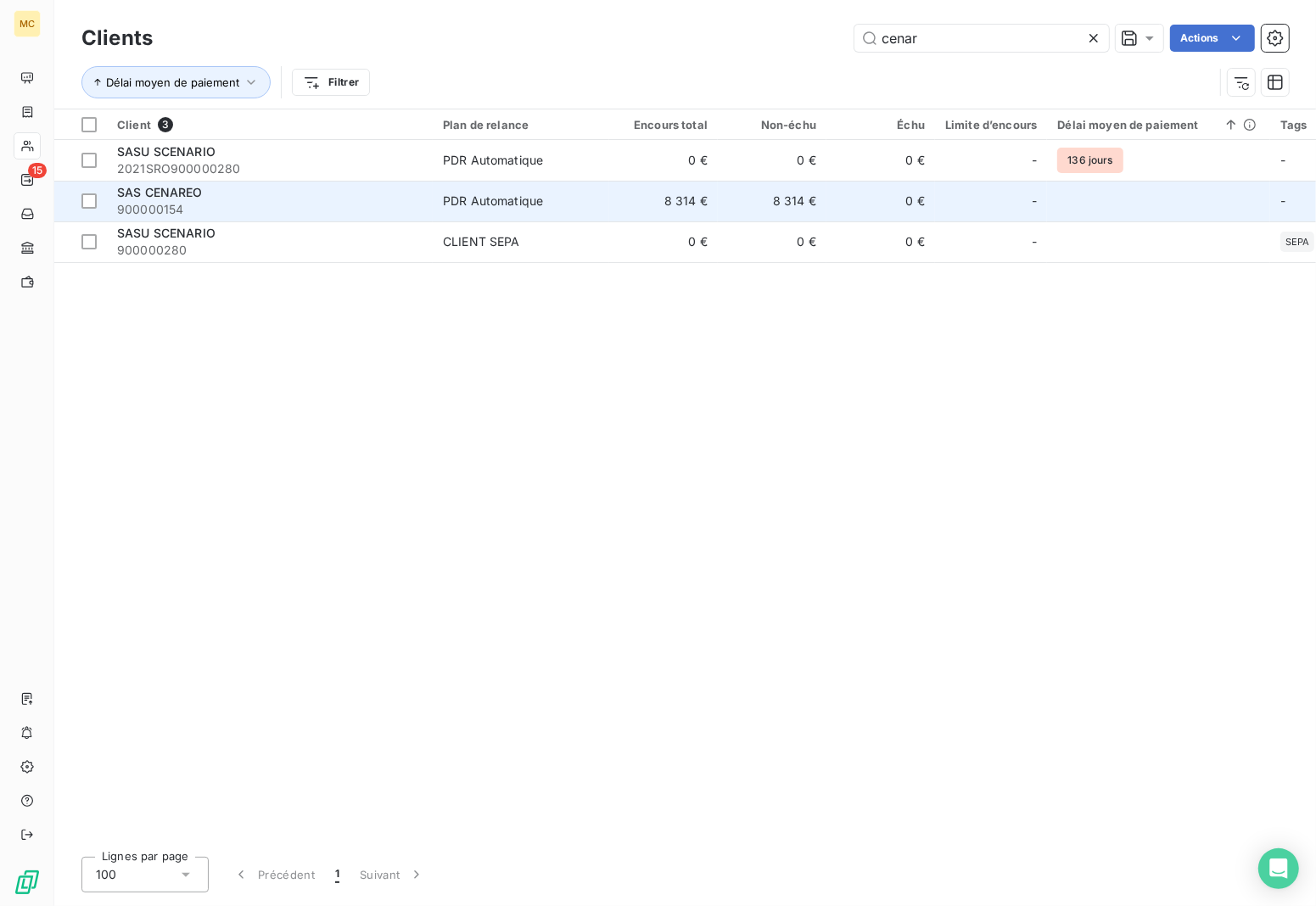
type input "cenar"
click at [666, 201] on td "8 314 €" at bounding box center [664, 201] width 108 height 40
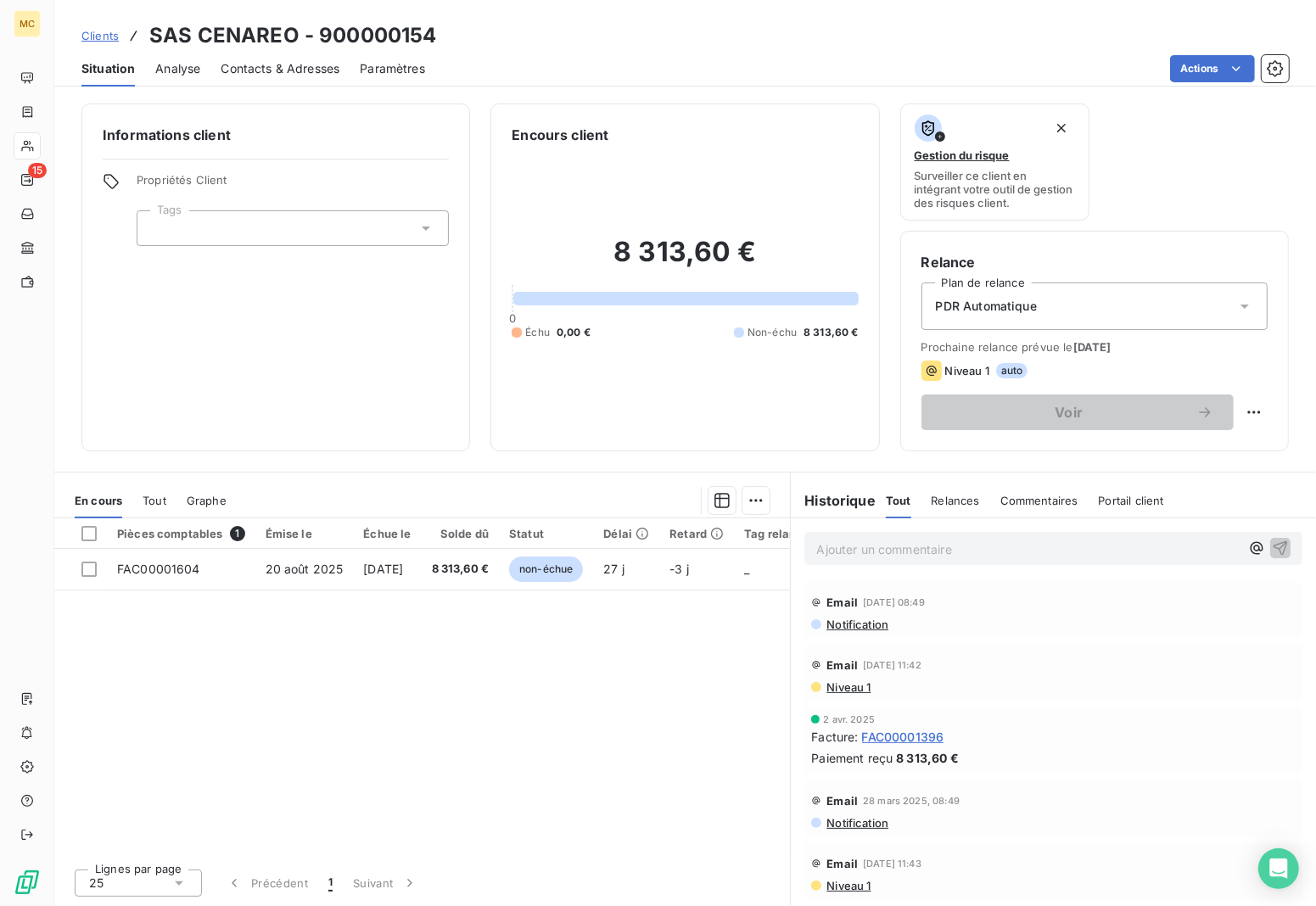
click at [366, 213] on div at bounding box center [293, 228] width 313 height 35
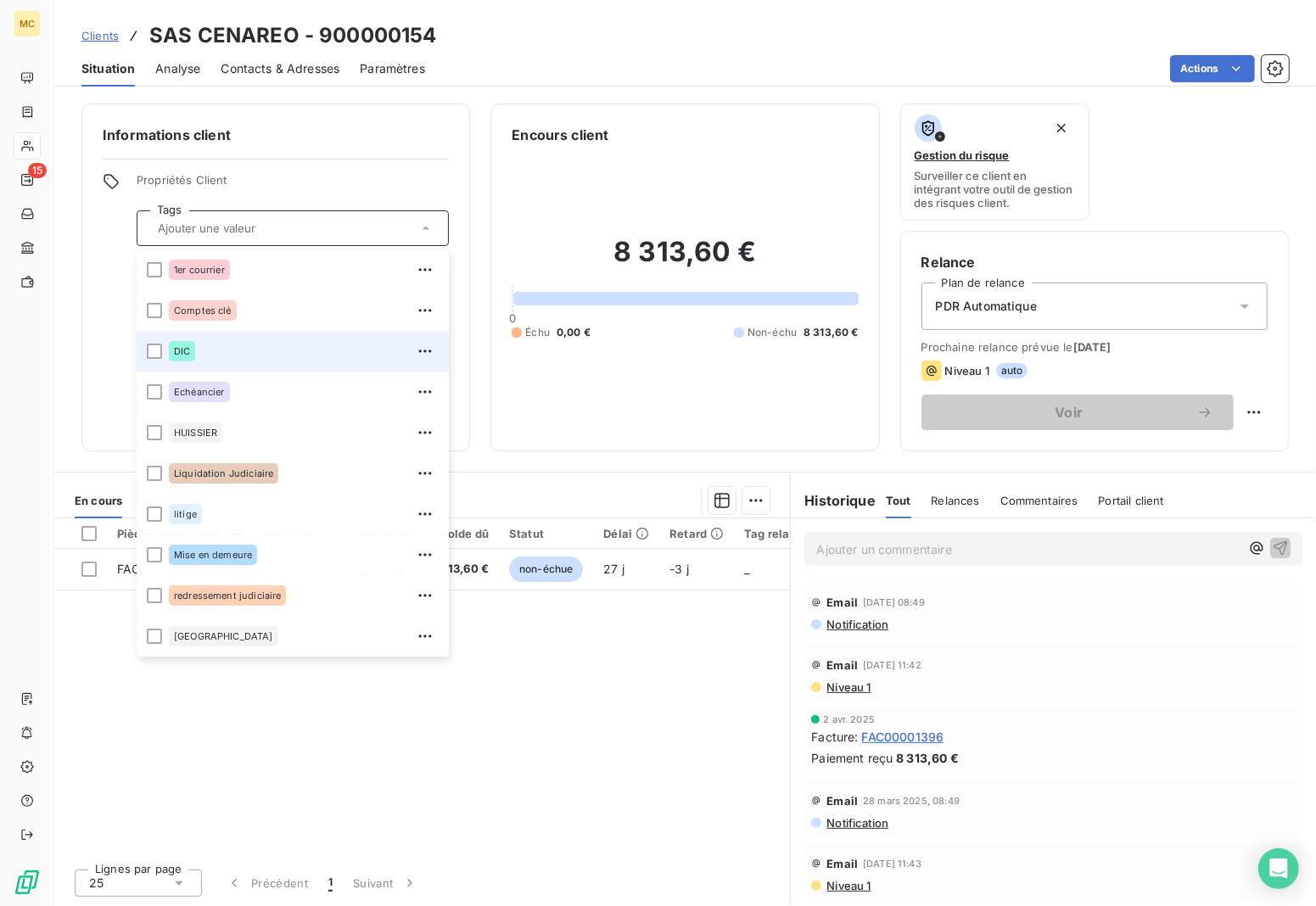
click at [200, 346] on div "DIC" at bounding box center [304, 351] width 269 height 28
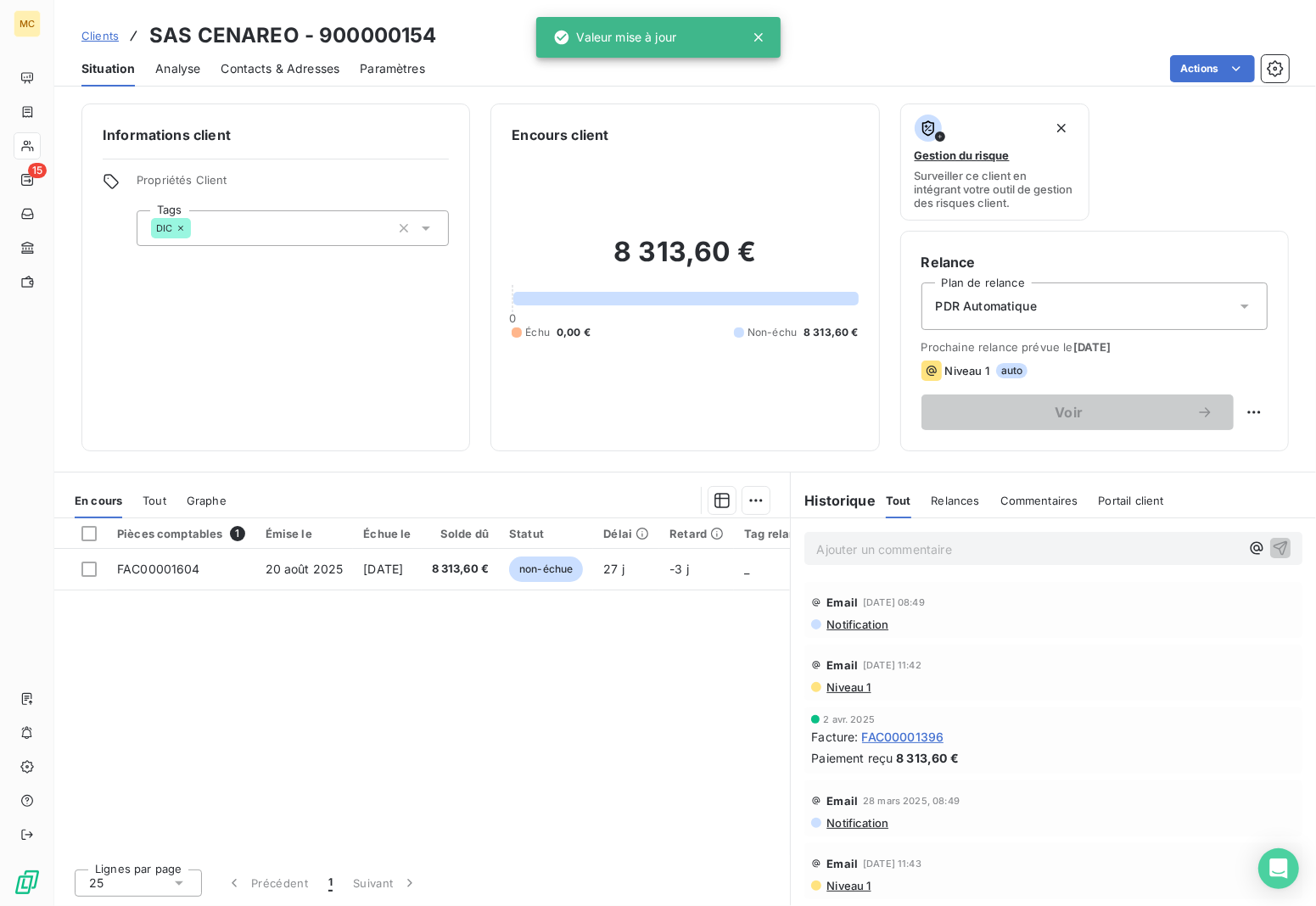
click at [490, 95] on div "Informations client Propriétés Client Tags DIC Encours client 8 313,60 € 0 Échu…" at bounding box center [685, 500] width 1262 height 814
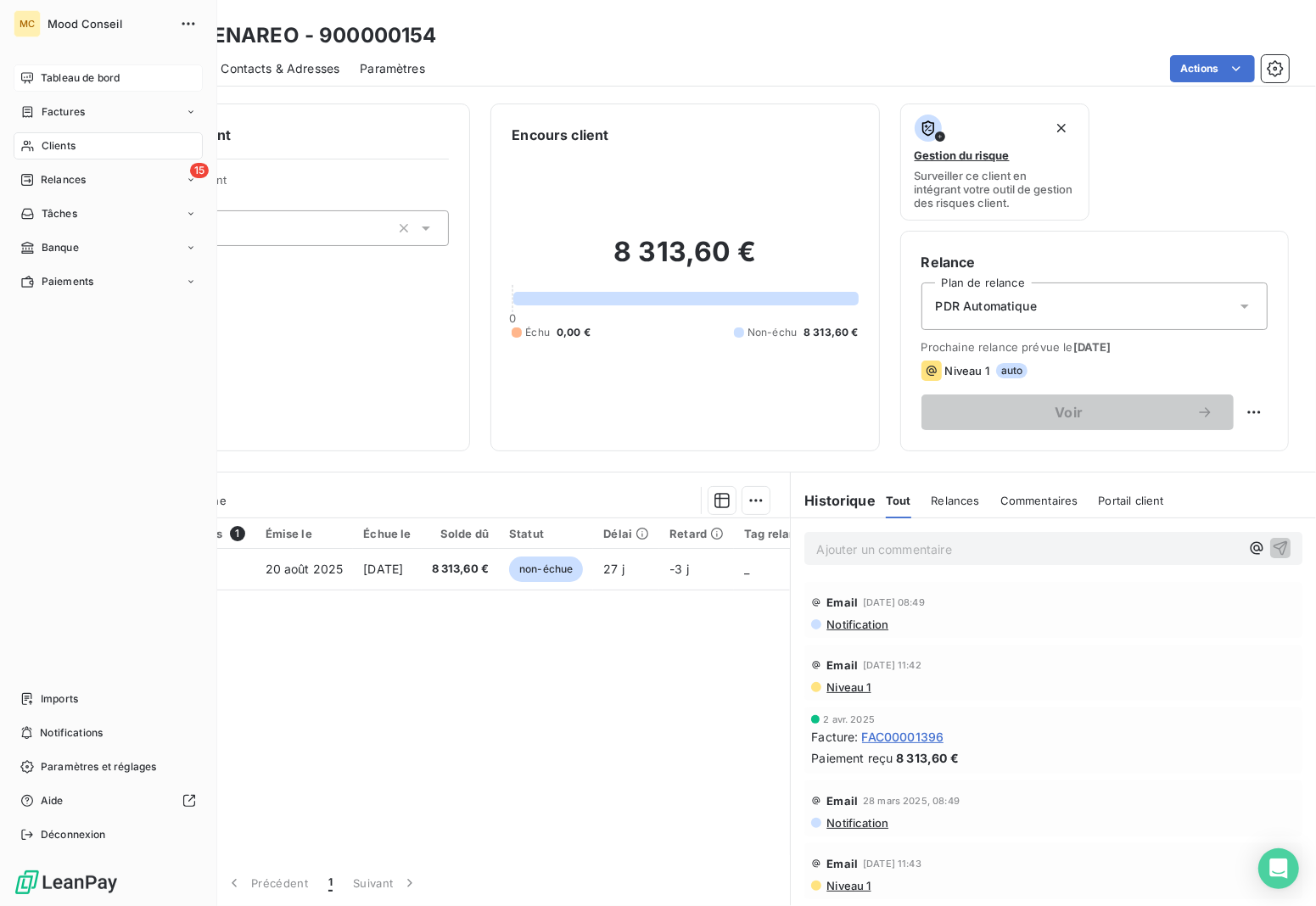
click at [71, 78] on span "Tableau de bord" at bounding box center [80, 79] width 79 height 16
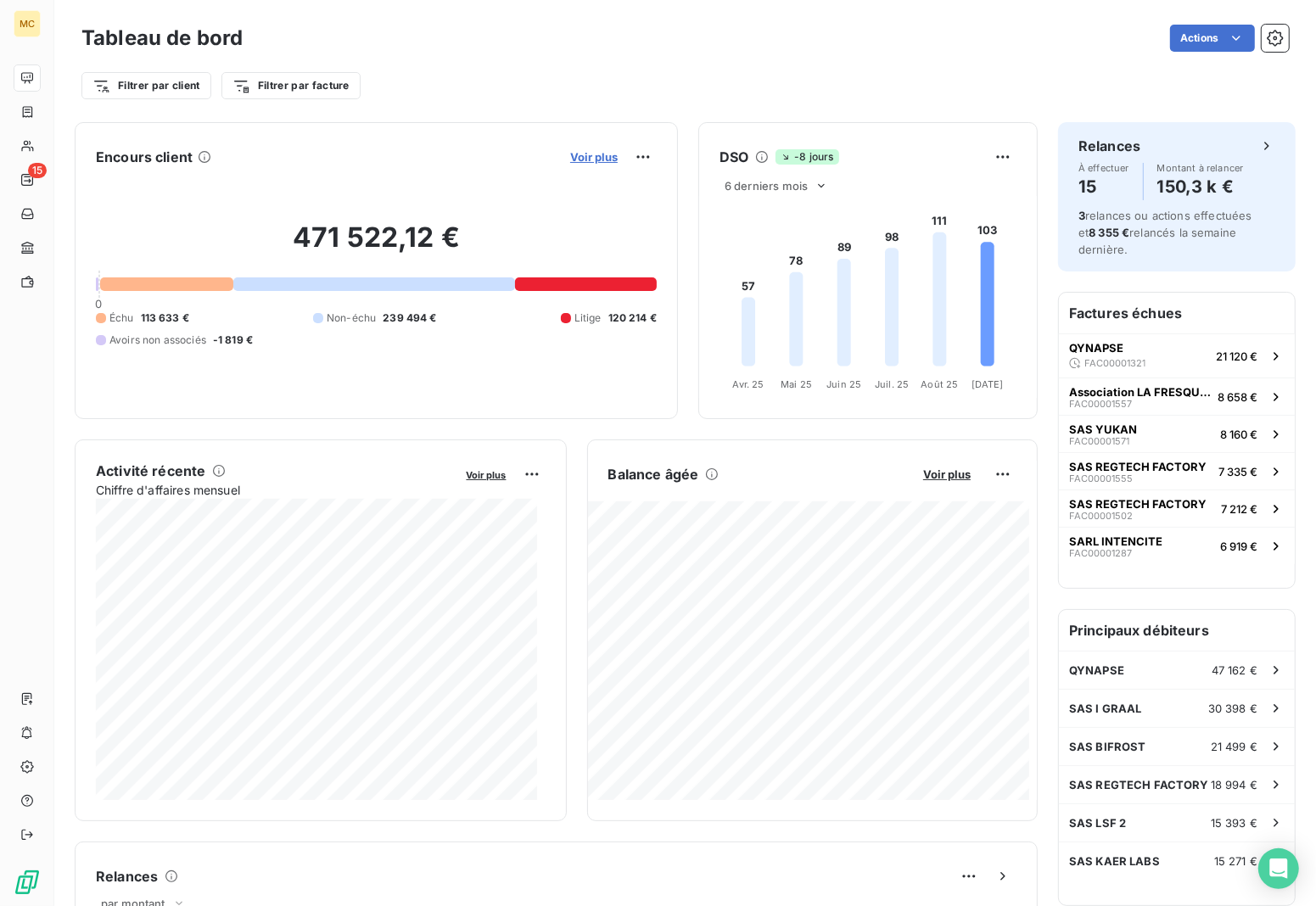
click at [572, 154] on span "Voir plus" at bounding box center [594, 157] width 47 height 14
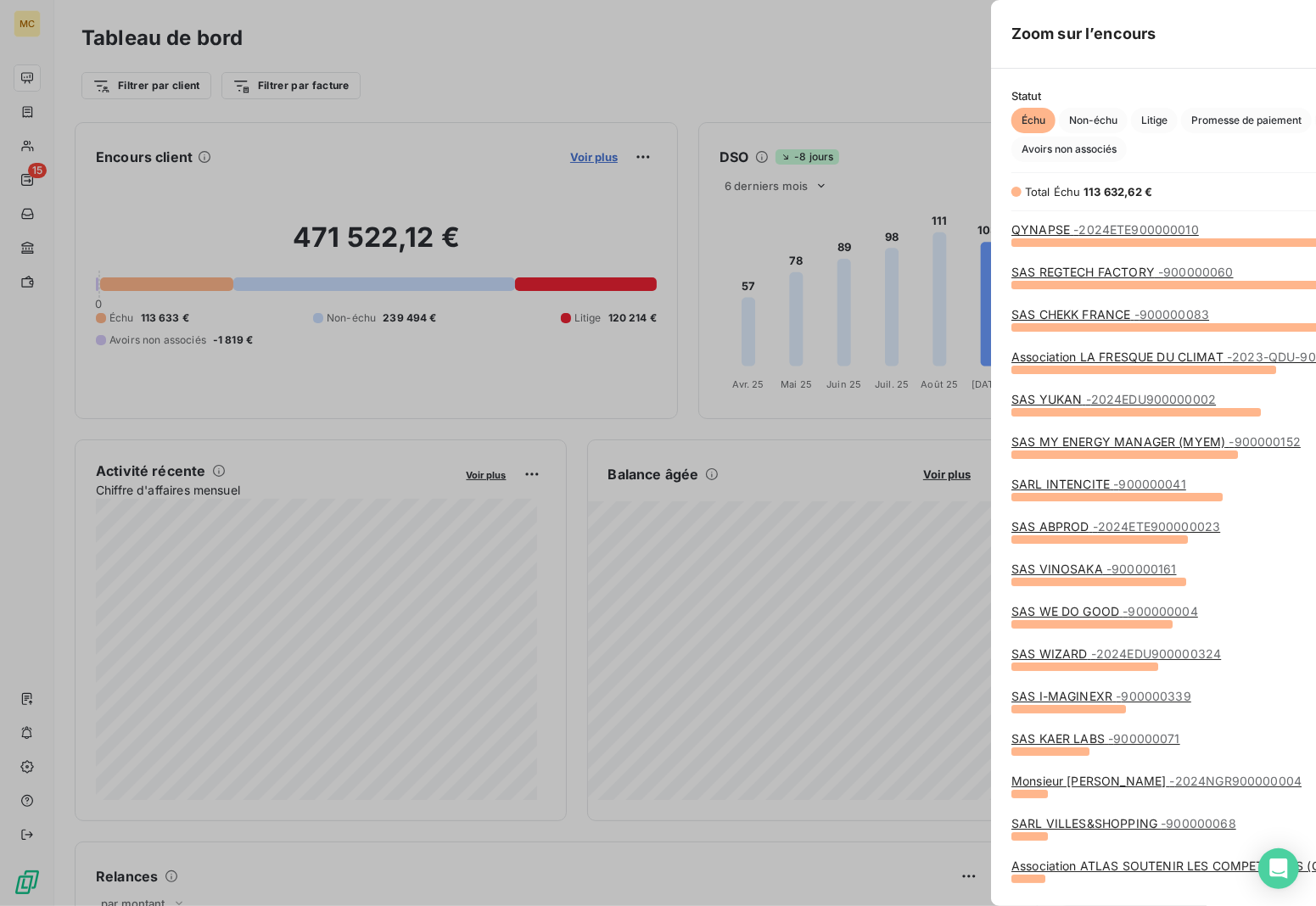
scroll to position [649, 636]
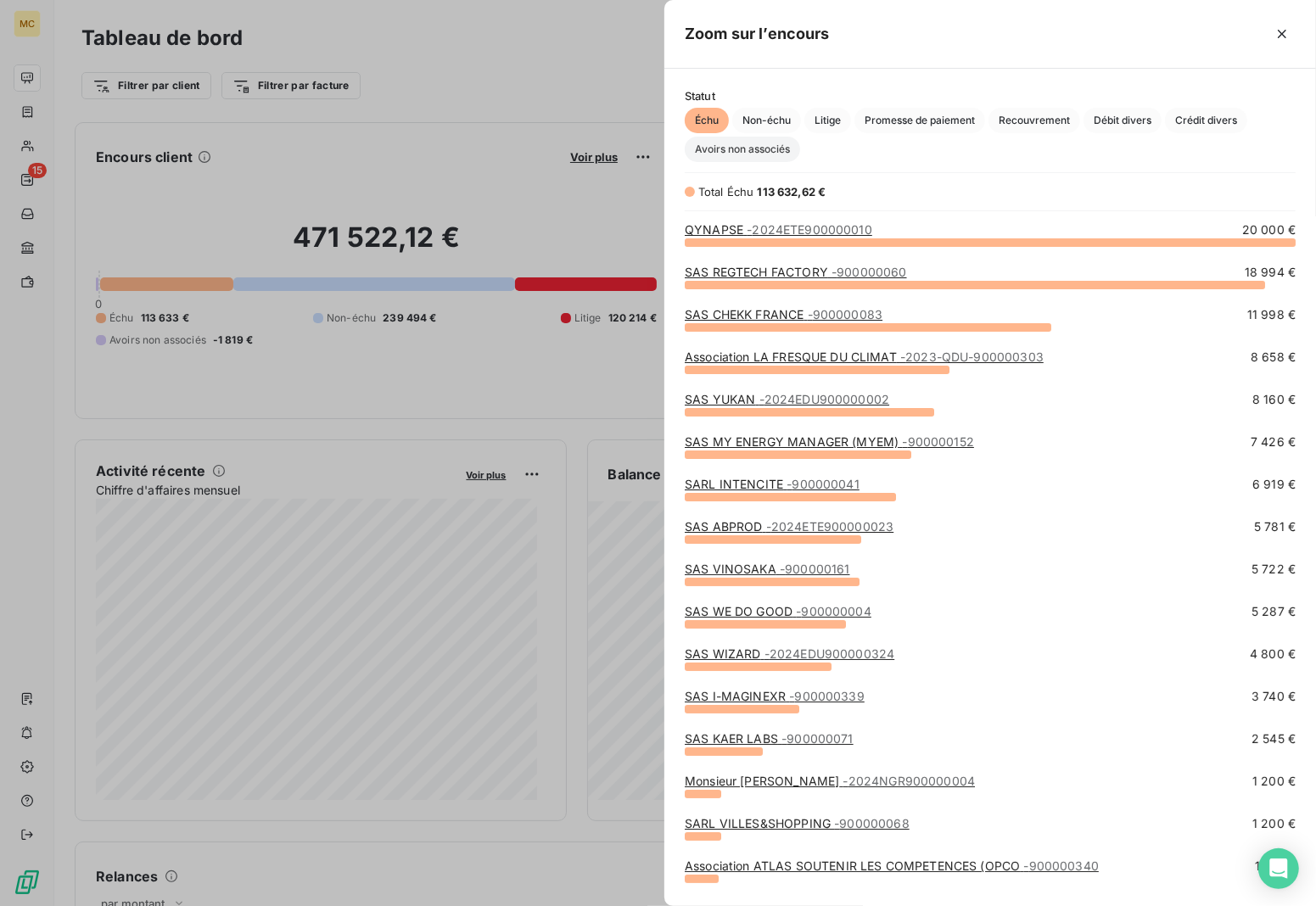
click at [736, 153] on span "Avoirs non associés" at bounding box center [742, 150] width 115 height 26
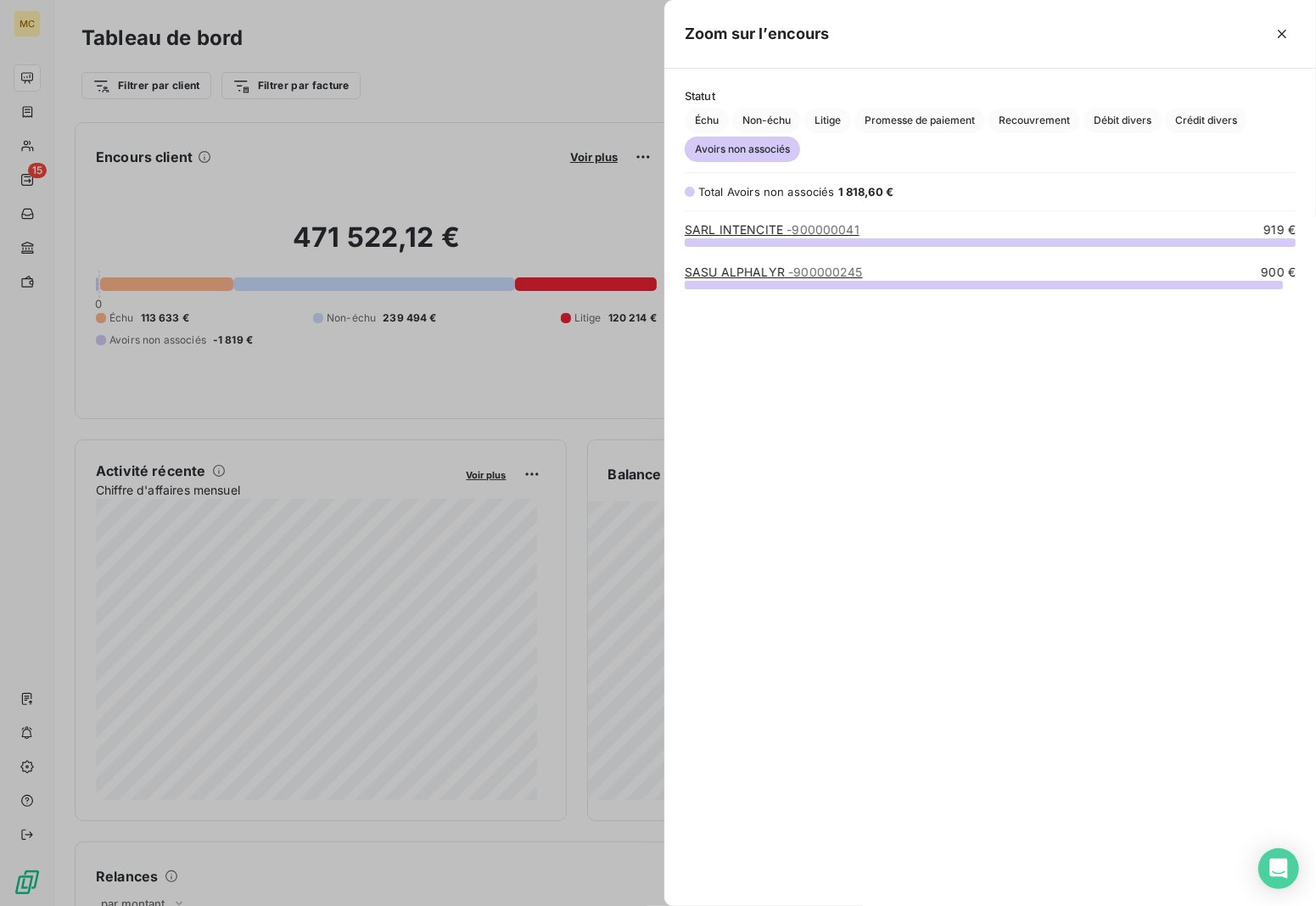
click at [770, 229] on link "SARL INTENCITE - 900000041" at bounding box center [772, 229] width 175 height 15
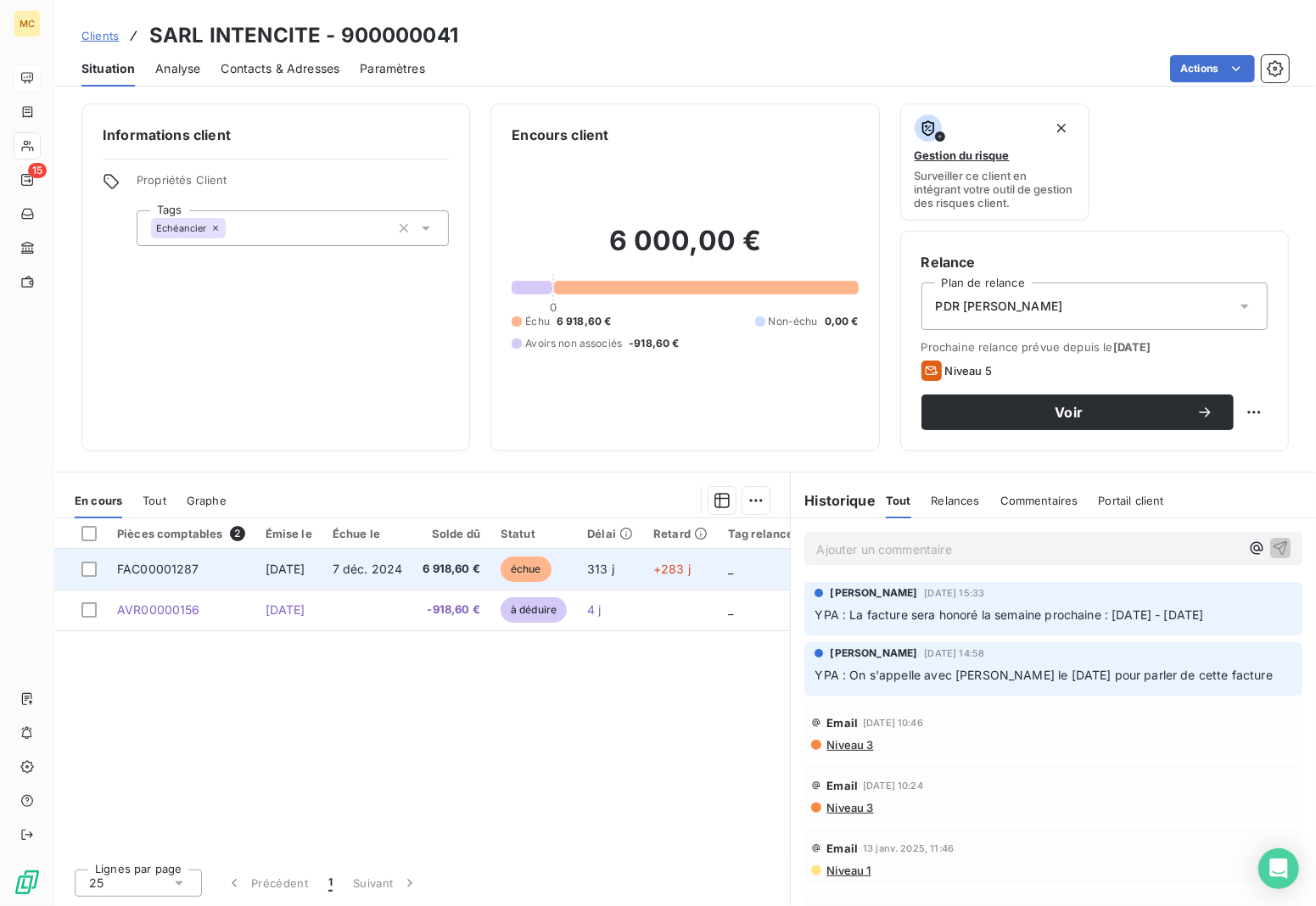
click at [387, 566] on span "7 déc. 2024" at bounding box center [368, 569] width 71 height 15
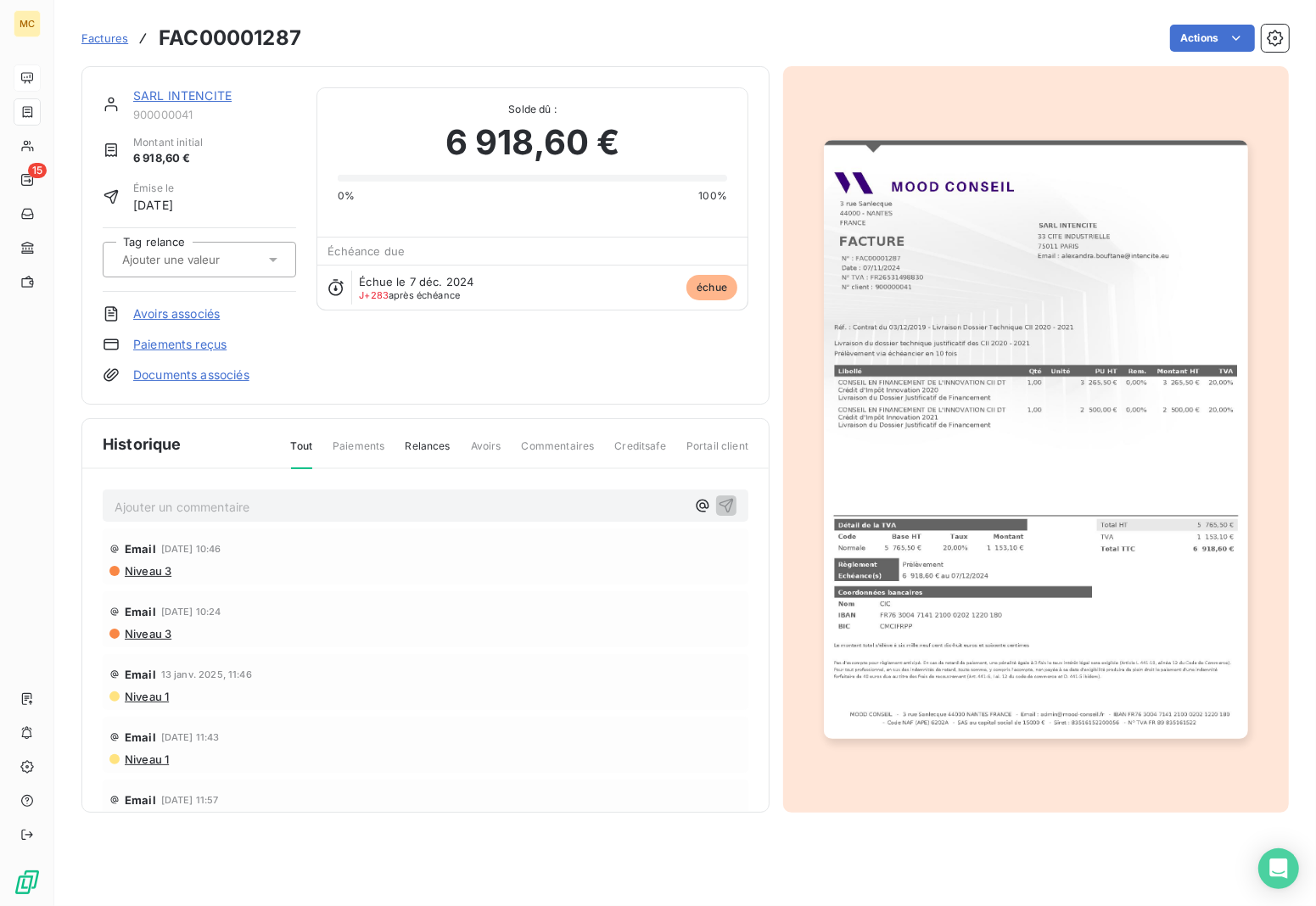
click at [200, 308] on link "Avoirs associés" at bounding box center [176, 314] width 87 height 17
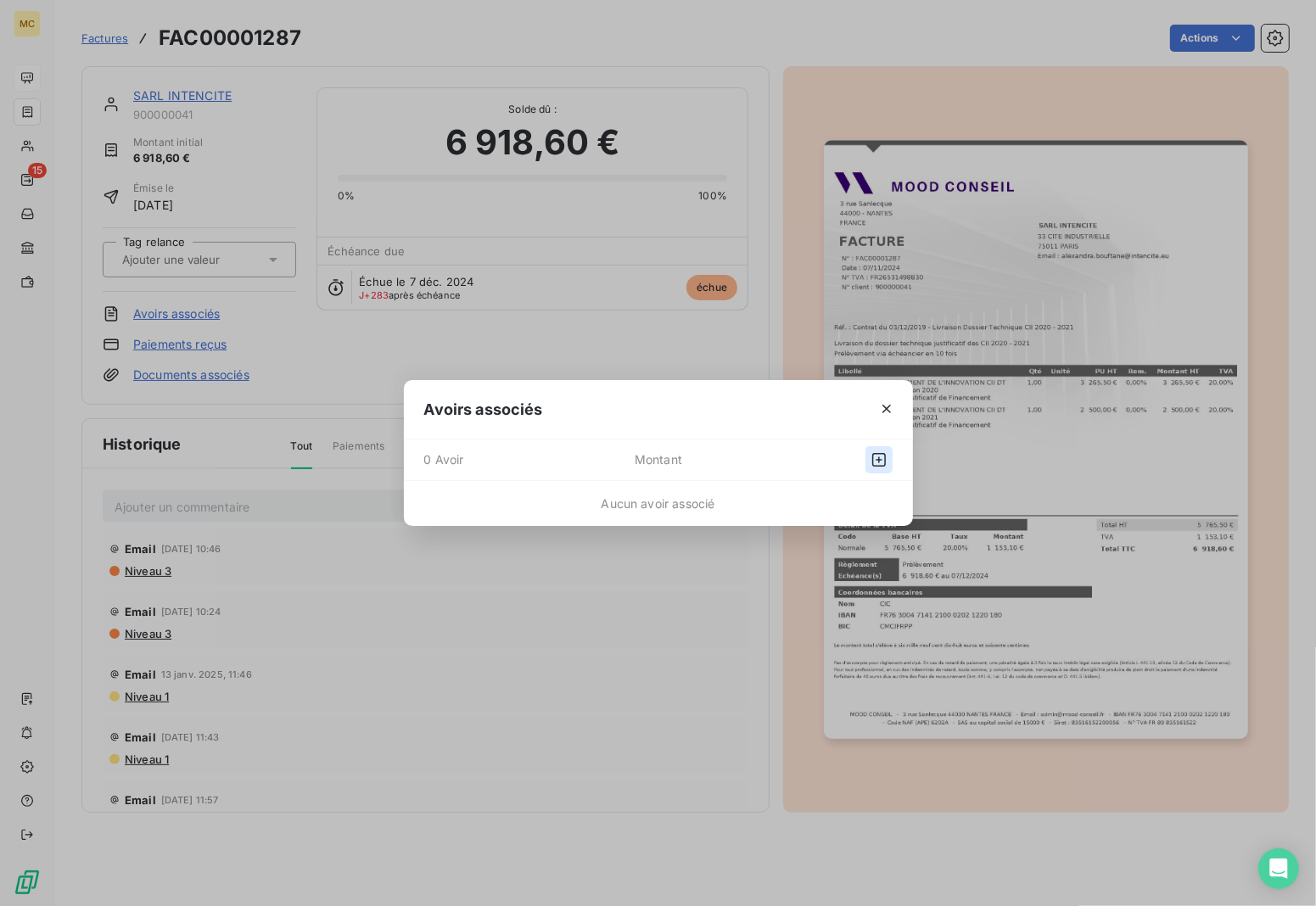
click at [881, 452] on icon "button" at bounding box center [878, 459] width 17 height 17
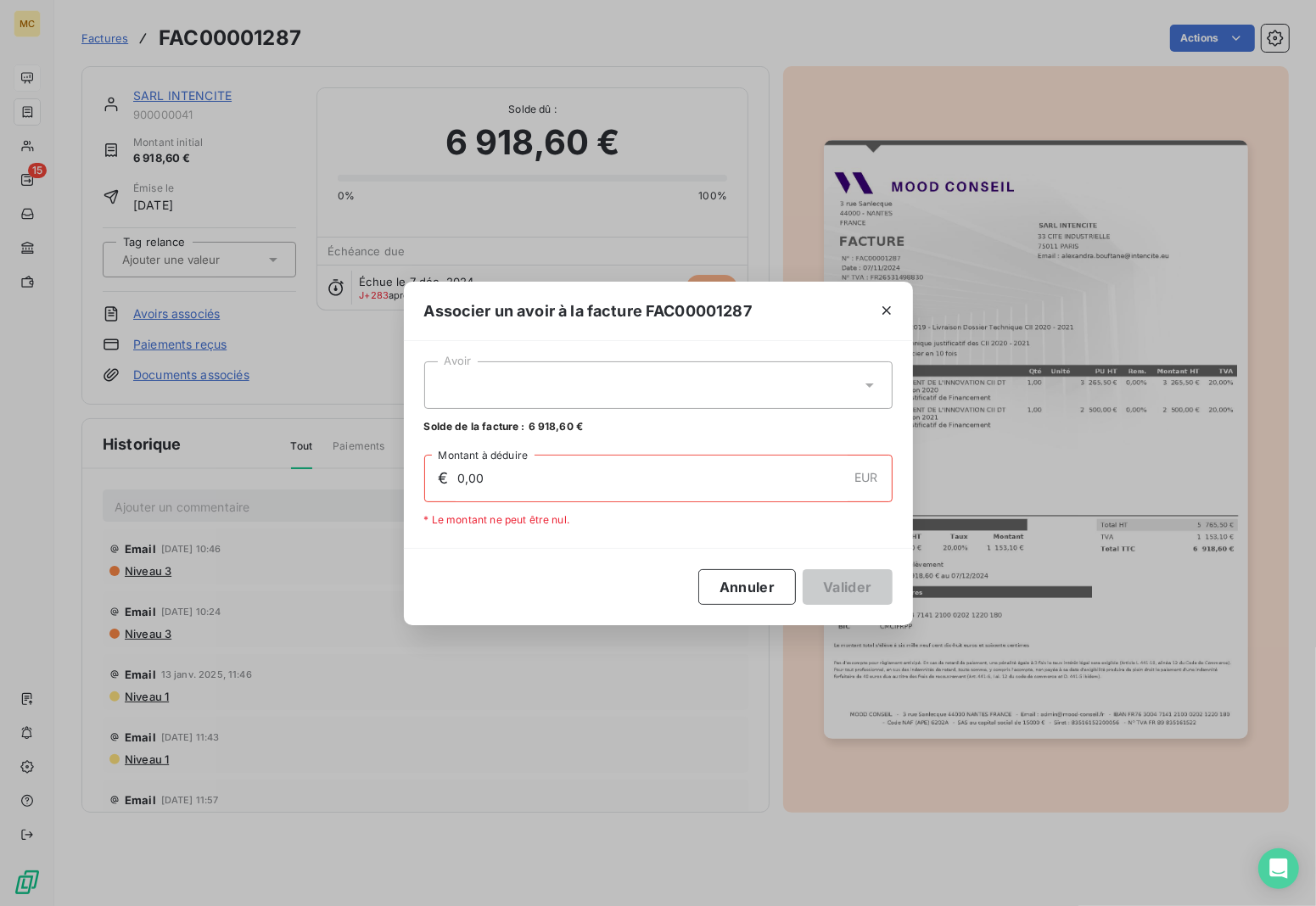
click at [559, 384] on div at bounding box center [658, 386] width 468 height 47
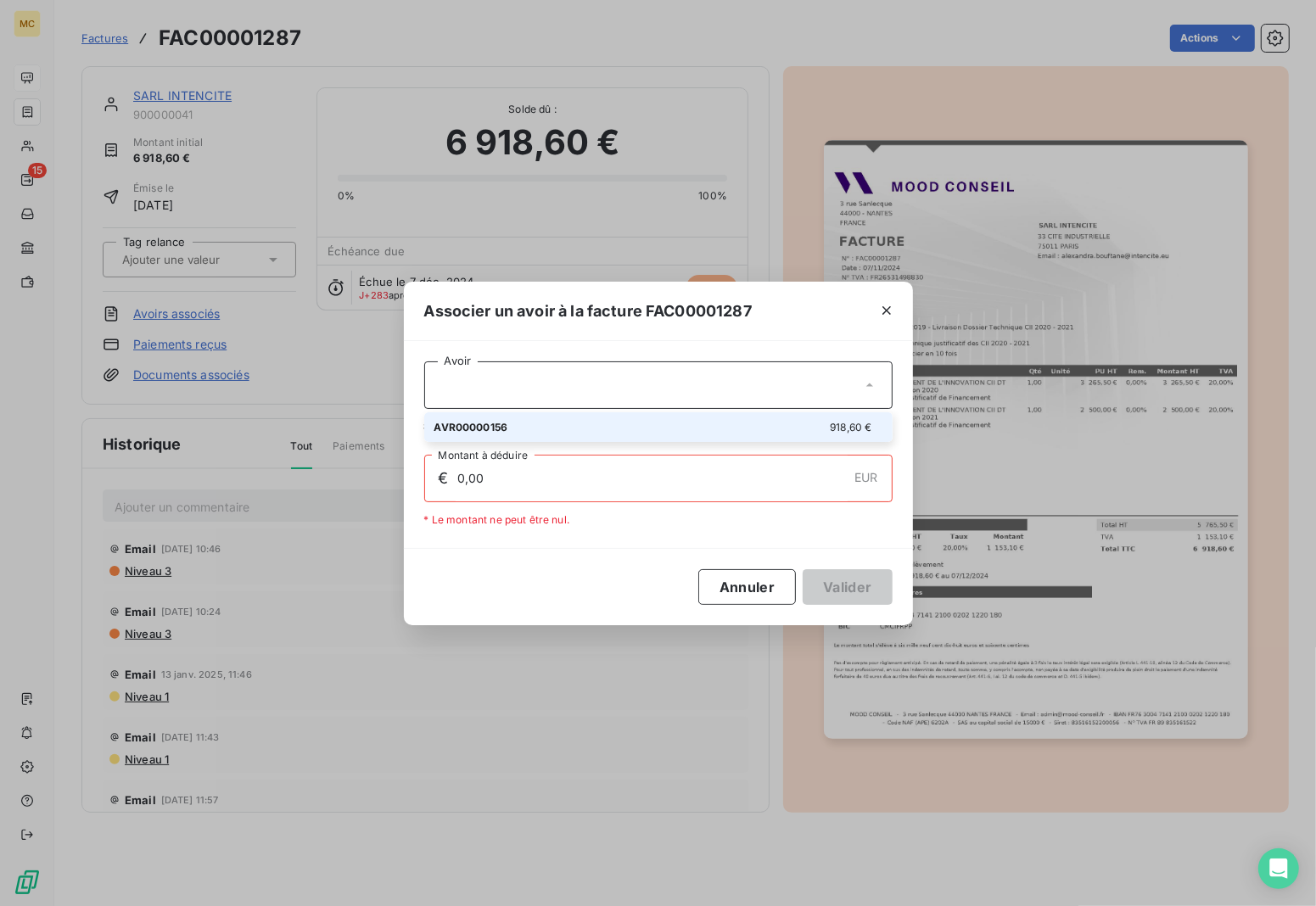
click at [531, 429] on div "AVR00000156 918,60 €" at bounding box center [659, 427] width 449 height 16
type input "918,60"
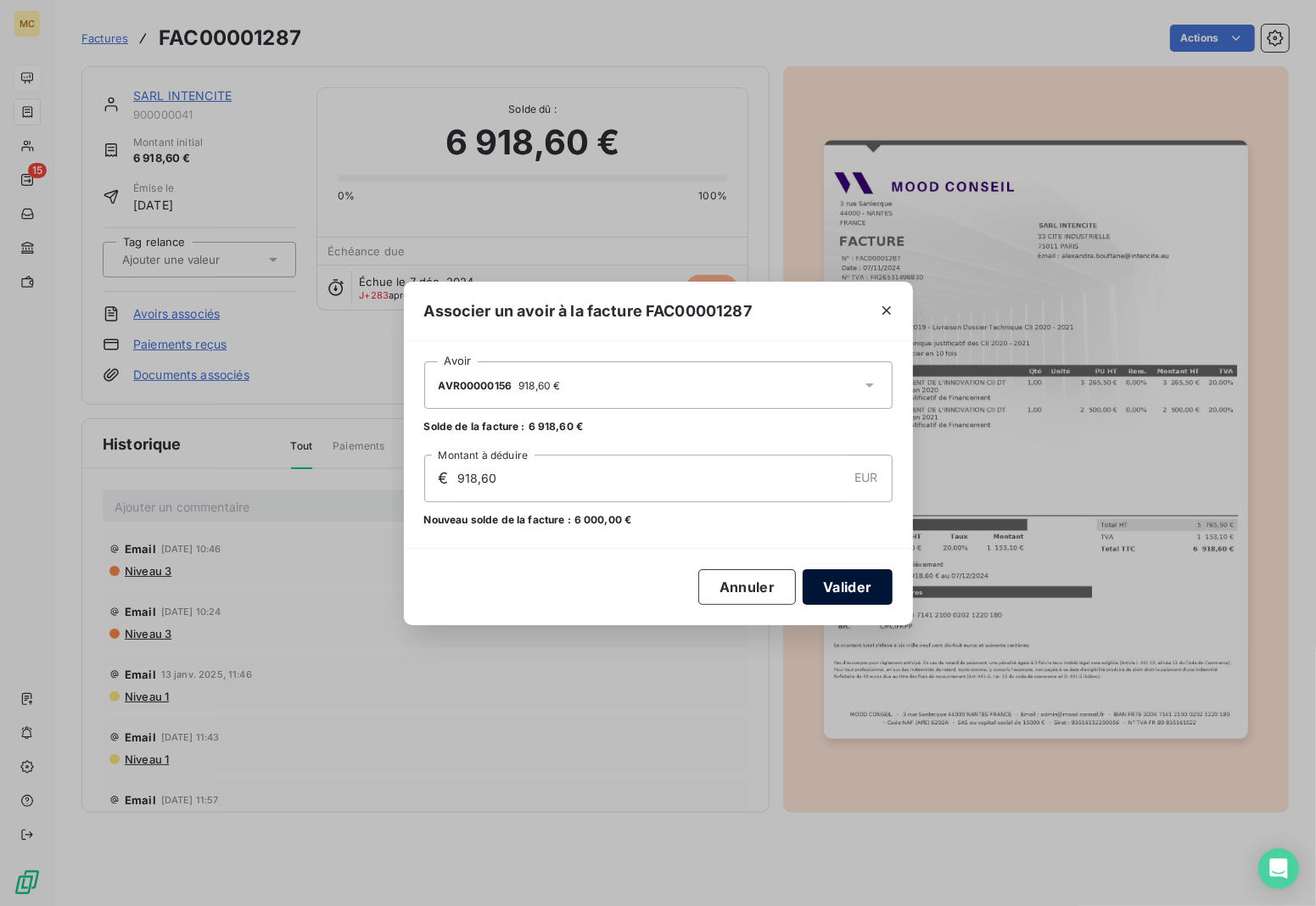
click at [837, 579] on button "Valider" at bounding box center [847, 587] width 90 height 35
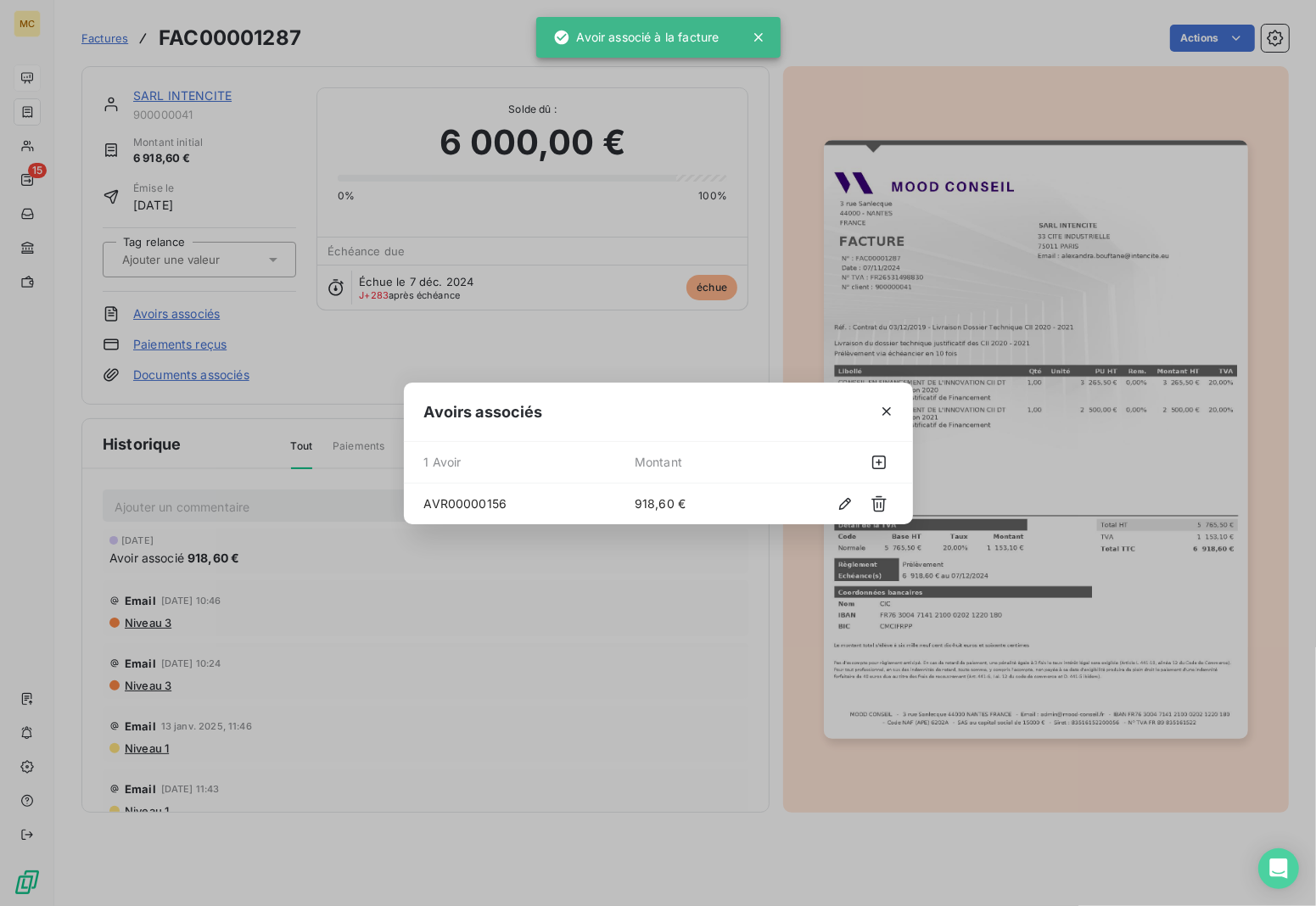
drag, startPoint x: 887, startPoint y: 413, endPoint x: 867, endPoint y: 346, distance: 69.9
click at [888, 413] on icon "button" at bounding box center [886, 411] width 17 height 17
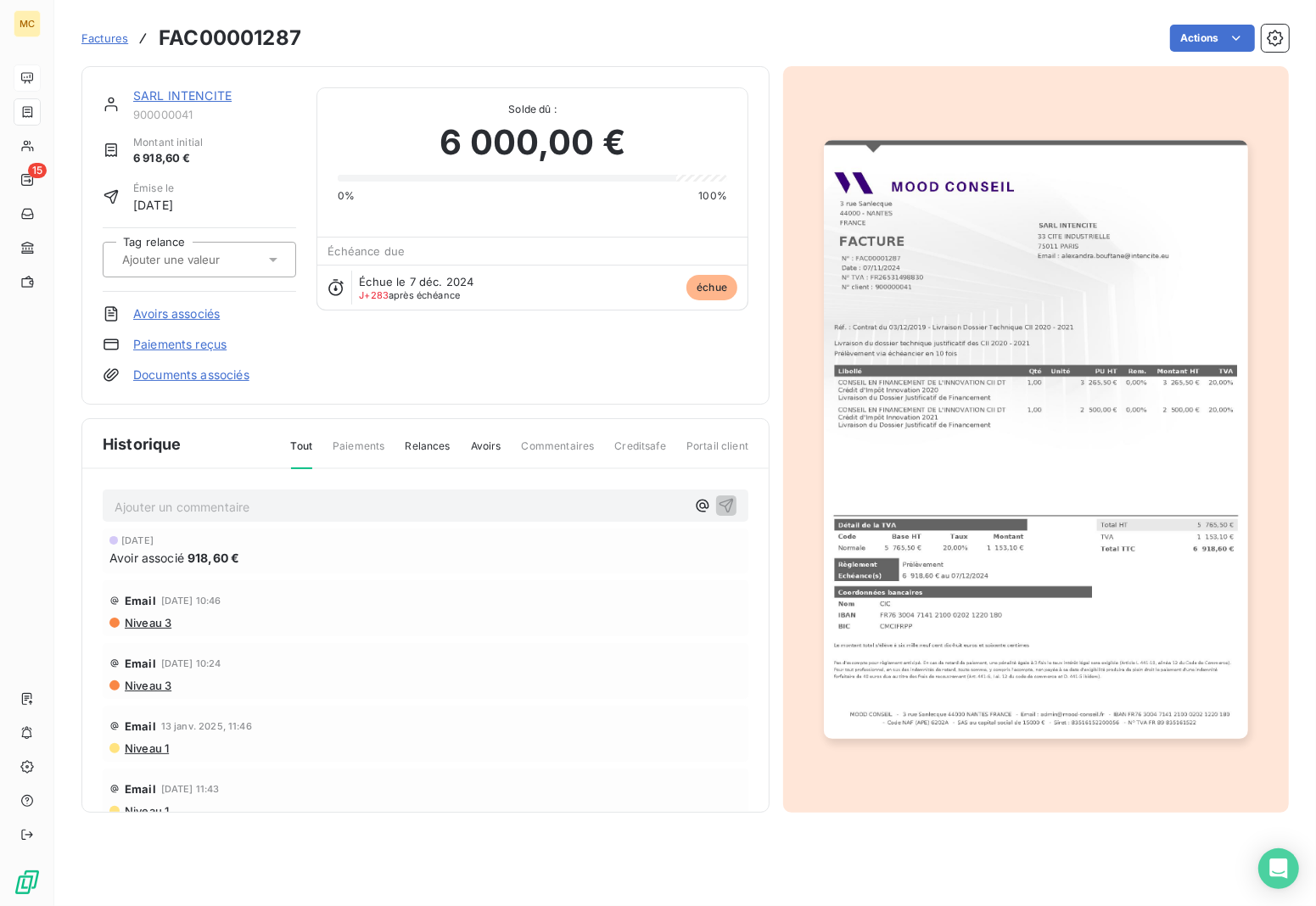
drag, startPoint x: 585, startPoint y: 35, endPoint x: 519, endPoint y: 35, distance: 66.0
click at [585, 35] on div "Actions" at bounding box center [806, 38] width 968 height 28
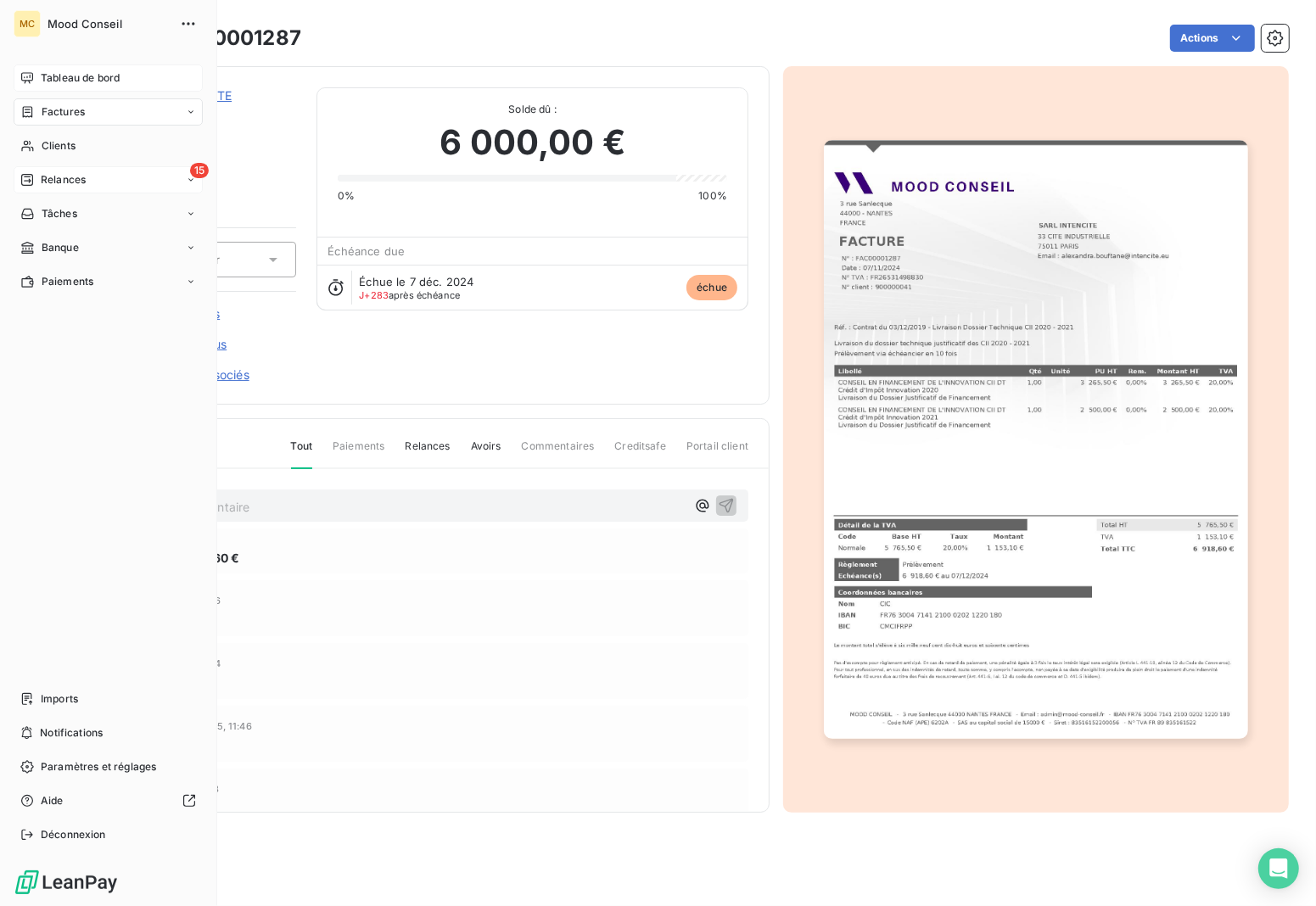
click at [102, 176] on div "15 Relances" at bounding box center [108, 180] width 189 height 28
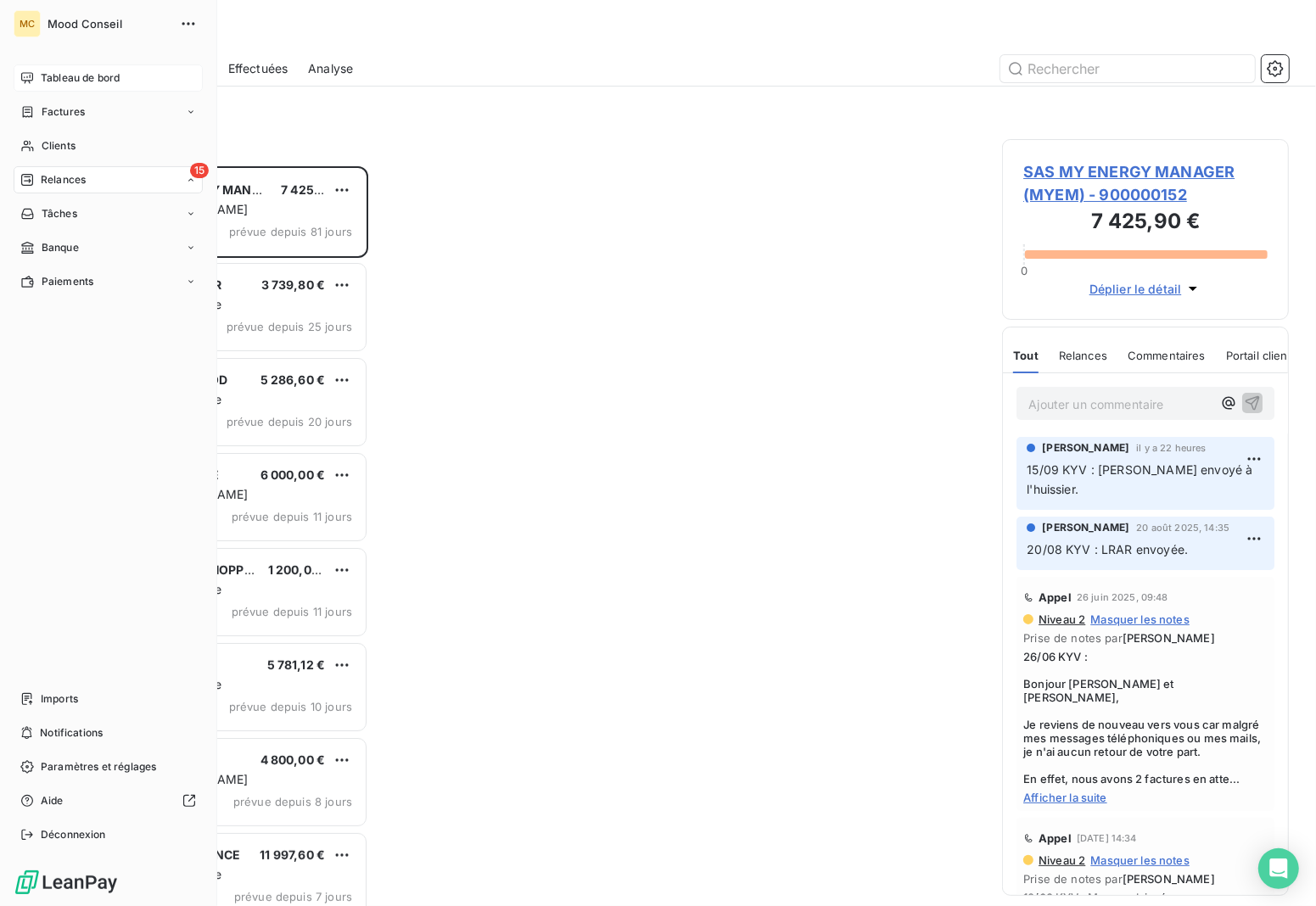
scroll to position [726, 271]
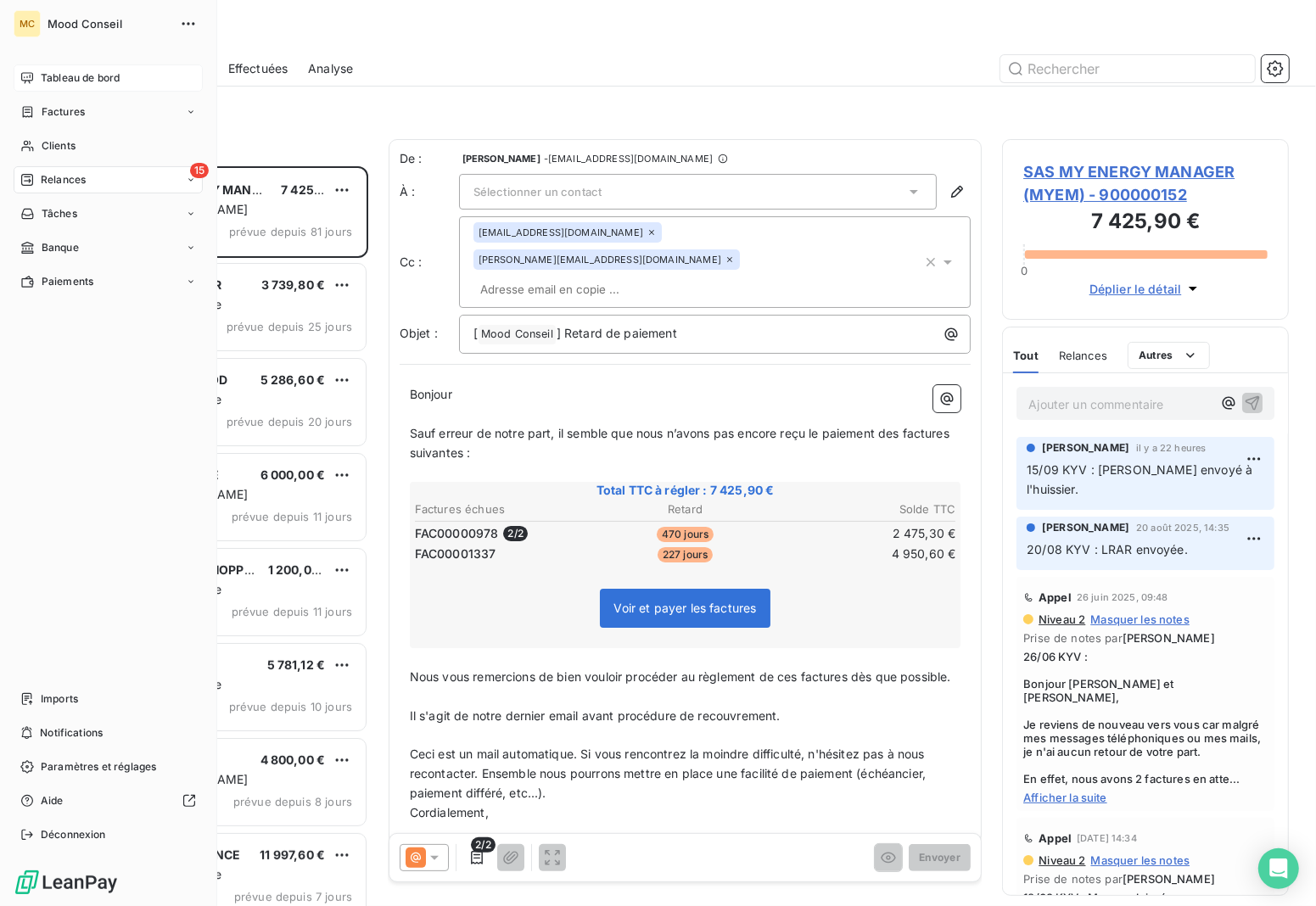
click at [72, 87] on div "Tableau de bord" at bounding box center [108, 79] width 189 height 28
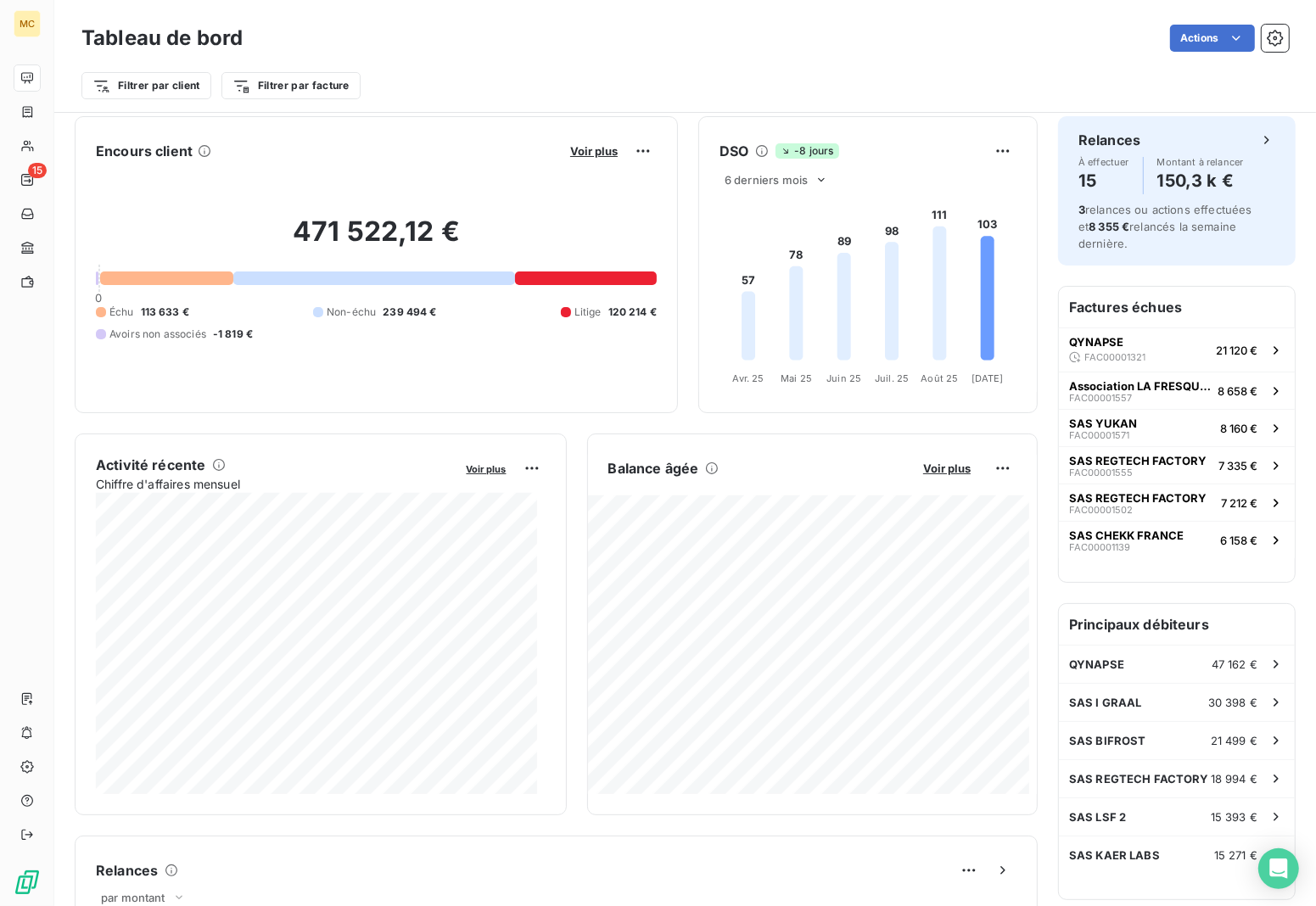
scroll to position [1, 0]
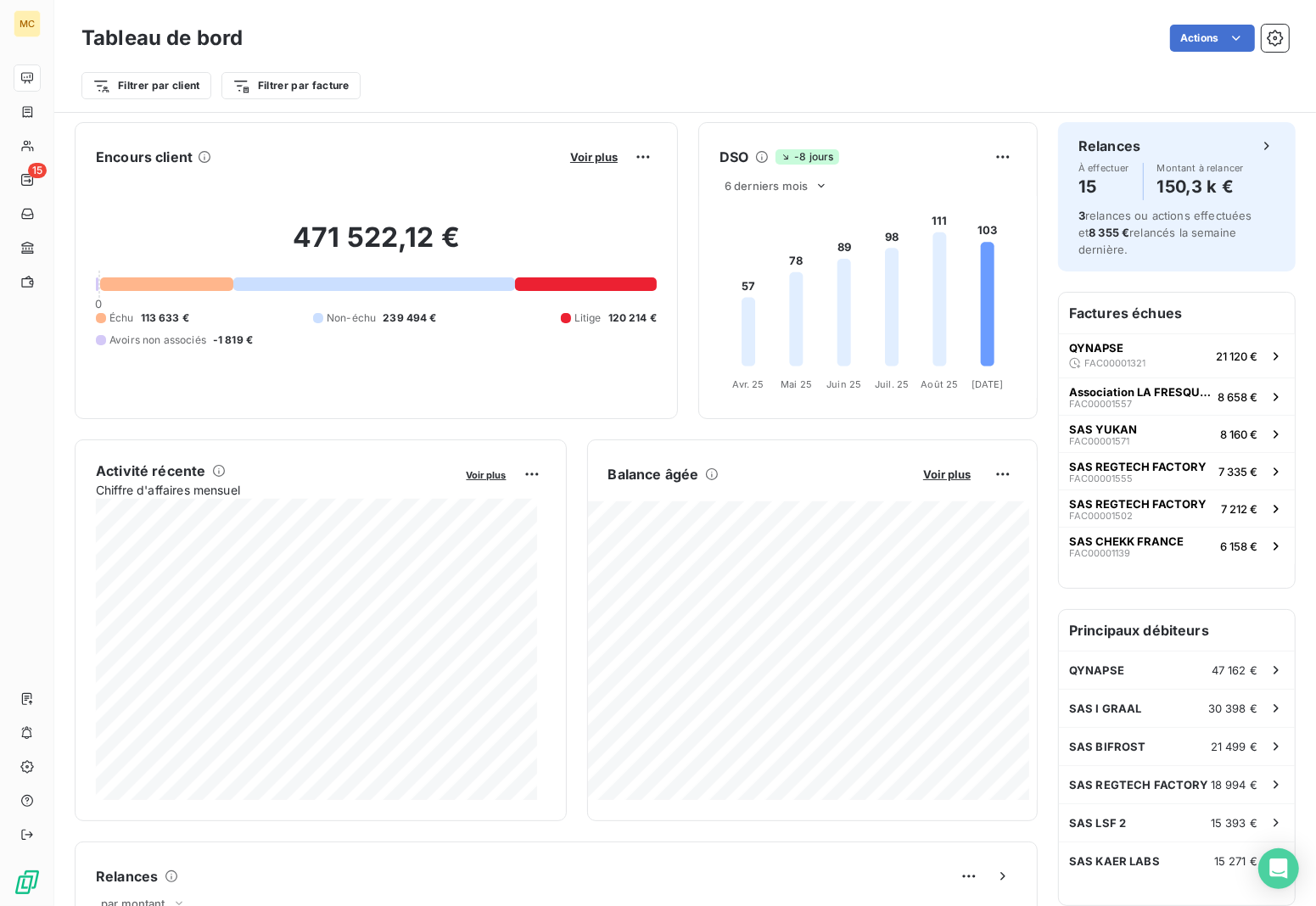
drag, startPoint x: 820, startPoint y: 68, endPoint x: 813, endPoint y: 58, distance: 12.2
click at [820, 66] on div "Filtrer par client Filtrer par facture" at bounding box center [686, 79] width 1208 height 46
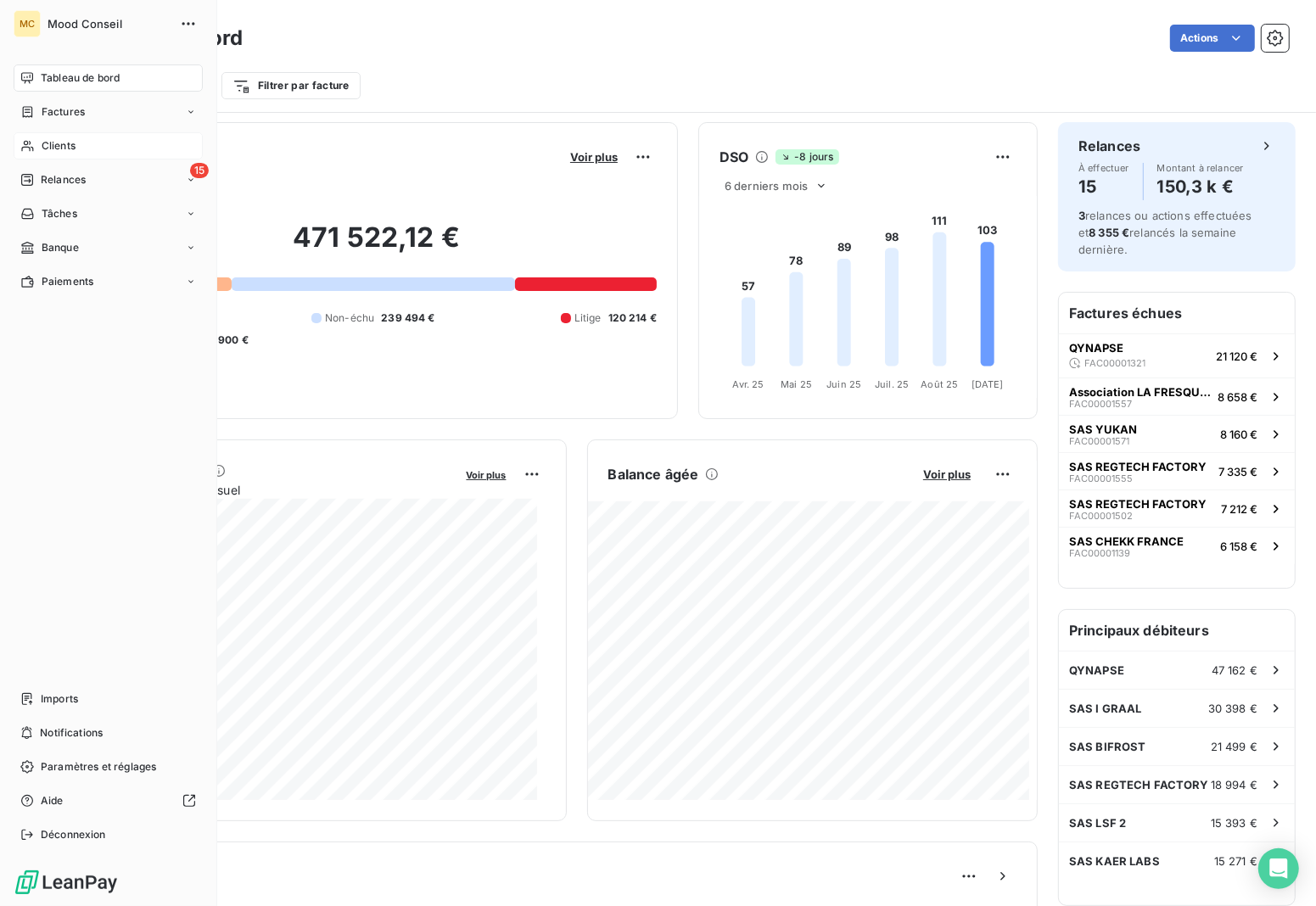
click at [30, 154] on div "Clients" at bounding box center [108, 147] width 189 height 28
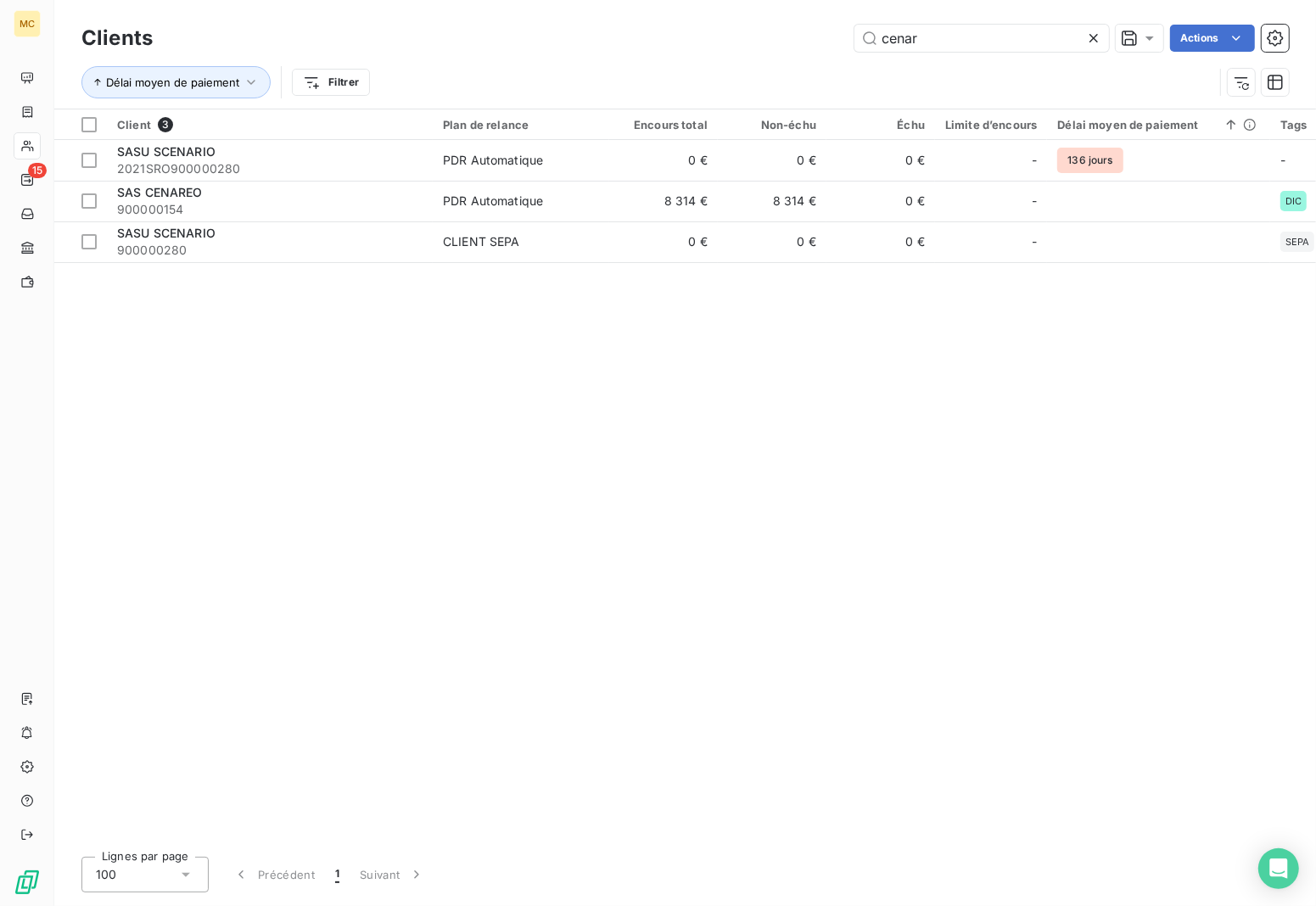
drag, startPoint x: 935, startPoint y: 42, endPoint x: 696, endPoint y: 58, distance: 239.5
click at [696, 58] on div "Clients cenar Actions Délai moyen de paiement Filtrer" at bounding box center [686, 65] width 1208 height 89
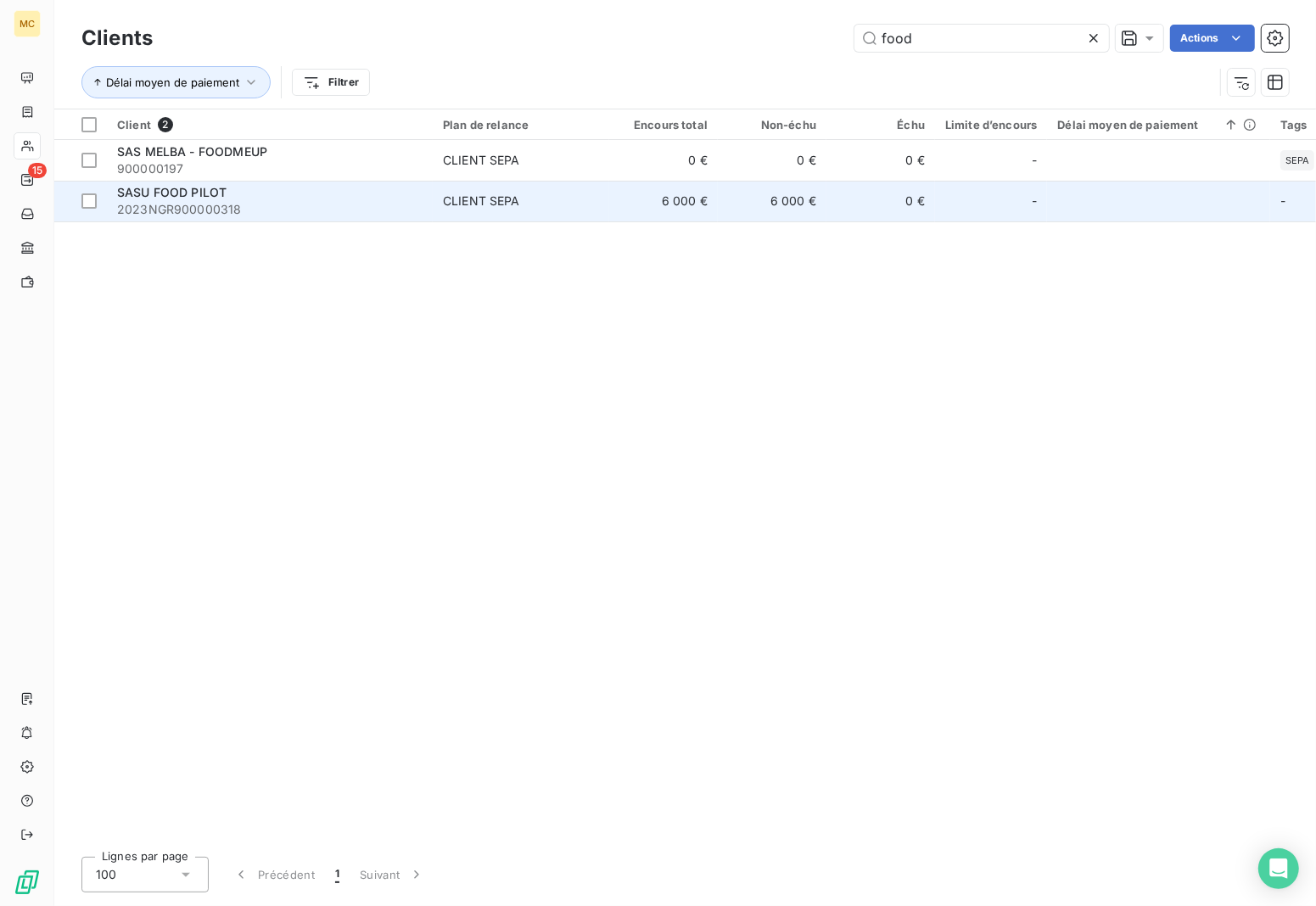
type input "food"
click at [698, 194] on td "6 000 €" at bounding box center [664, 201] width 108 height 40
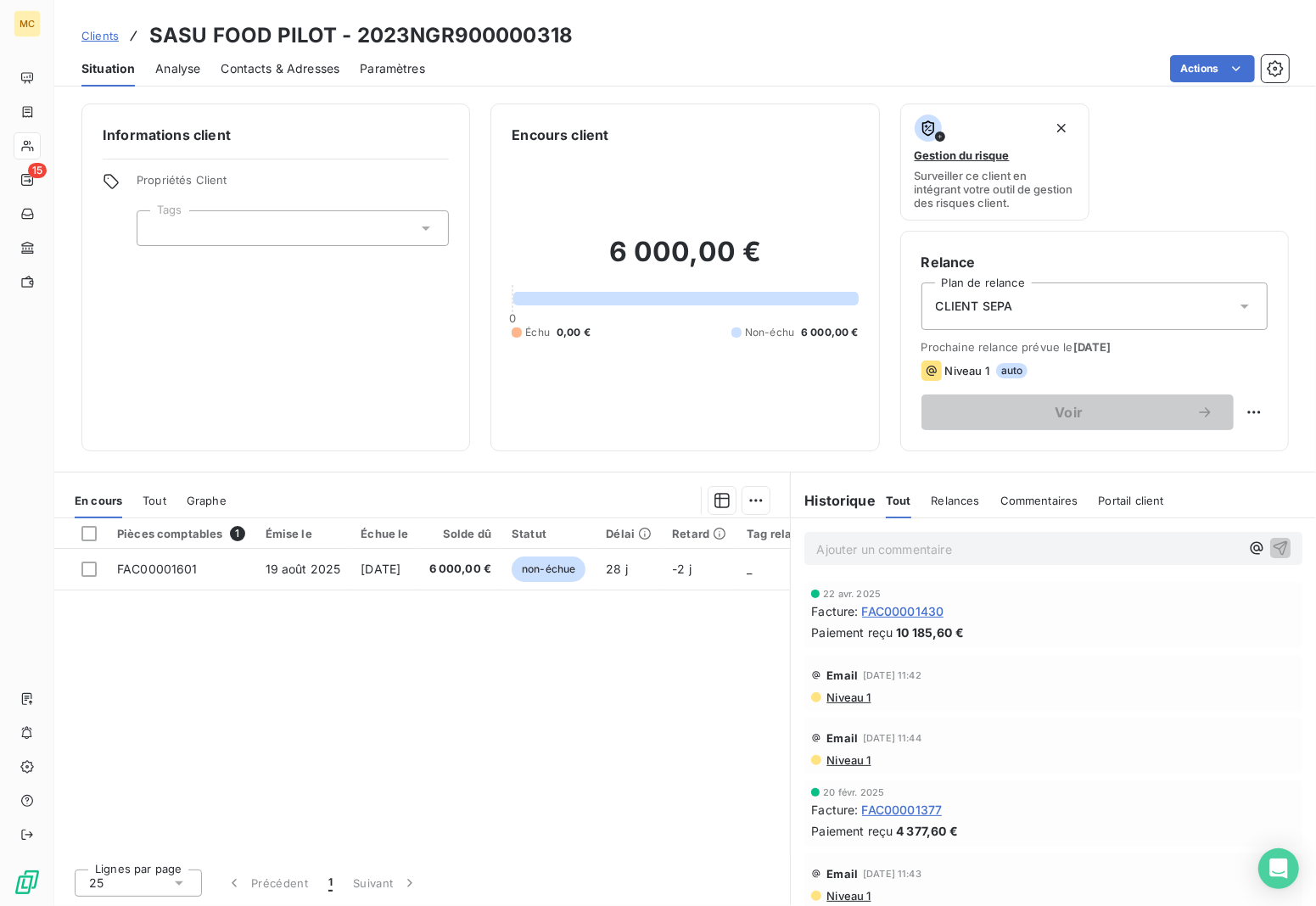
click at [392, 232] on div at bounding box center [293, 228] width 313 height 35
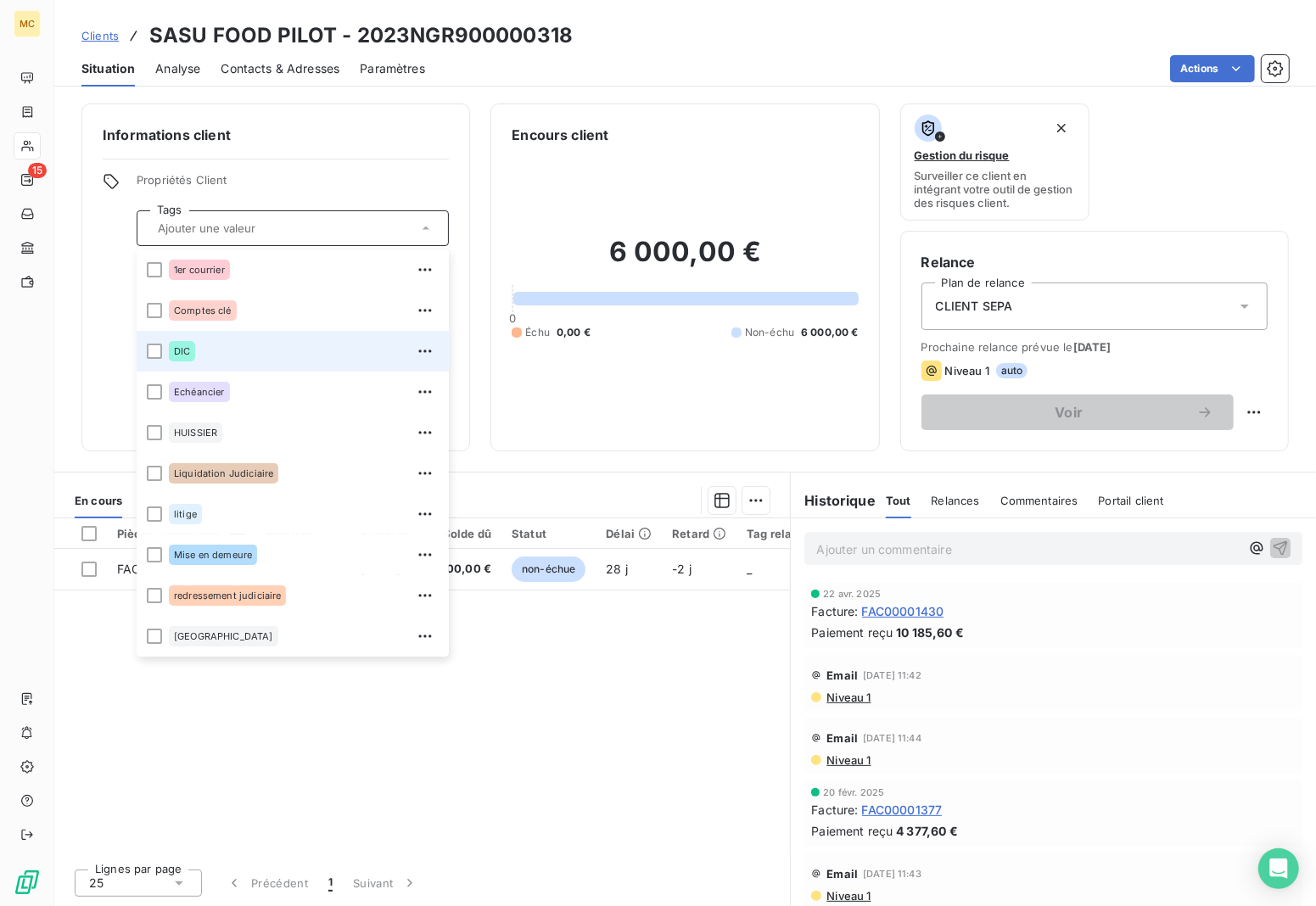
click at [225, 353] on div "DIC" at bounding box center [304, 351] width 269 height 28
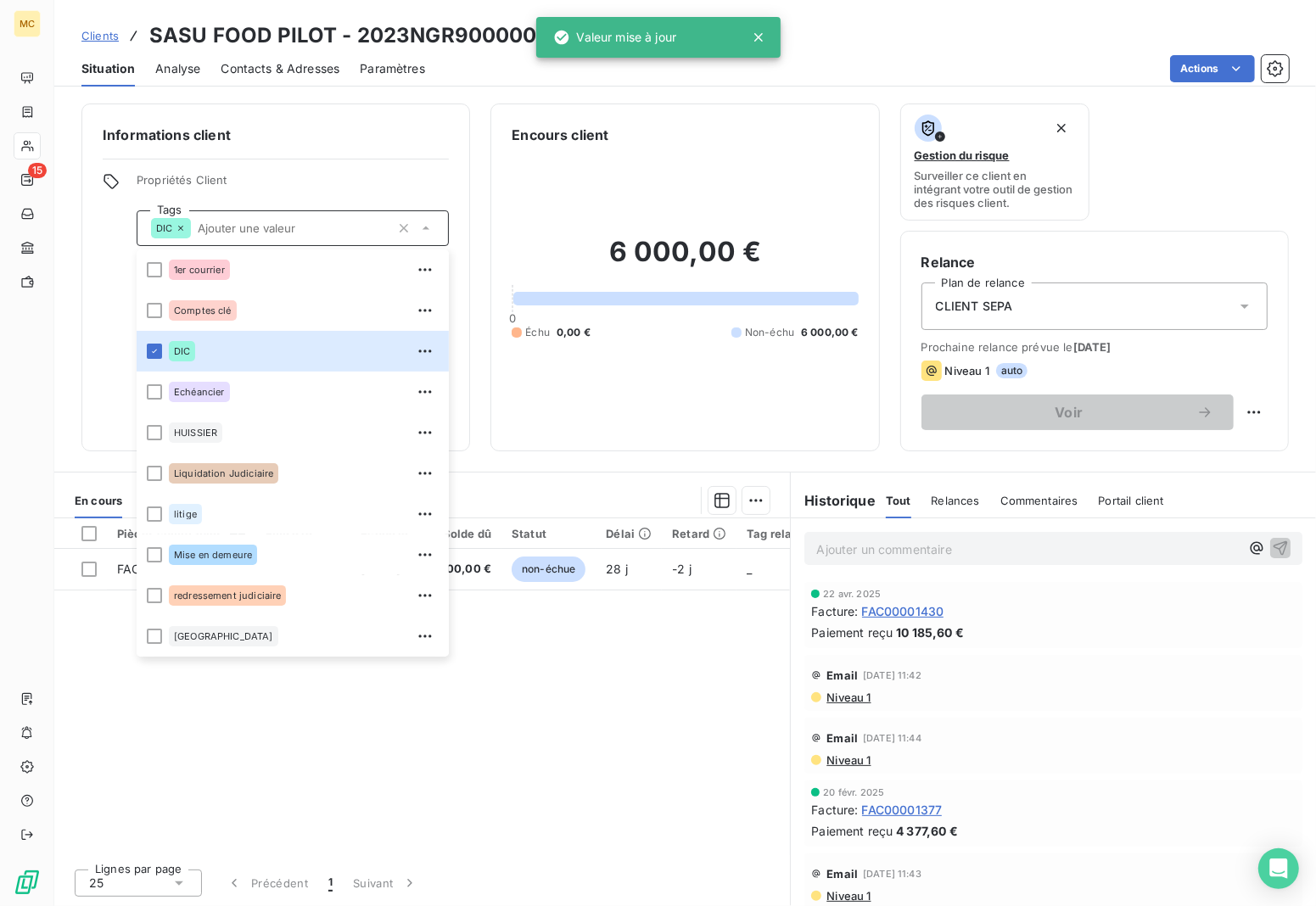
click at [389, 146] on div "Informations client Propriétés Client Tags DIC 1er courrier Comptes clé DIC Ech…" at bounding box center [275, 277] width 389 height 348
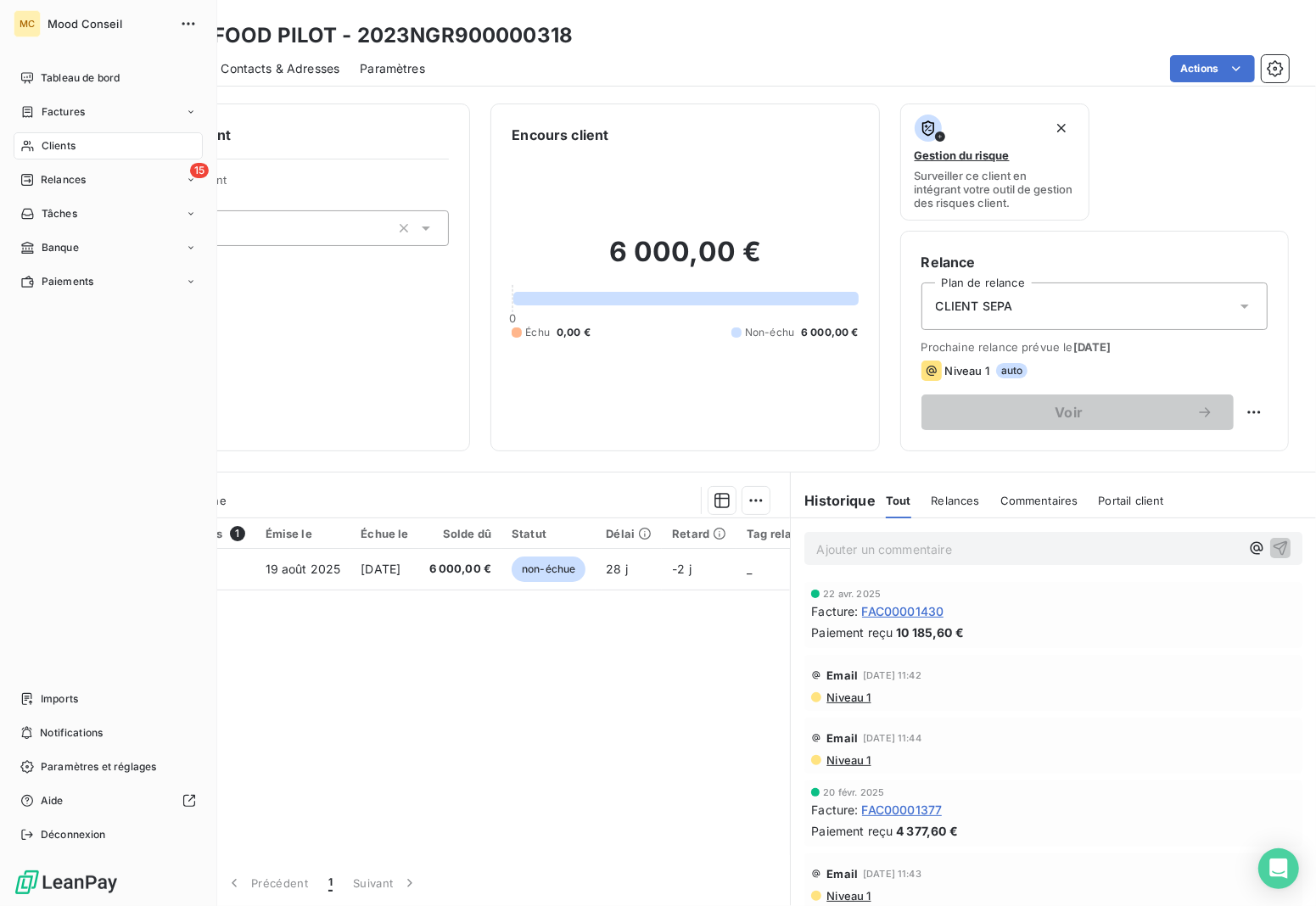
click at [26, 153] on div "Clients" at bounding box center [108, 147] width 189 height 28
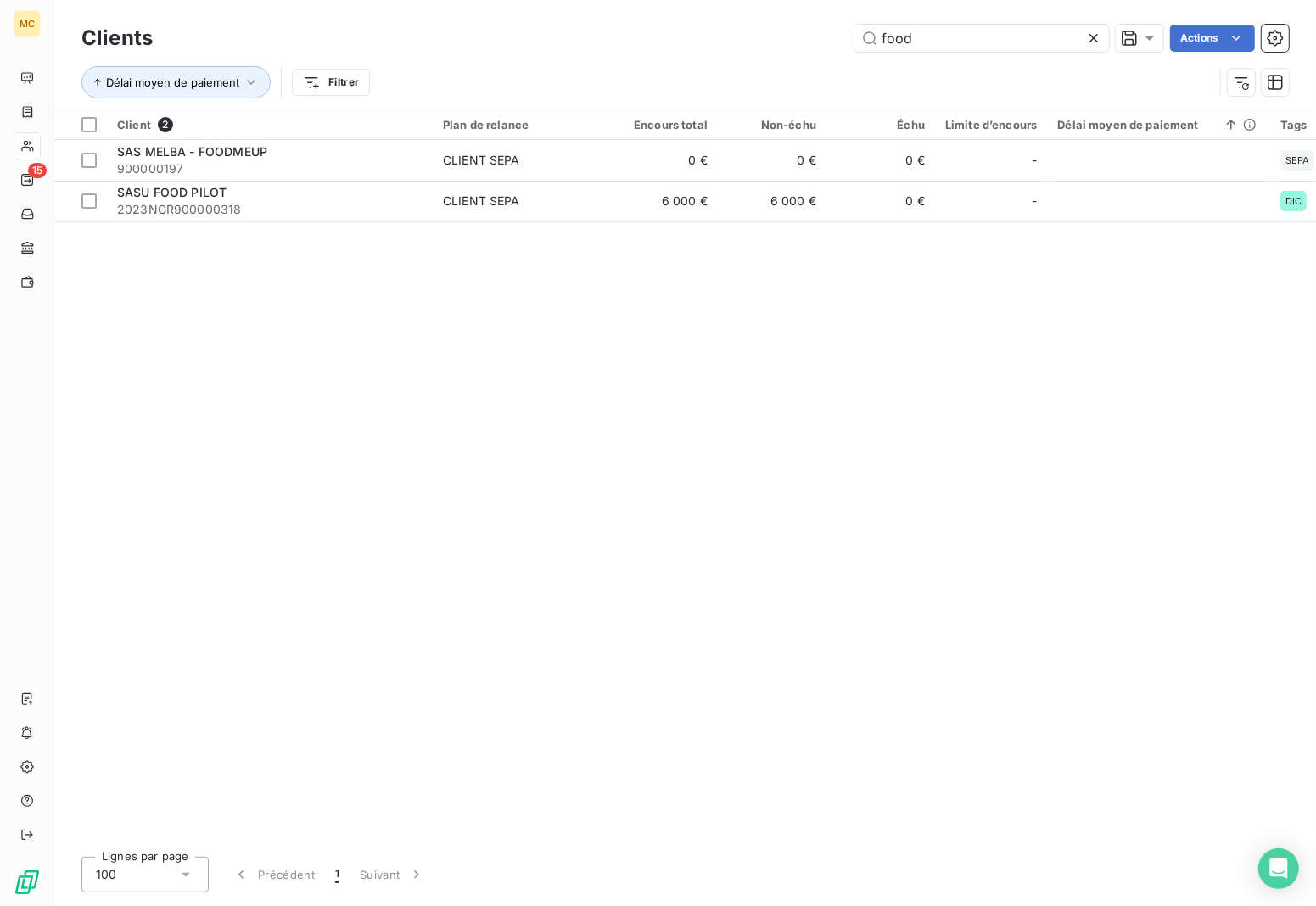
drag, startPoint x: 924, startPoint y: 39, endPoint x: 586, endPoint y: 27, distance: 338.2
click at [586, 28] on div "food Actions" at bounding box center [731, 38] width 1116 height 28
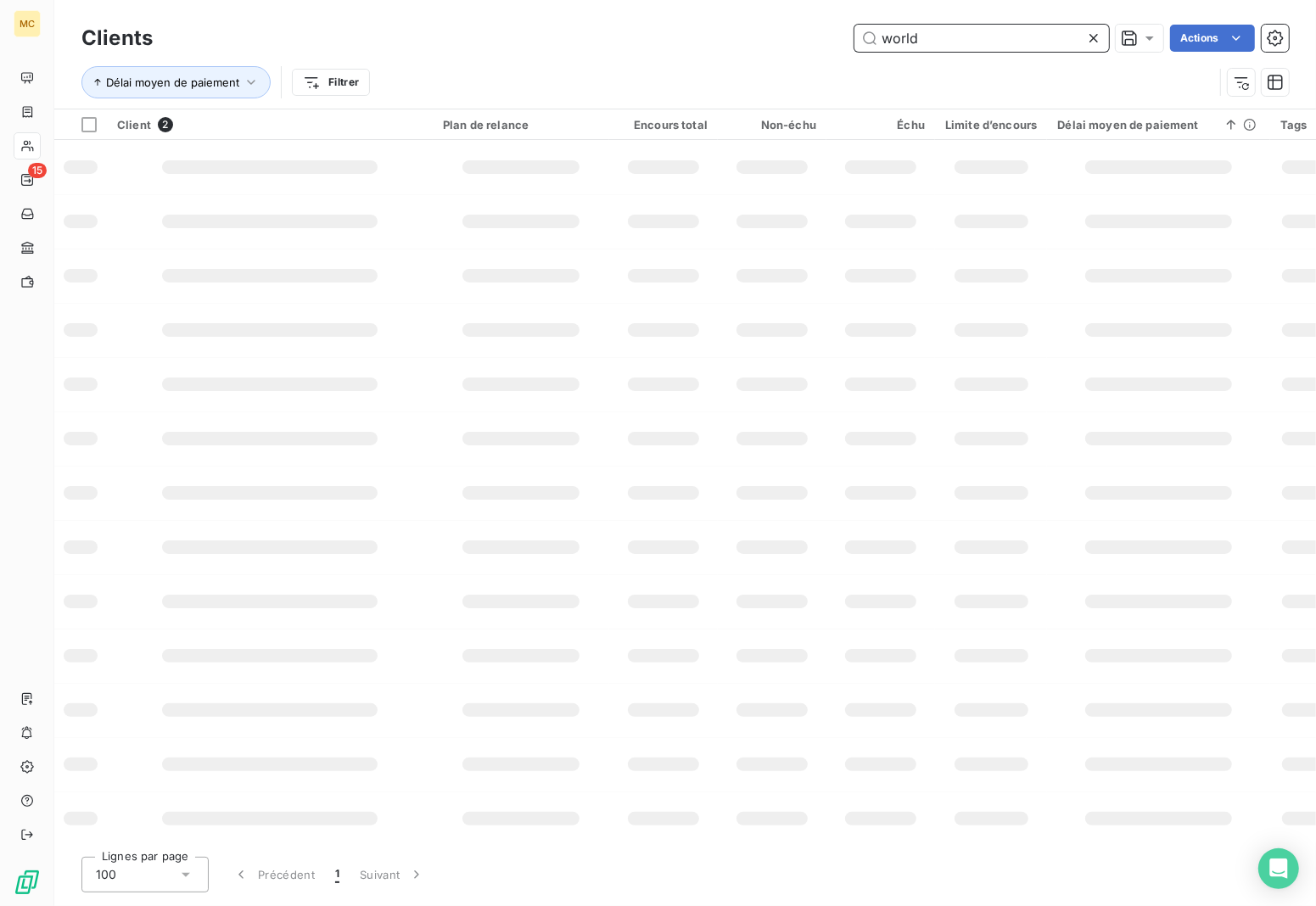
type input "world"
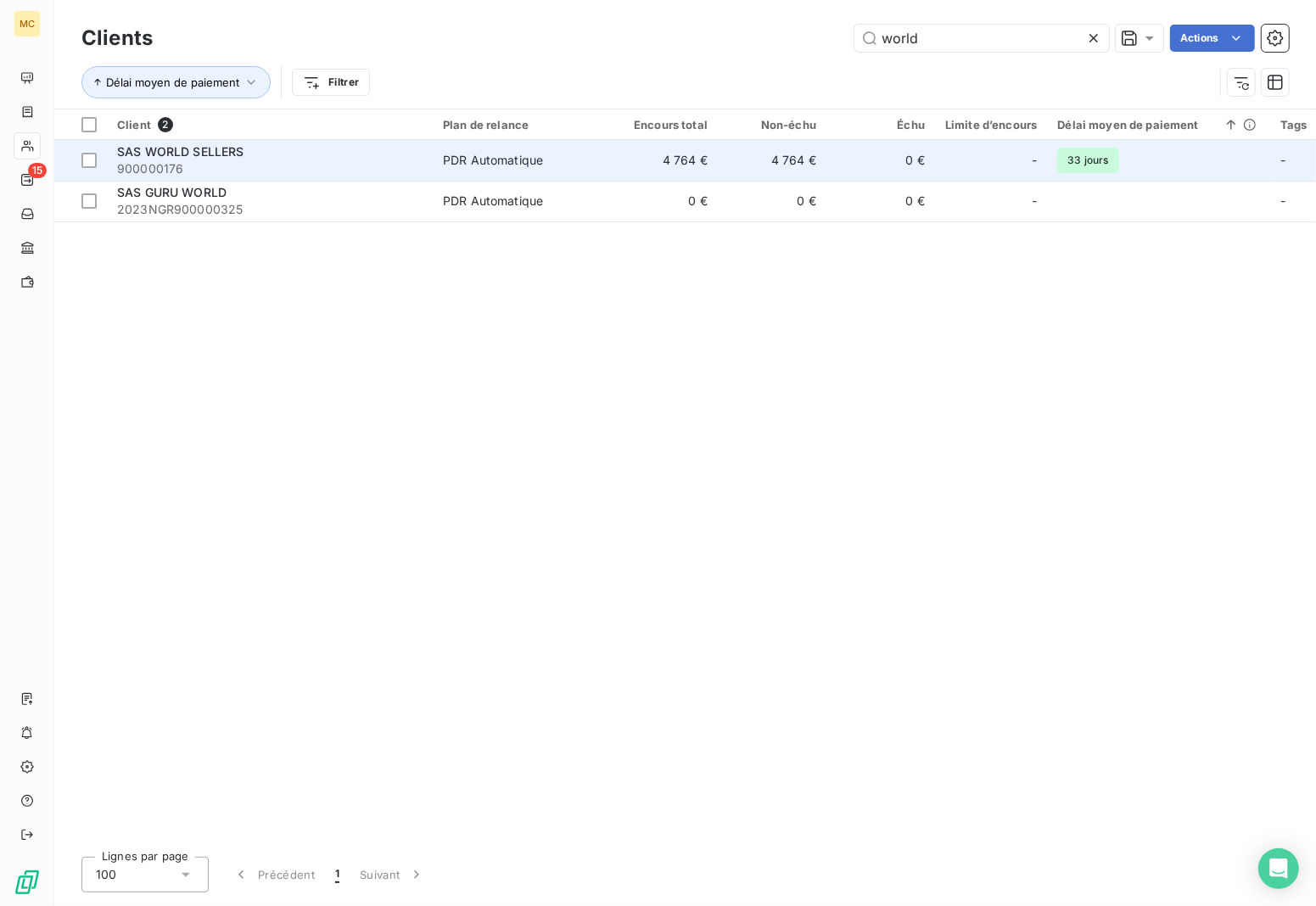
click at [744, 150] on td "4 764 €" at bounding box center [772, 159] width 108 height 40
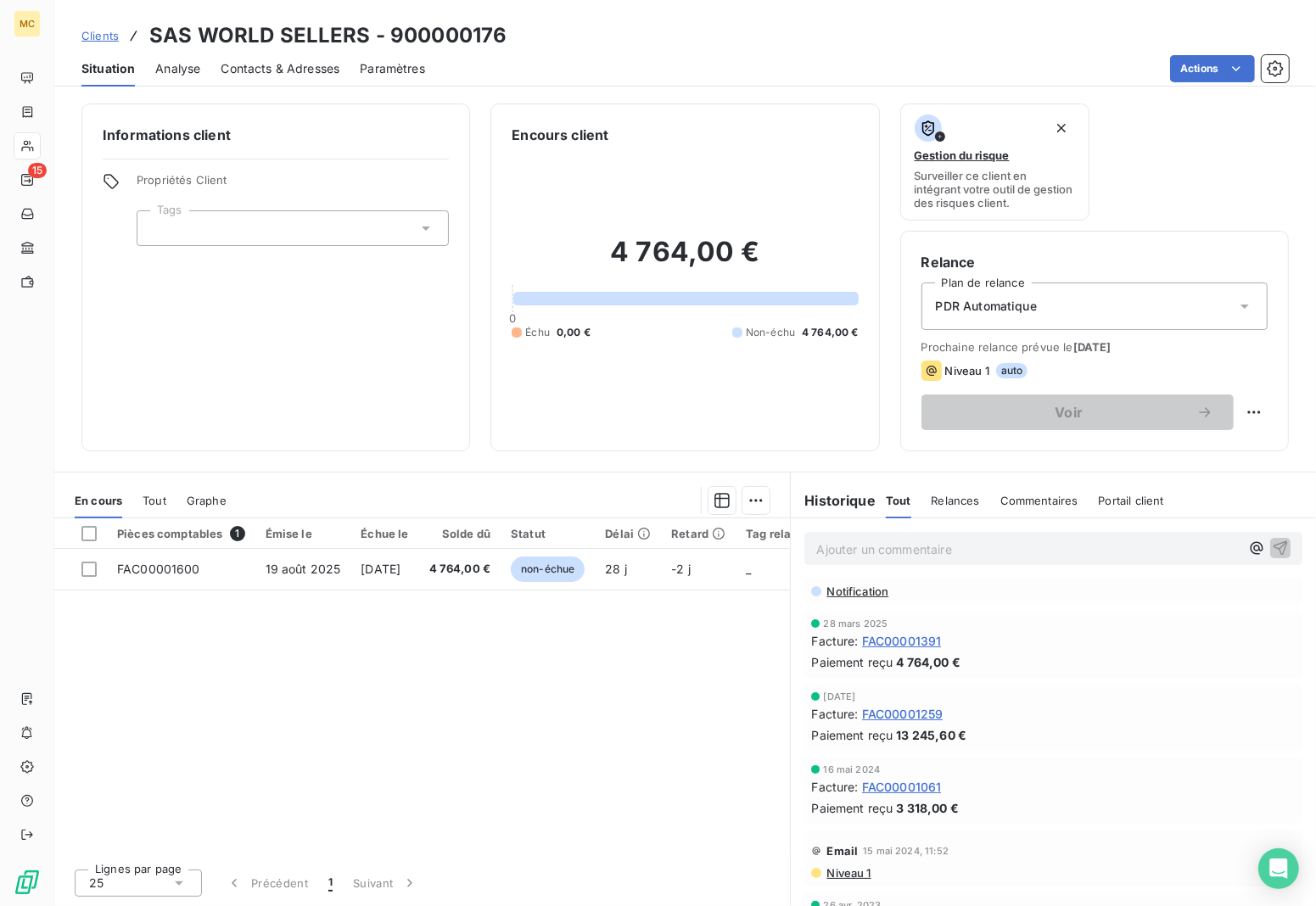
scroll to position [244, 0]
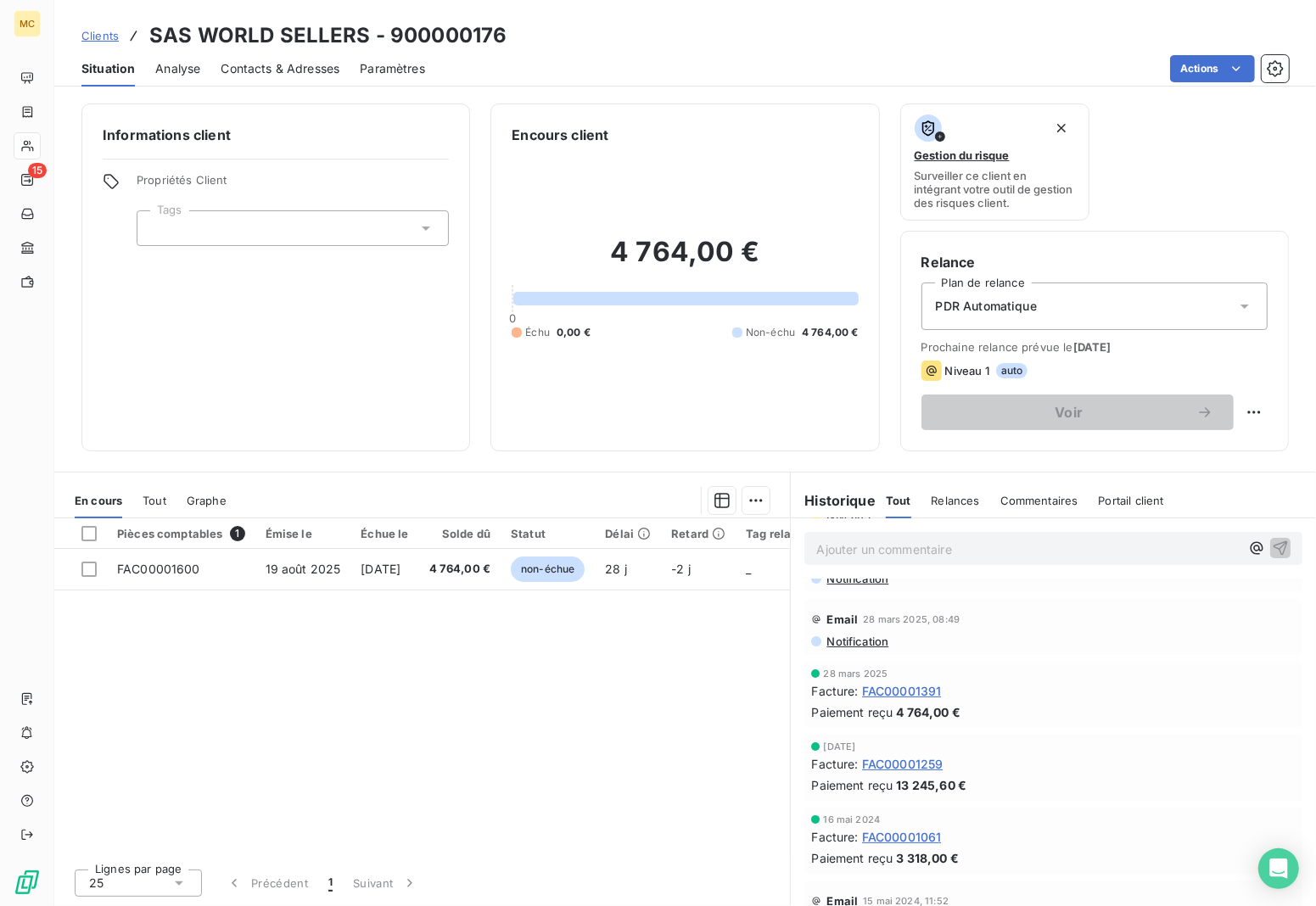
click at [942, 695] on span "FAC00001391" at bounding box center [902, 692] width 80 height 18
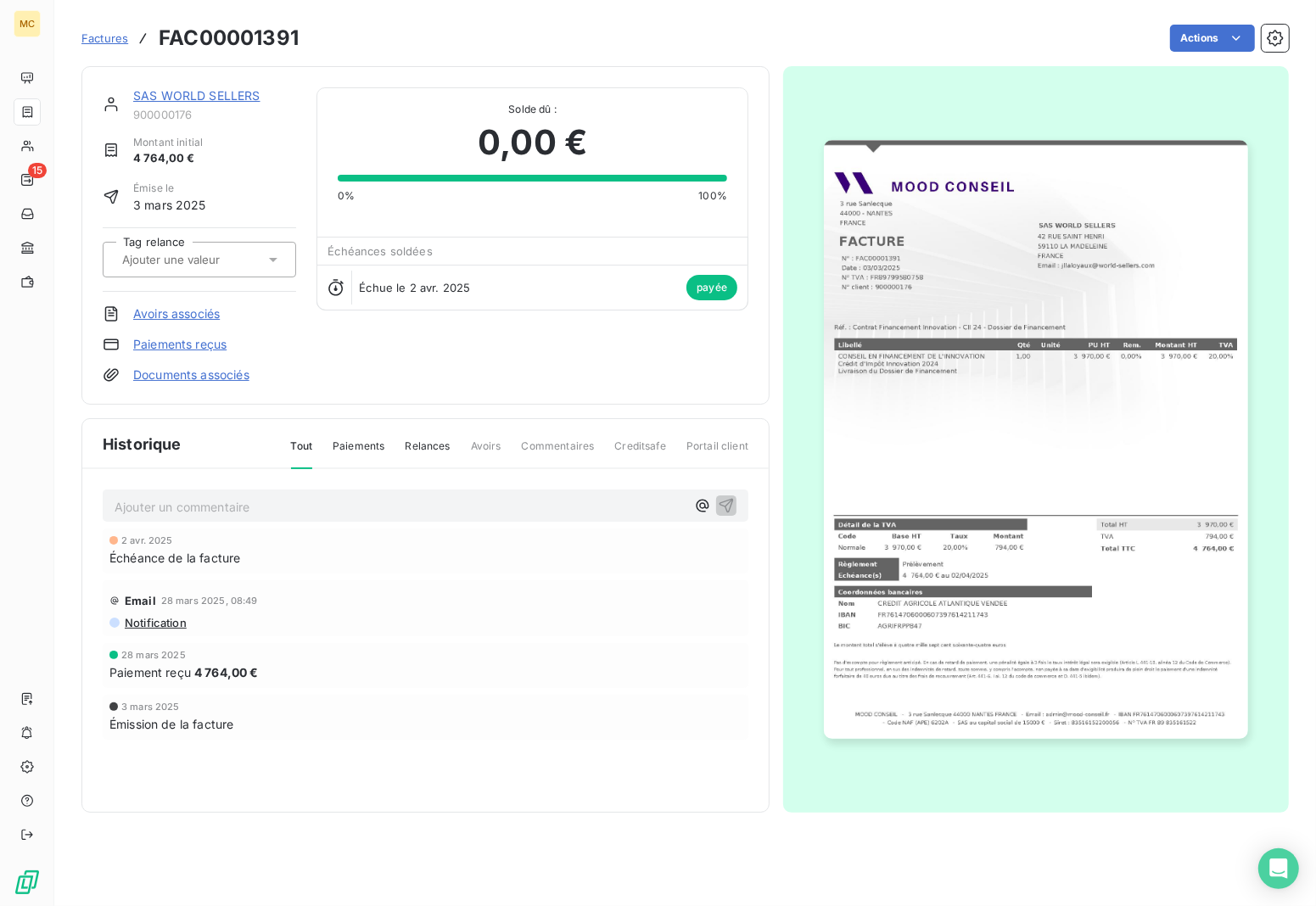
click at [994, 260] on img "button" at bounding box center [1036, 439] width 424 height 599
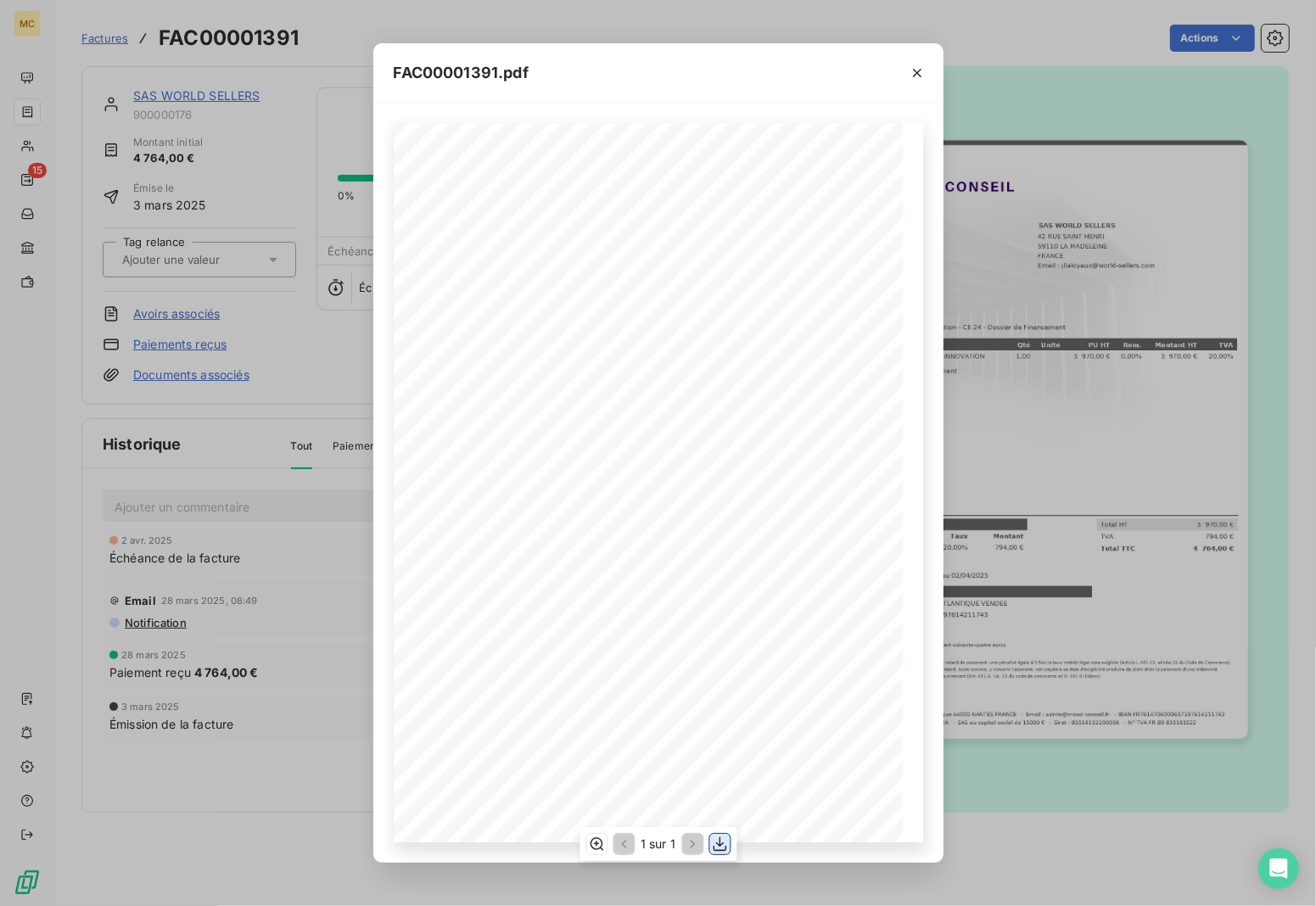
click at [717, 849] on icon "button" at bounding box center [719, 844] width 17 height 17
drag, startPoint x: 1112, startPoint y: 316, endPoint x: 1097, endPoint y: 329, distance: 19.8
click at [1112, 316] on div "FAC00001391.pdf MOOD CONSEIL - [STREET_ADDRESS] - Email : [EMAIL_ADDRESS][DOMAI…" at bounding box center [658, 453] width 1316 height 906
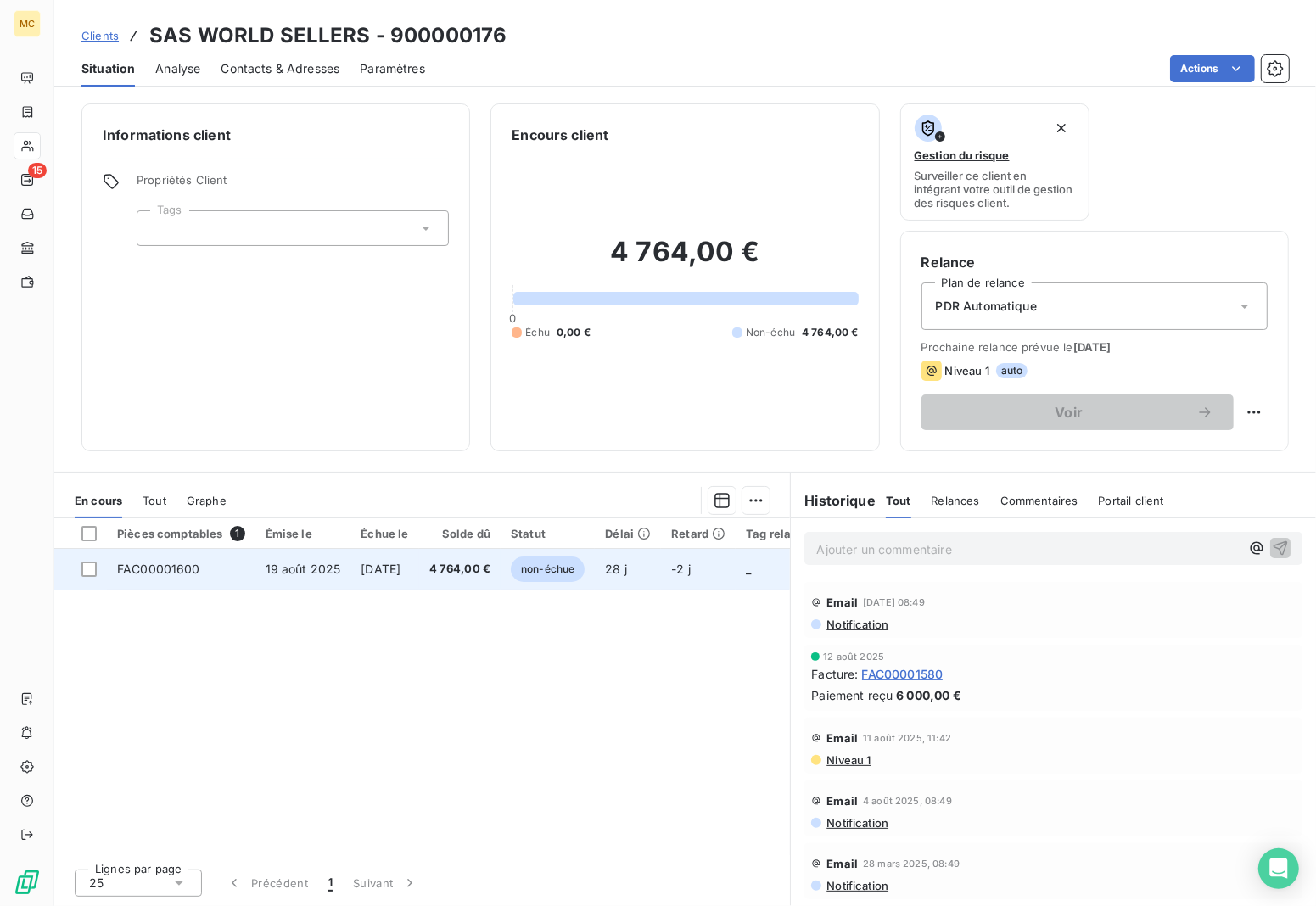
click at [400, 562] on span "[DATE]" at bounding box center [381, 569] width 40 height 15
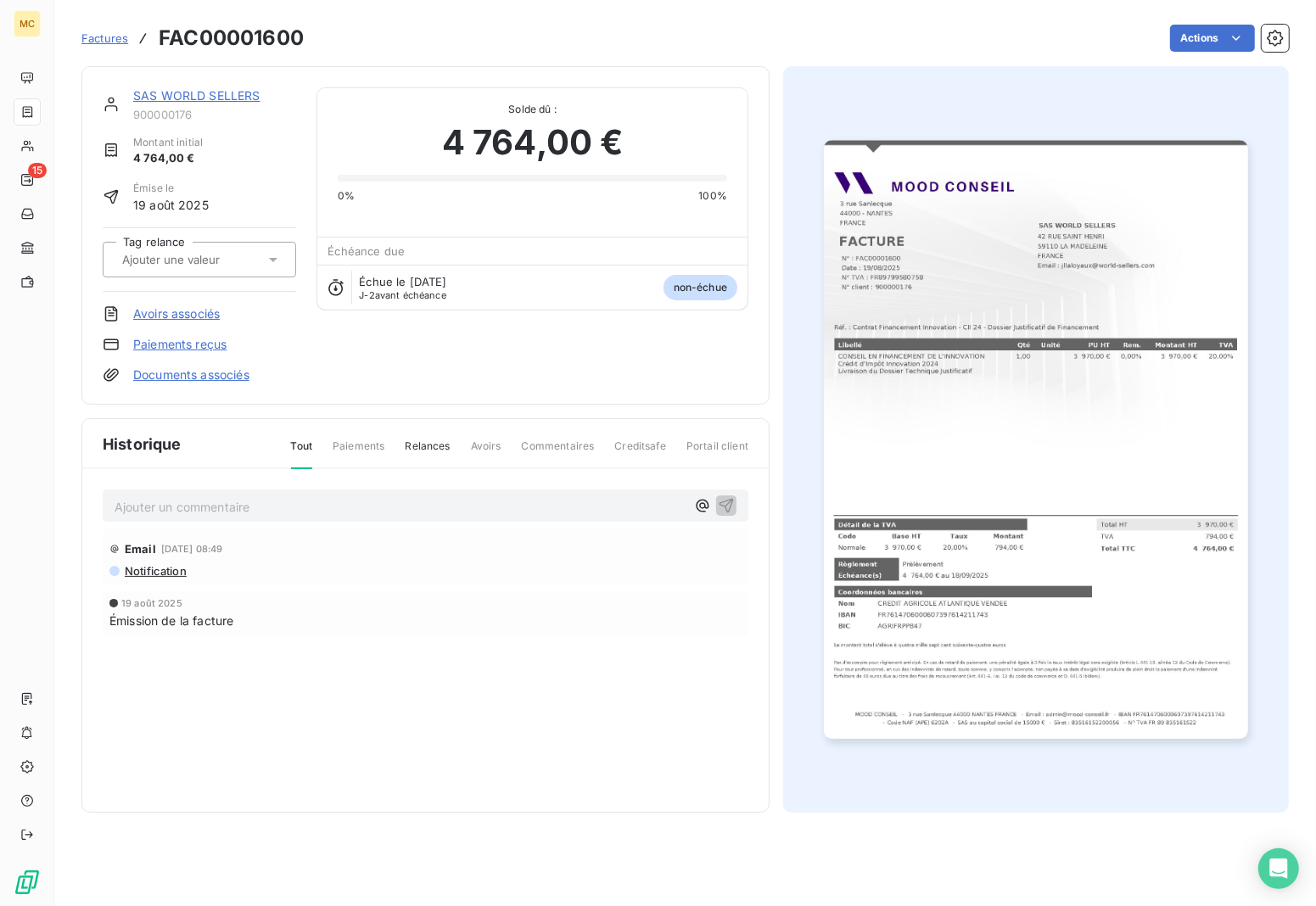
click at [921, 387] on img "button" at bounding box center [1036, 439] width 424 height 599
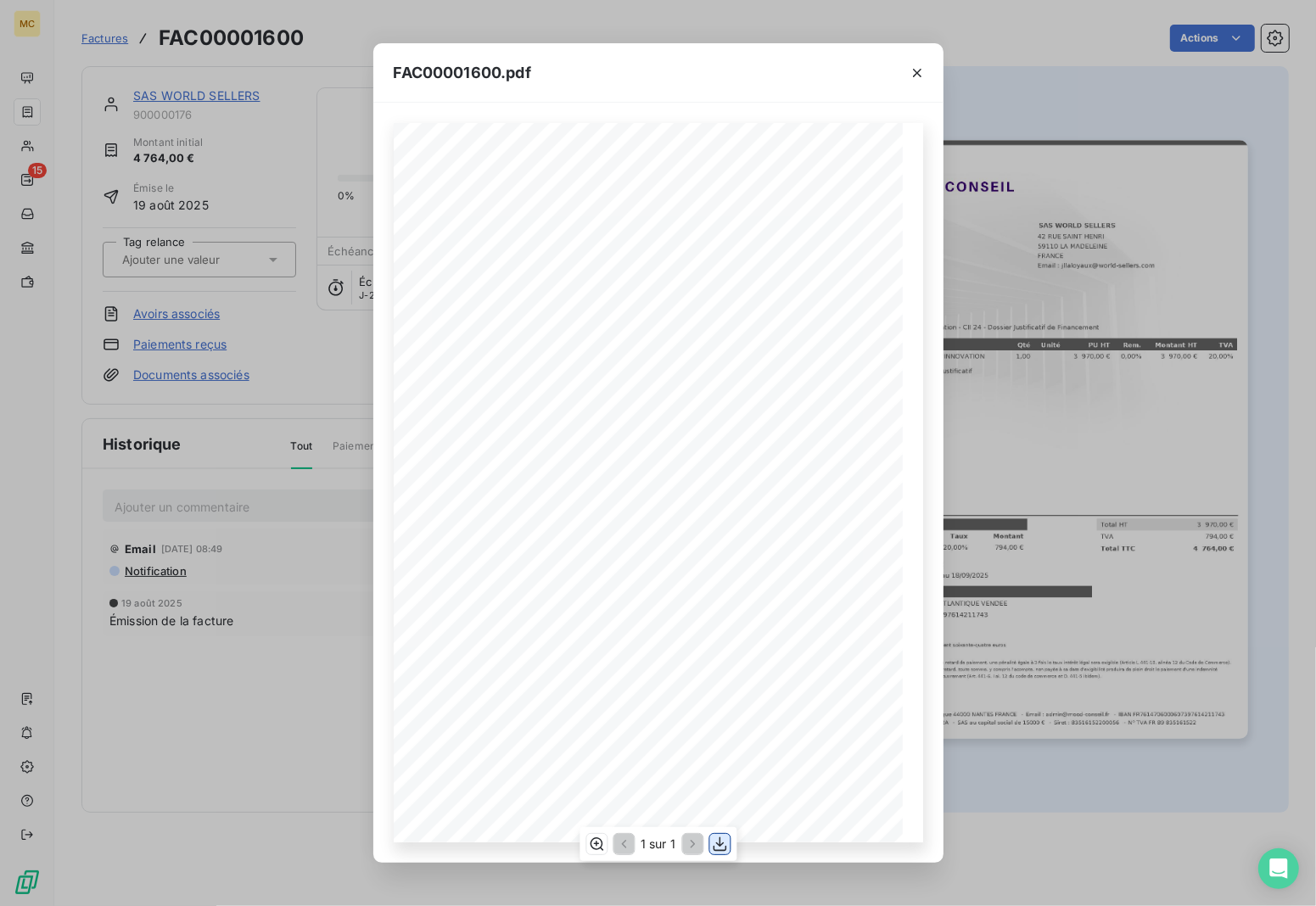
click at [722, 838] on icon "button" at bounding box center [719, 844] width 17 height 17
click at [1011, 52] on div "FAC00001600.pdf MOOD CONSEIL - [STREET_ADDRESS] - Email : [EMAIL_ADDRESS][DOMAI…" at bounding box center [658, 453] width 1316 height 906
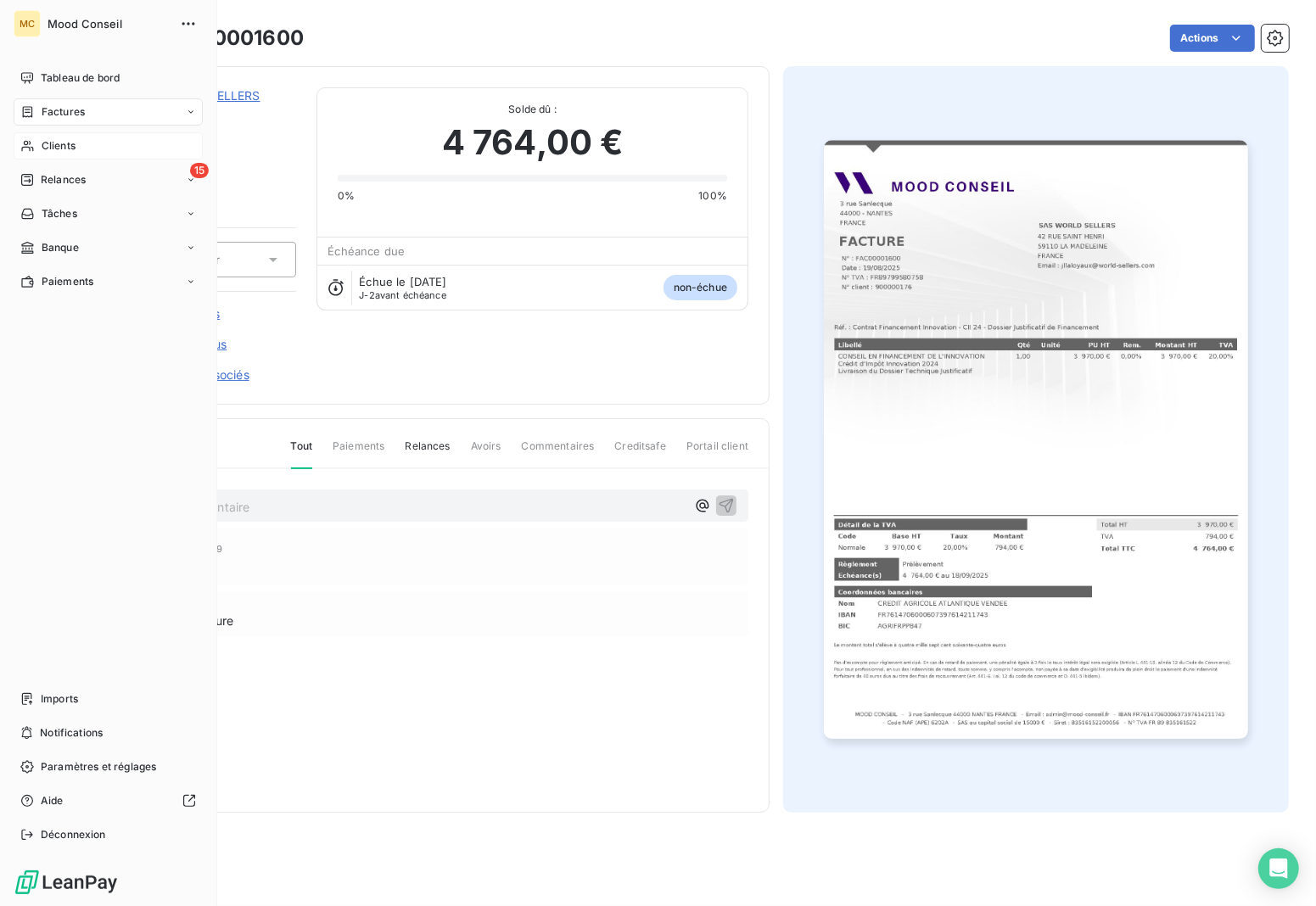
drag, startPoint x: 31, startPoint y: 141, endPoint x: 113, endPoint y: 133, distance: 82.4
click at [31, 141] on icon at bounding box center [28, 147] width 15 height 14
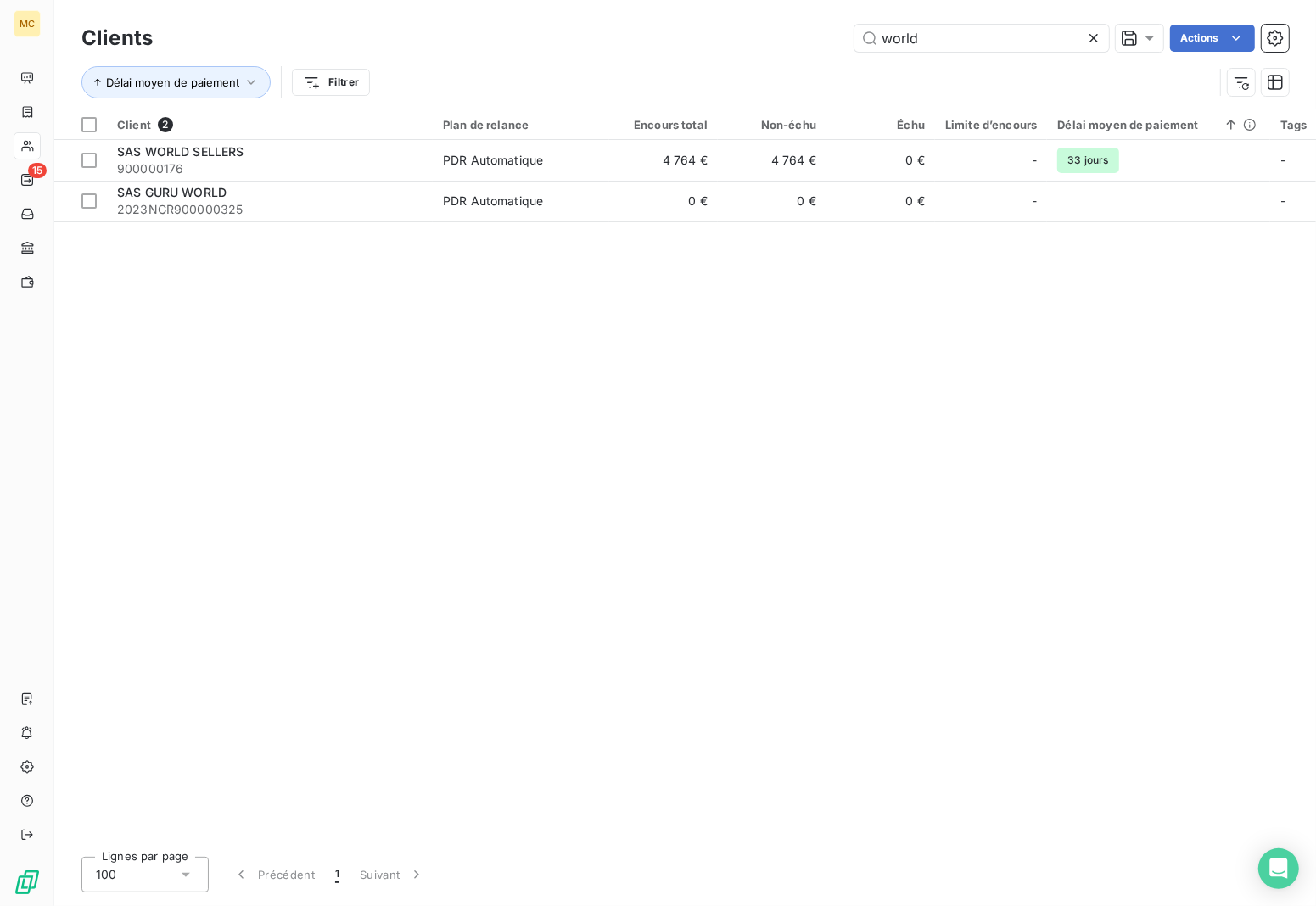
drag, startPoint x: 942, startPoint y: 40, endPoint x: 804, endPoint y: 34, distance: 138.1
click at [804, 34] on div "world Actions" at bounding box center [731, 38] width 1116 height 28
type input "hackti"
click at [781, 137] on th "Non-échu" at bounding box center [772, 124] width 108 height 30
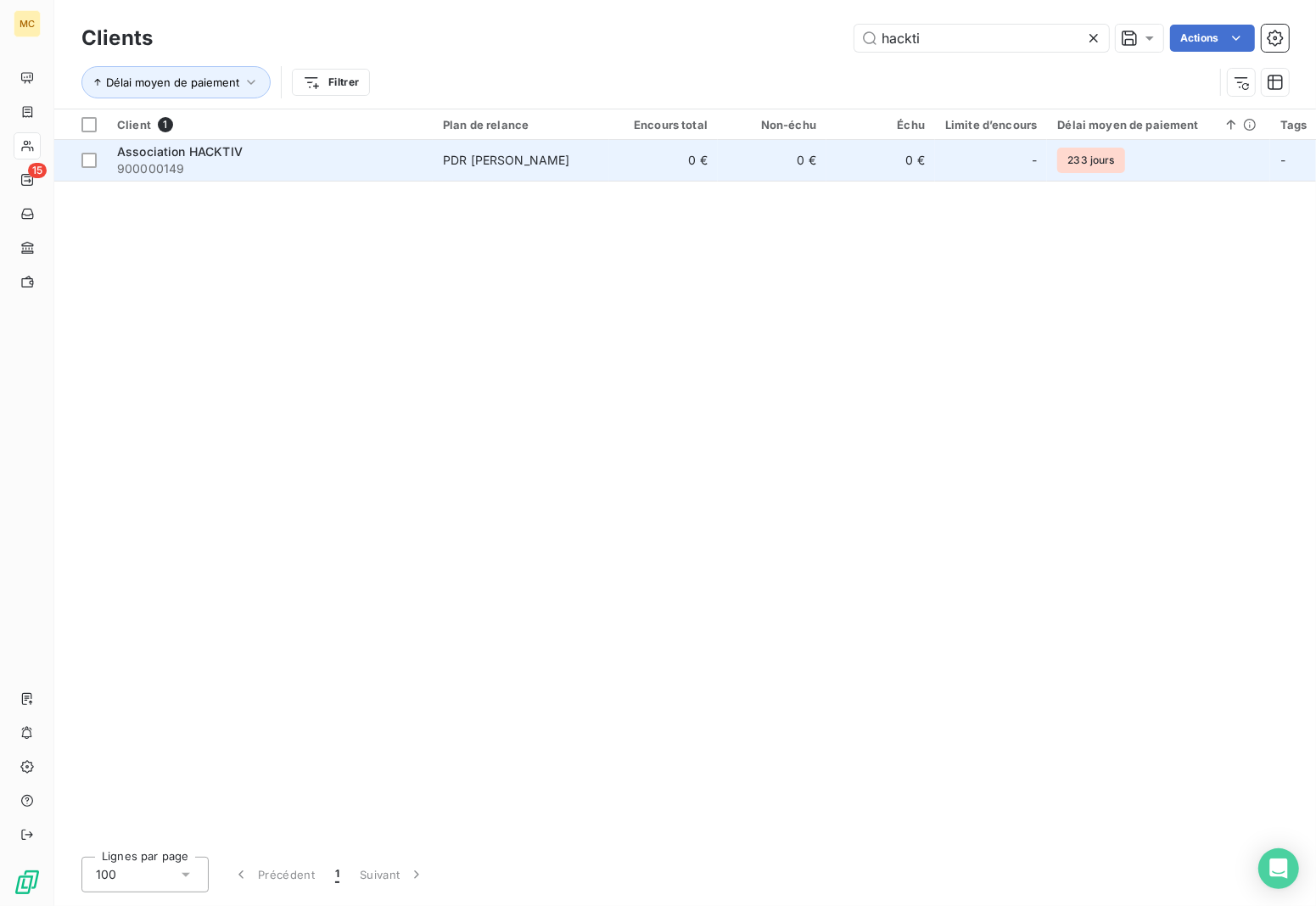
click at [774, 164] on td "0 €" at bounding box center [772, 159] width 108 height 40
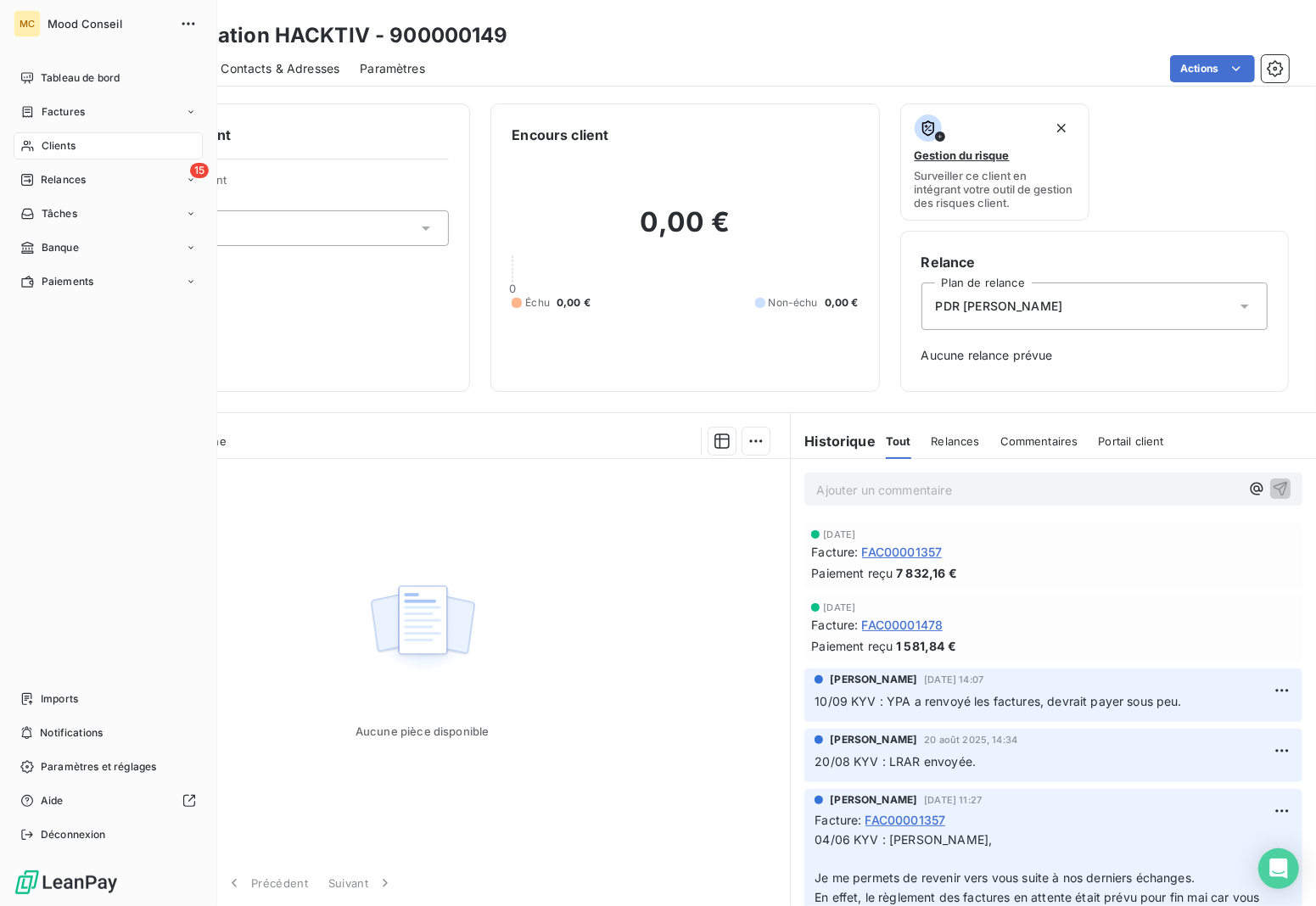
drag, startPoint x: 39, startPoint y: 149, endPoint x: 49, endPoint y: 149, distance: 10.0
click at [39, 149] on div "Clients" at bounding box center [108, 147] width 189 height 28
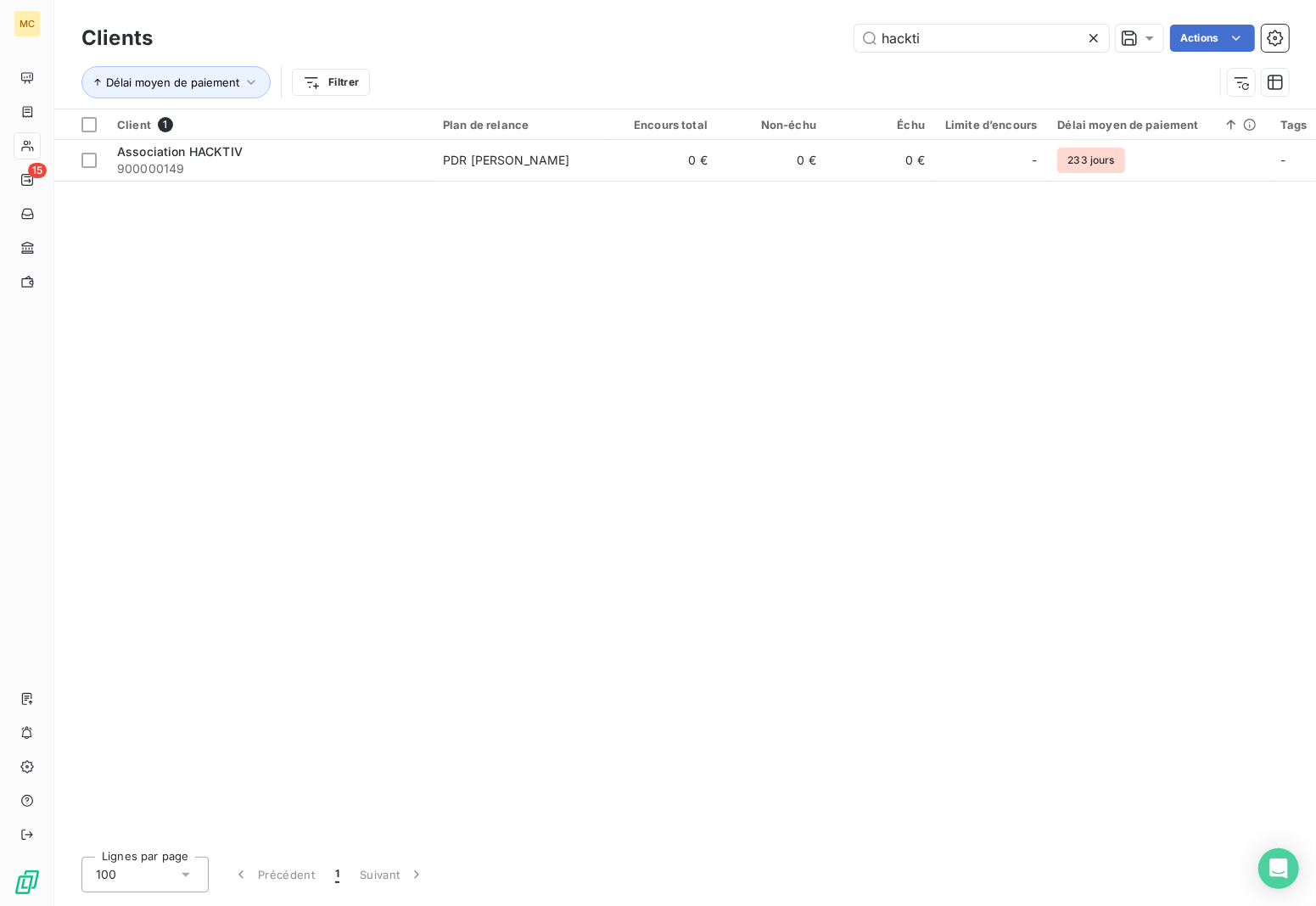
drag, startPoint x: 895, startPoint y: 31, endPoint x: 799, endPoint y: 30, distance: 96.0
click at [801, 31] on div "hackti Actions" at bounding box center [731, 38] width 1116 height 28
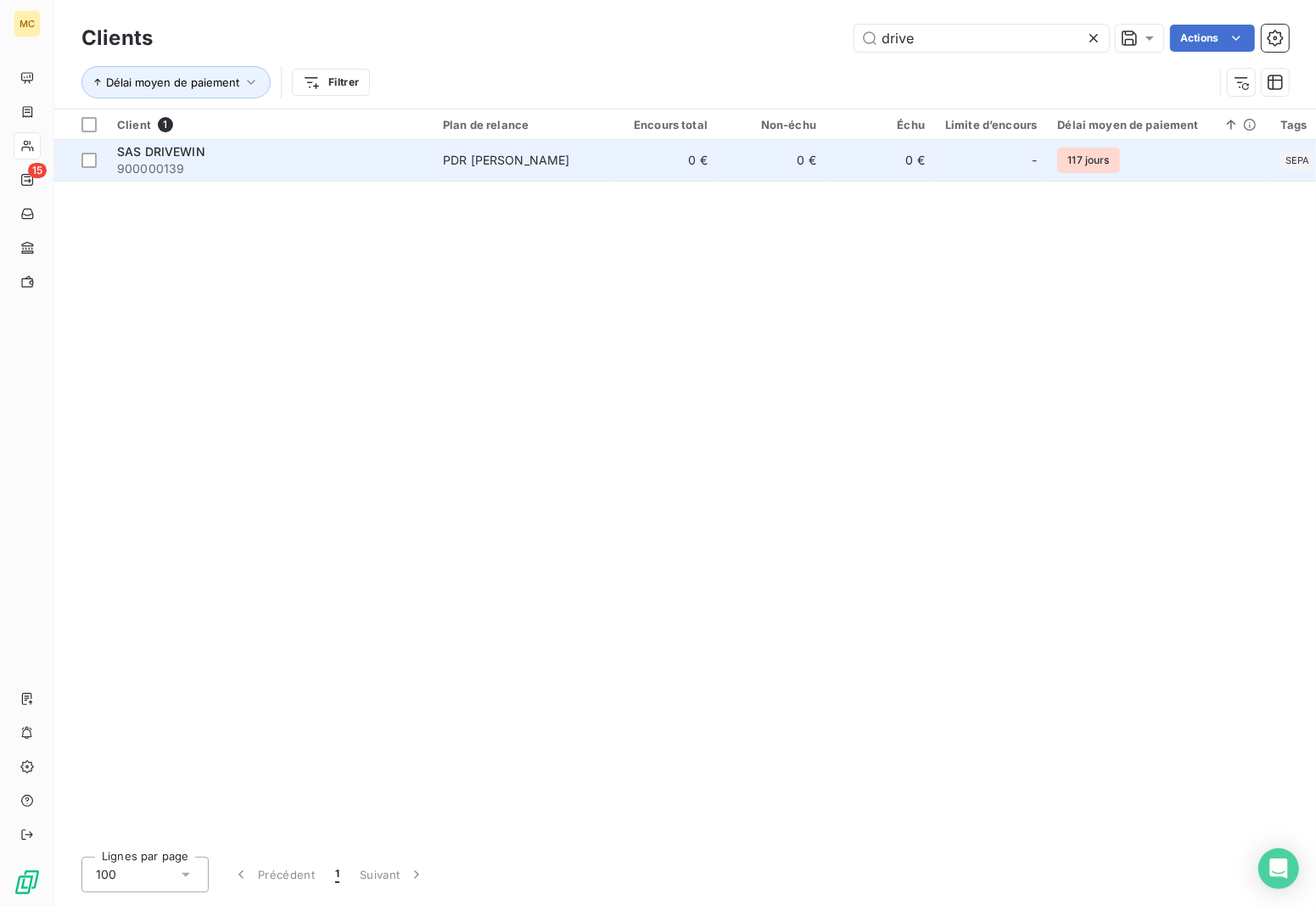
type input "drive"
click at [719, 174] on td "0 €" at bounding box center [772, 159] width 108 height 40
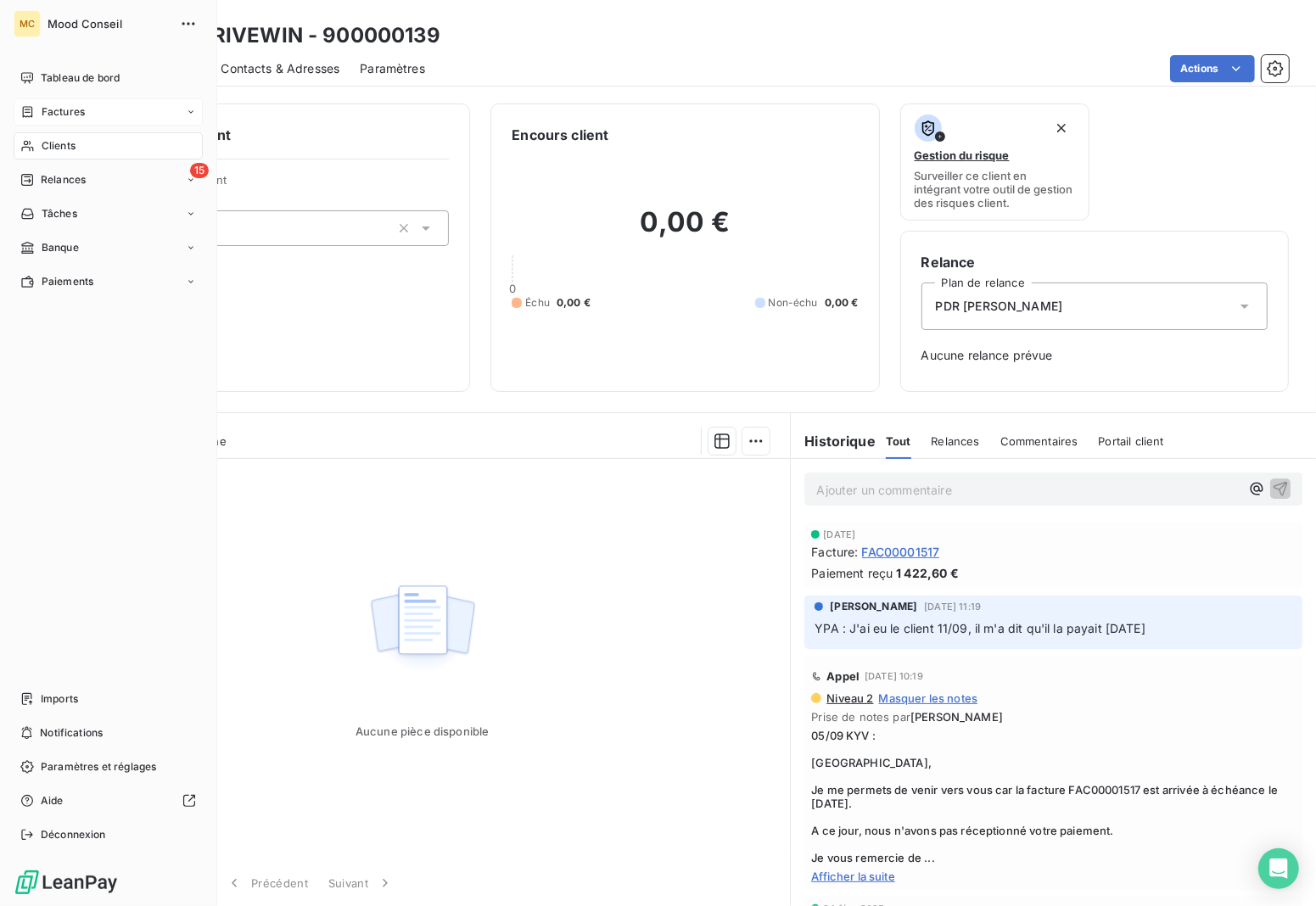
drag, startPoint x: 70, startPoint y: 154, endPoint x: 191, endPoint y: 121, distance: 125.4
click at [70, 154] on div "Clients" at bounding box center [108, 147] width 189 height 28
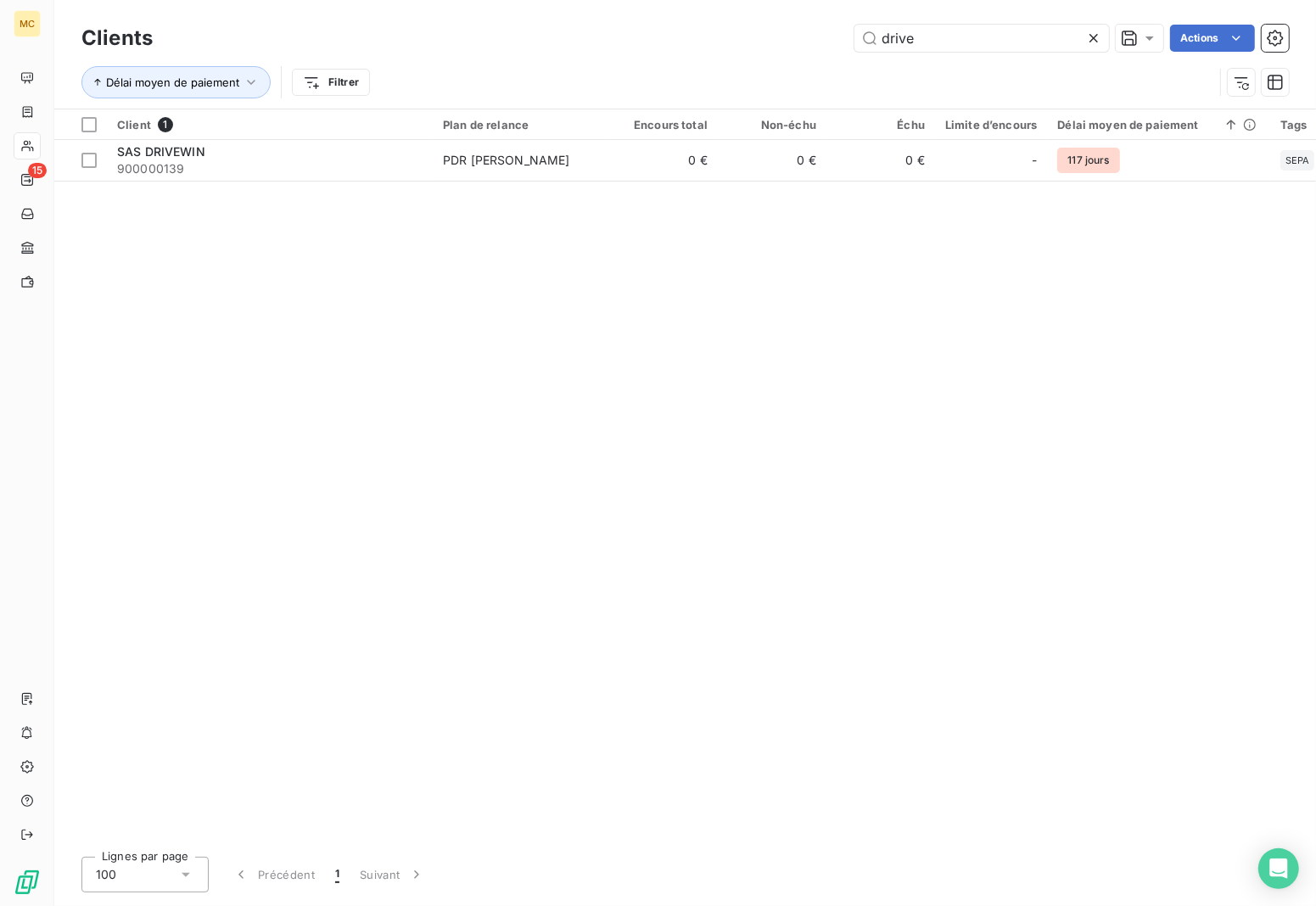
drag, startPoint x: 845, startPoint y: 35, endPoint x: 744, endPoint y: 35, distance: 101.0
click at [744, 35] on div "drive Actions" at bounding box center [731, 38] width 1116 height 28
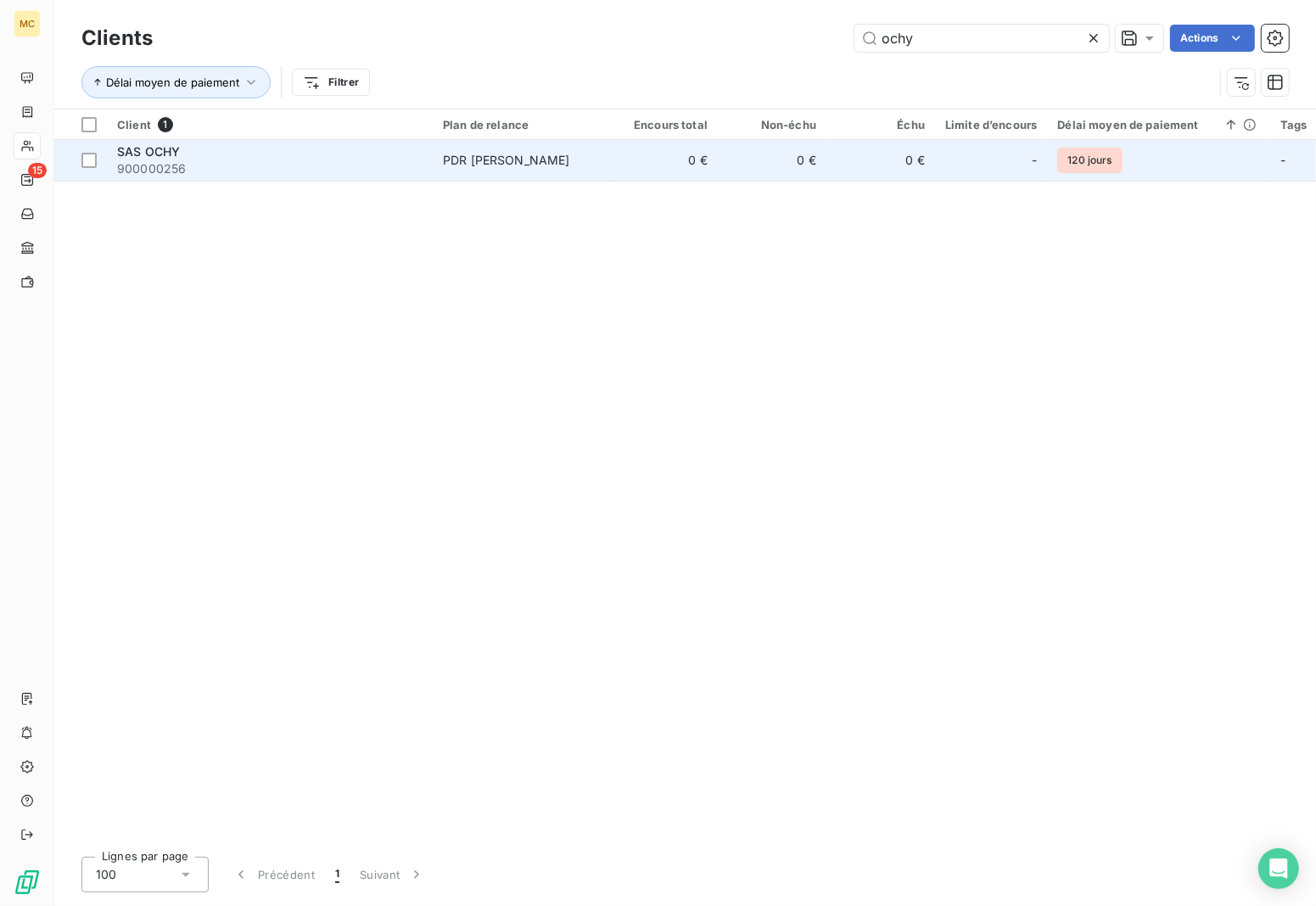
type input "ochy"
click at [531, 162] on span "PDR [PERSON_NAME]" at bounding box center [520, 159] width 156 height 17
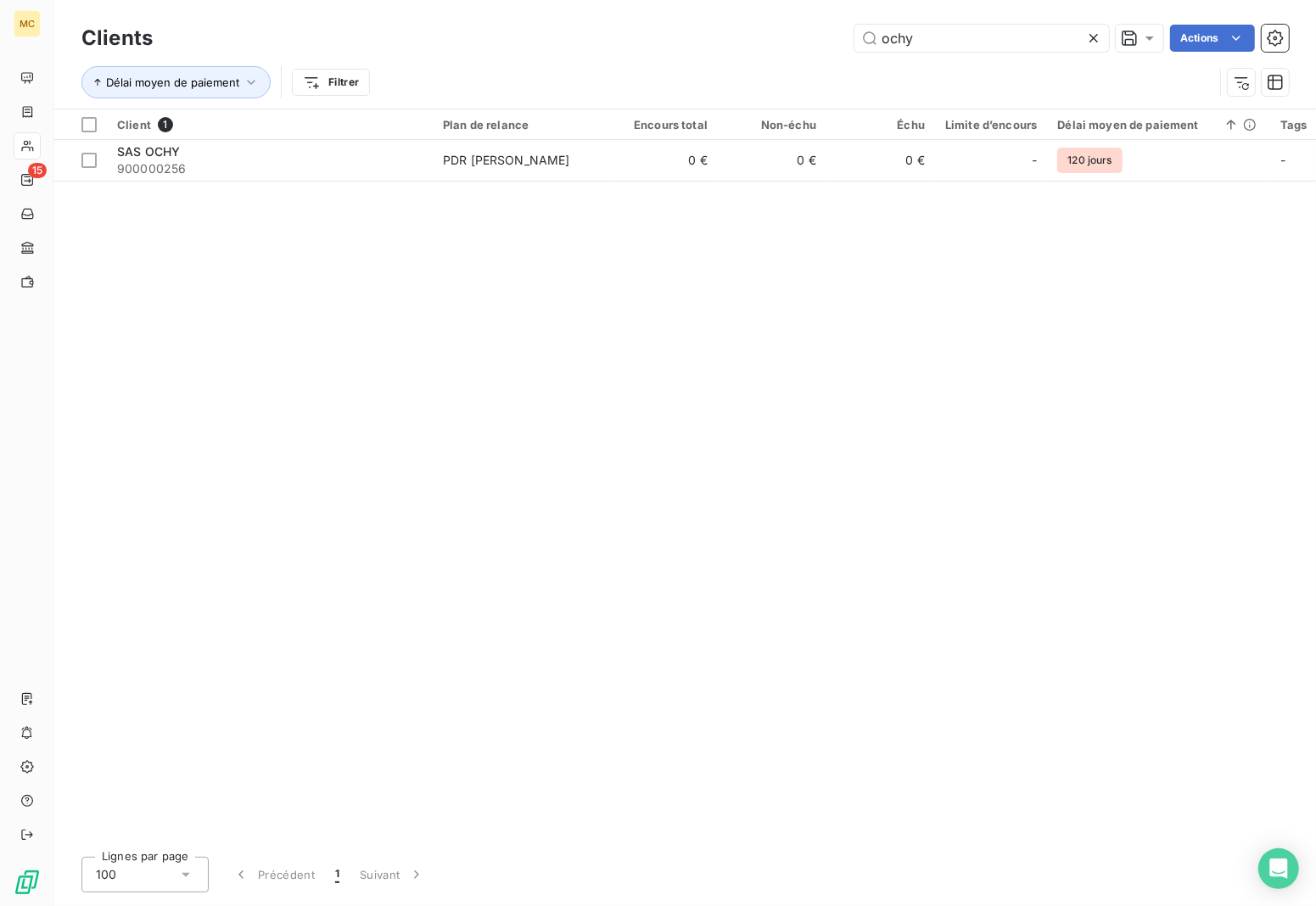
drag, startPoint x: 956, startPoint y: 47, endPoint x: 702, endPoint y: 47, distance: 254.0
click at [734, 47] on div "ochy Actions" at bounding box center [731, 38] width 1116 height 28
drag, startPoint x: 922, startPoint y: 40, endPoint x: 726, endPoint y: 34, distance: 196.1
click at [726, 34] on div "vino Actions" at bounding box center [731, 38] width 1116 height 28
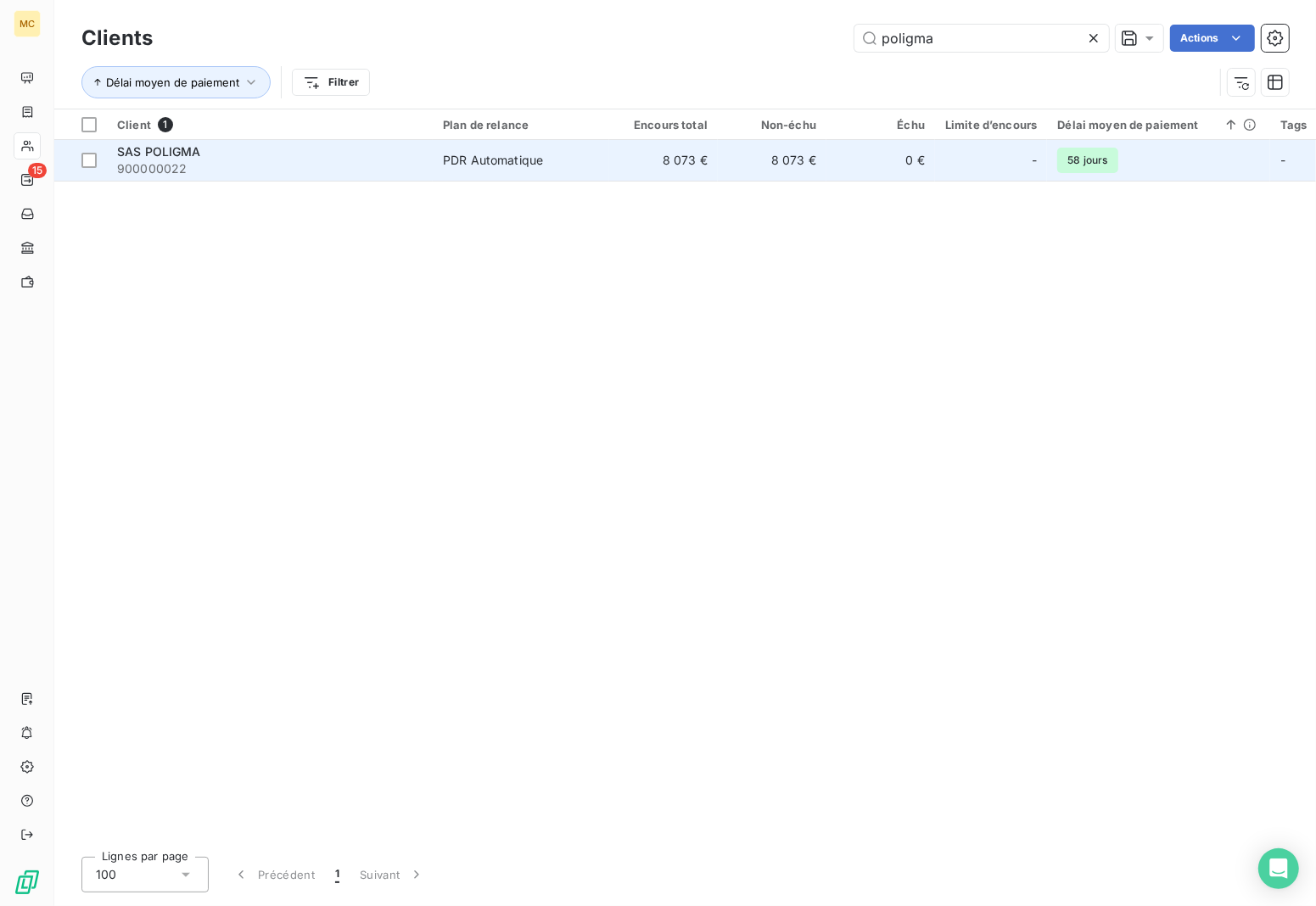
type input "poligma"
click at [708, 171] on td "8 073 €" at bounding box center [664, 159] width 108 height 40
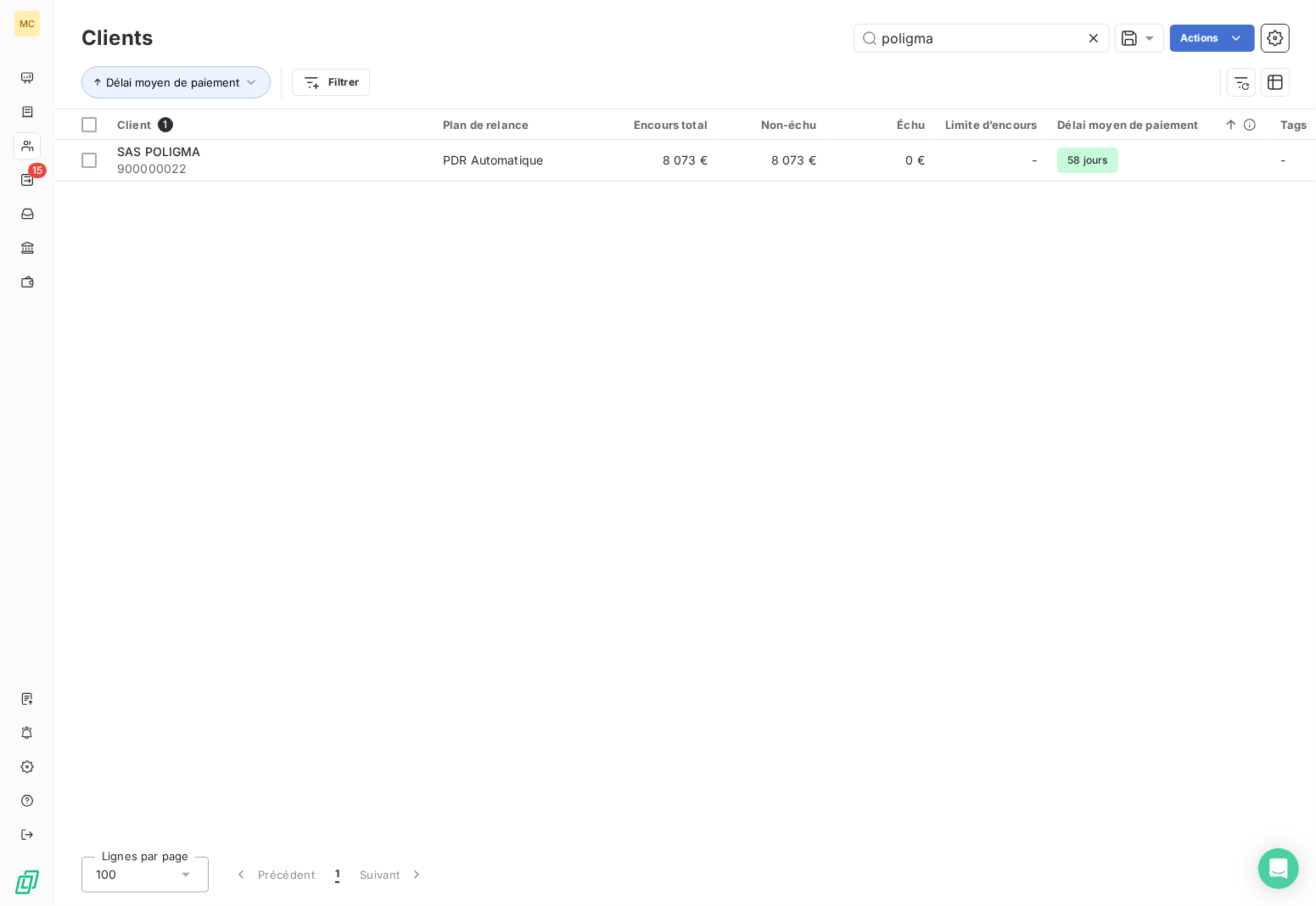
drag, startPoint x: 956, startPoint y: 46, endPoint x: 620, endPoint y: 66, distance: 336.6
click at [621, 66] on div "Clients poligma Actions Délai moyen de paiement Filtrer" at bounding box center [686, 65] width 1208 height 89
drag, startPoint x: 867, startPoint y: 34, endPoint x: 842, endPoint y: 34, distance: 25.0
click at [842, 34] on div "lign Actions" at bounding box center [731, 38] width 1116 height 28
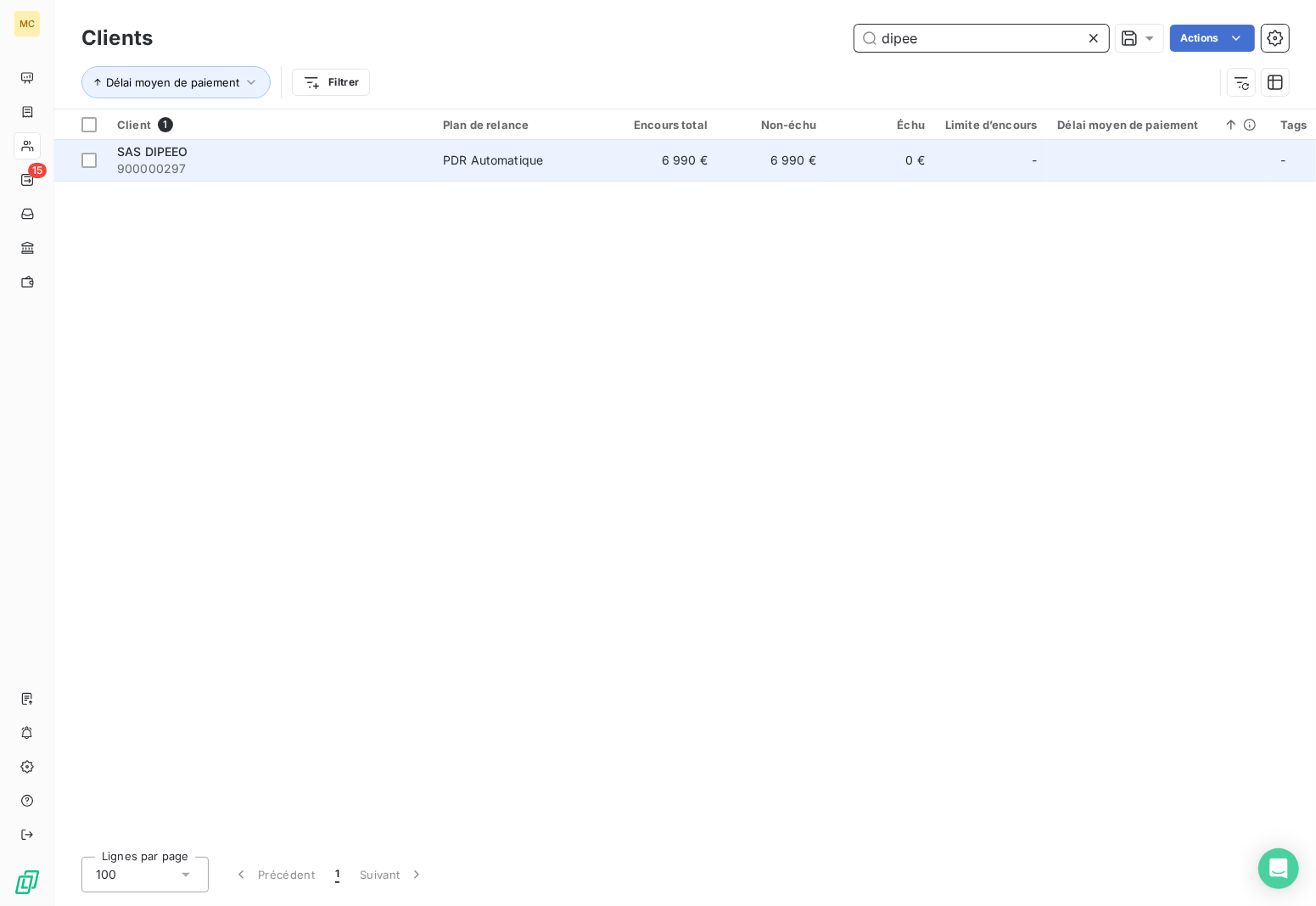
type input "dipee"
click at [832, 176] on td "0 €" at bounding box center [880, 159] width 108 height 40
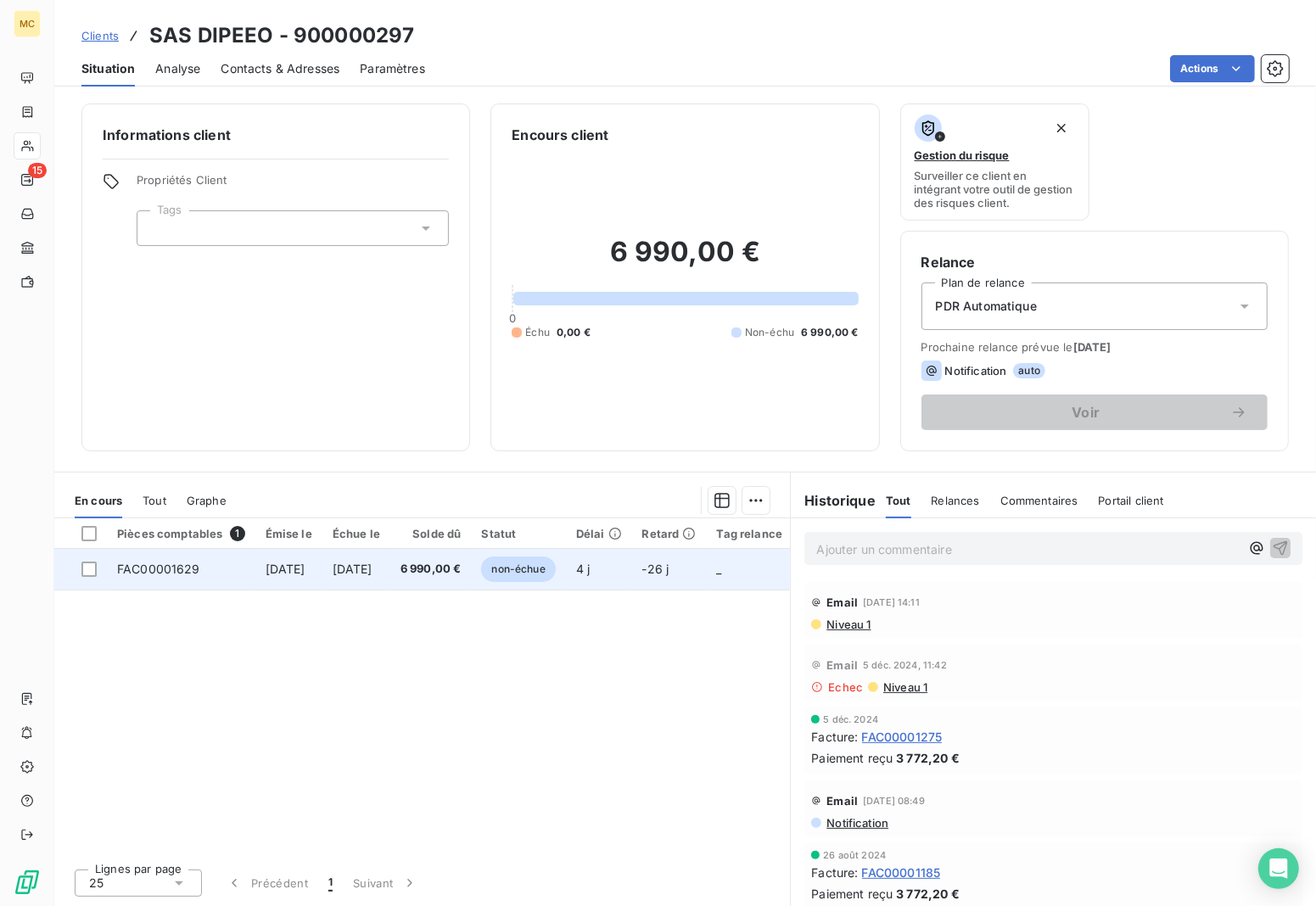
click at [461, 572] on span "6 990,00 €" at bounding box center [431, 569] width 61 height 17
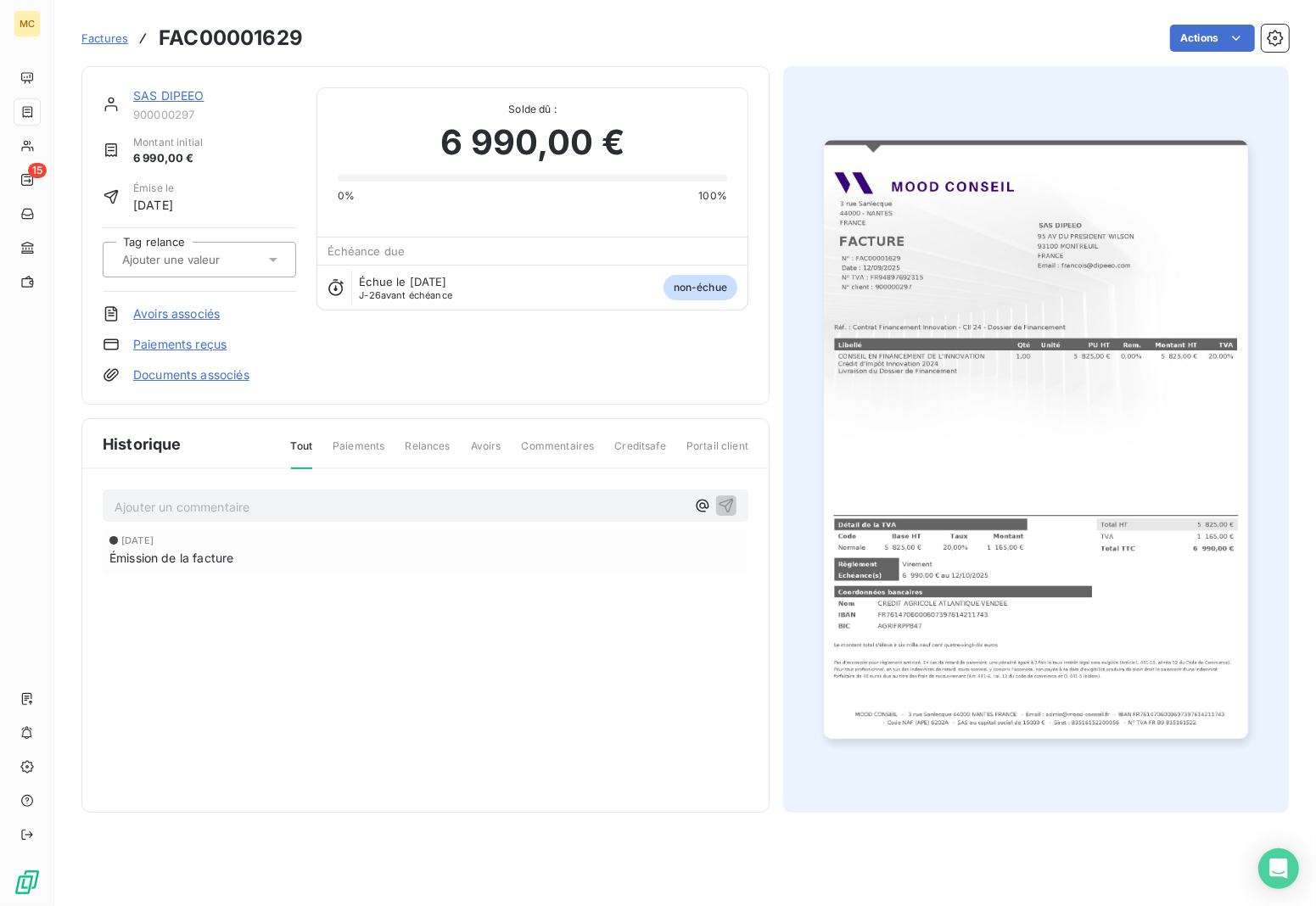
click at [1067, 396] on img "button" at bounding box center [1036, 439] width 424 height 599
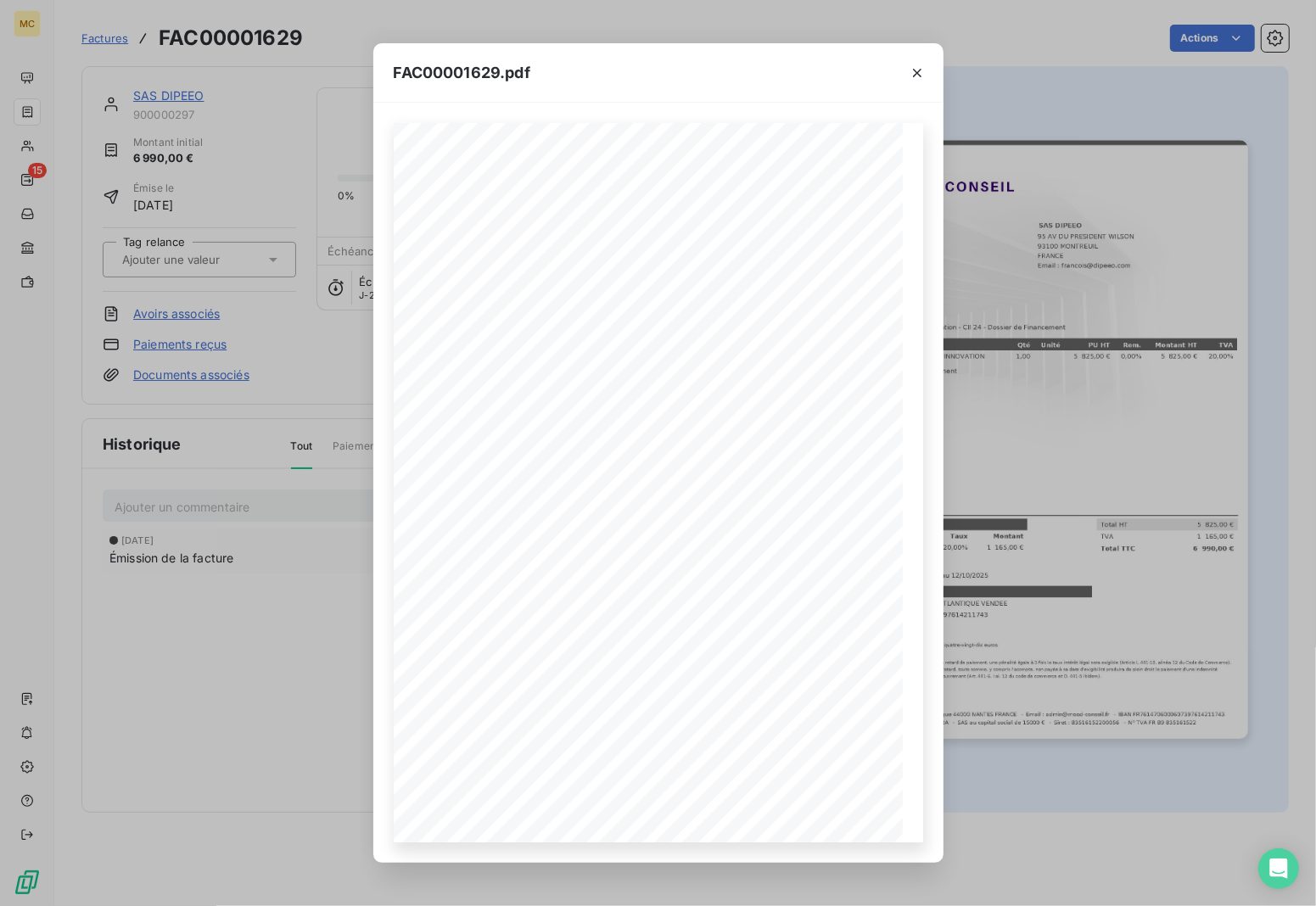
drag, startPoint x: 294, startPoint y: 659, endPoint x: 511, endPoint y: 300, distance: 419.5
click at [294, 659] on div "FAC00001629.pdf MOOD CONSEIL - [STREET_ADDRESS] - Email : [EMAIL_ADDRESS][DOMAI…" at bounding box center [658, 453] width 1316 height 906
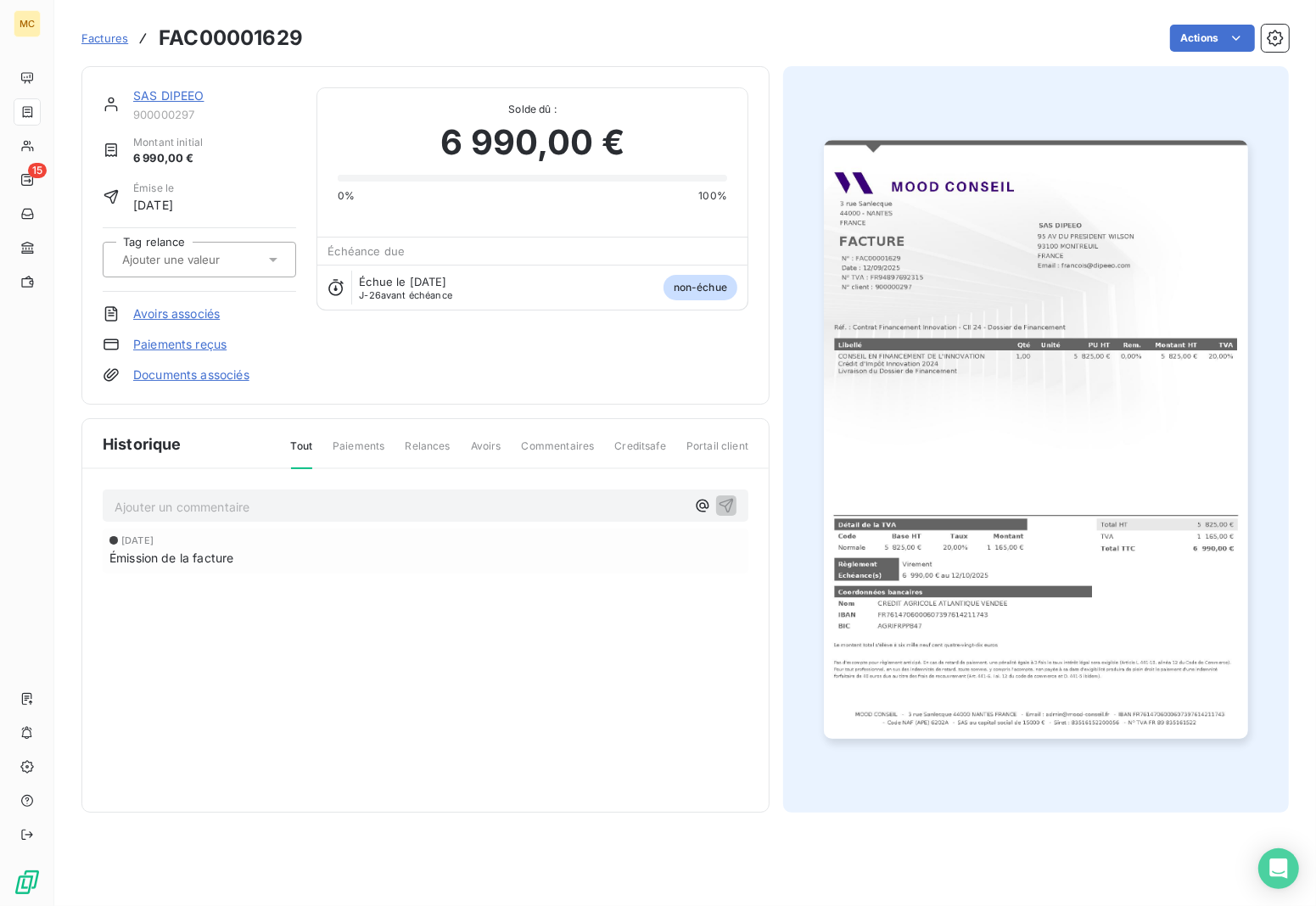
click at [1016, 397] on img "button" at bounding box center [1036, 439] width 424 height 599
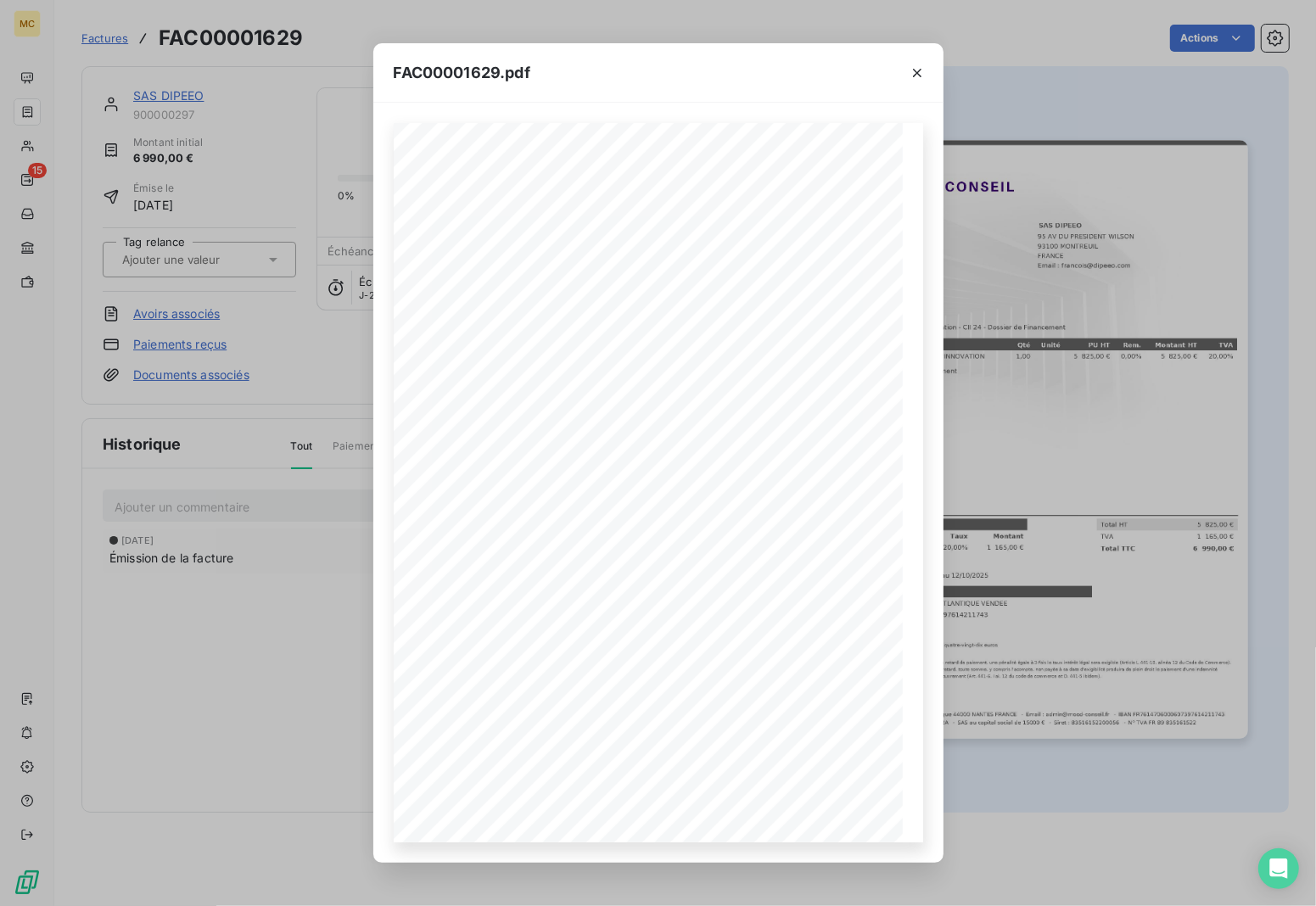
click at [1100, 378] on div "FAC00001629.pdf MOOD CONSEIL - [STREET_ADDRESS] - Email : [EMAIL_ADDRESS][DOMAI…" at bounding box center [658, 453] width 1316 height 906
